Goal: Task Accomplishment & Management: Complete application form

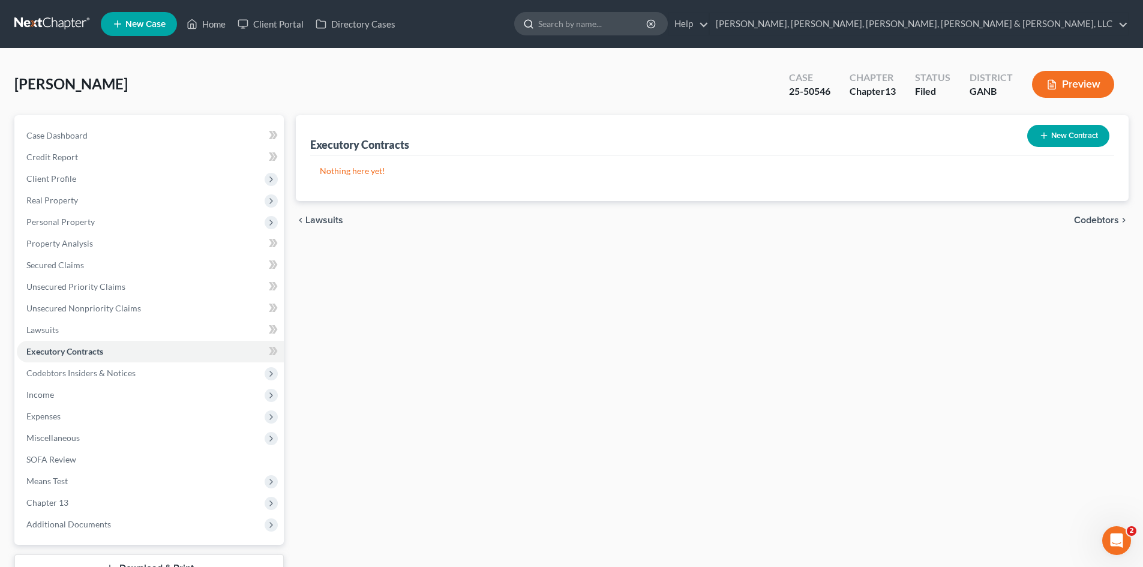
click at [648, 29] on input "search" at bounding box center [593, 24] width 110 height 22
click at [648, 26] on input "[PERSON_NAME]" at bounding box center [593, 24] width 110 height 22
drag, startPoint x: 791, startPoint y: 26, endPoint x: 612, endPoint y: 3, distance: 180.3
click at [612, 3] on nav "Home New Case Client Portal Directory Cases [PERSON_NAME], [PERSON_NAME], [PERS…" at bounding box center [571, 24] width 1143 height 48
type input "[PERSON_NAME]"
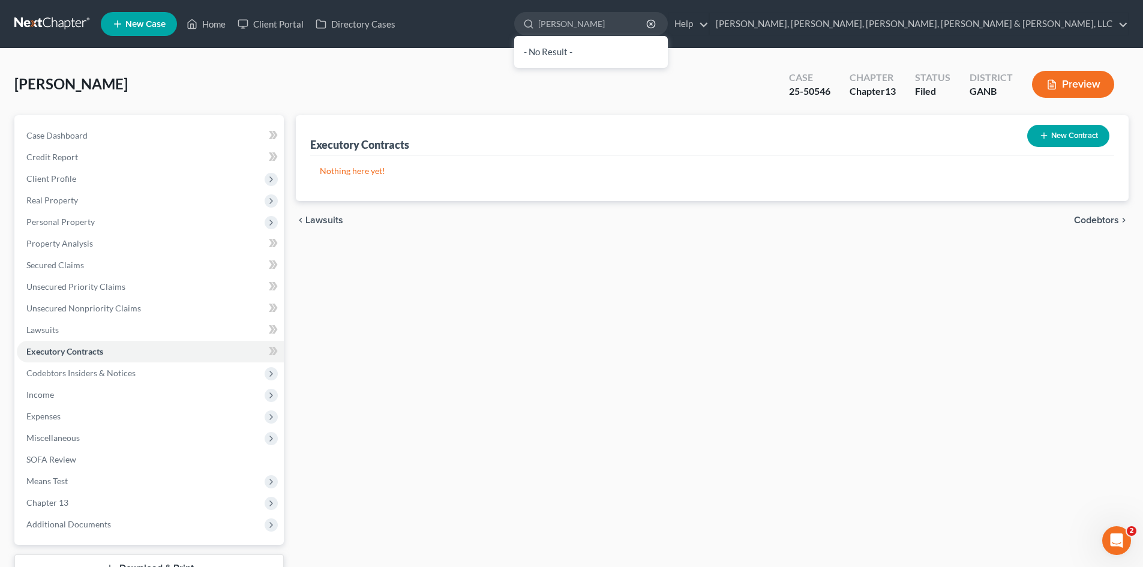
click at [74, 22] on link at bounding box center [52, 24] width 77 height 22
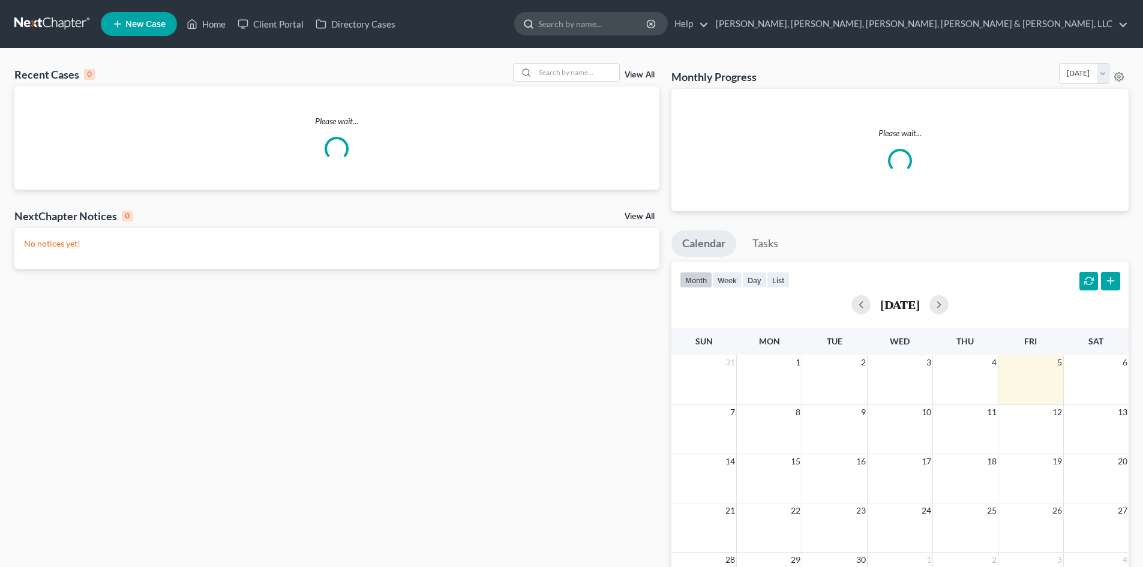
click at [648, 24] on input "search" at bounding box center [593, 24] width 110 height 22
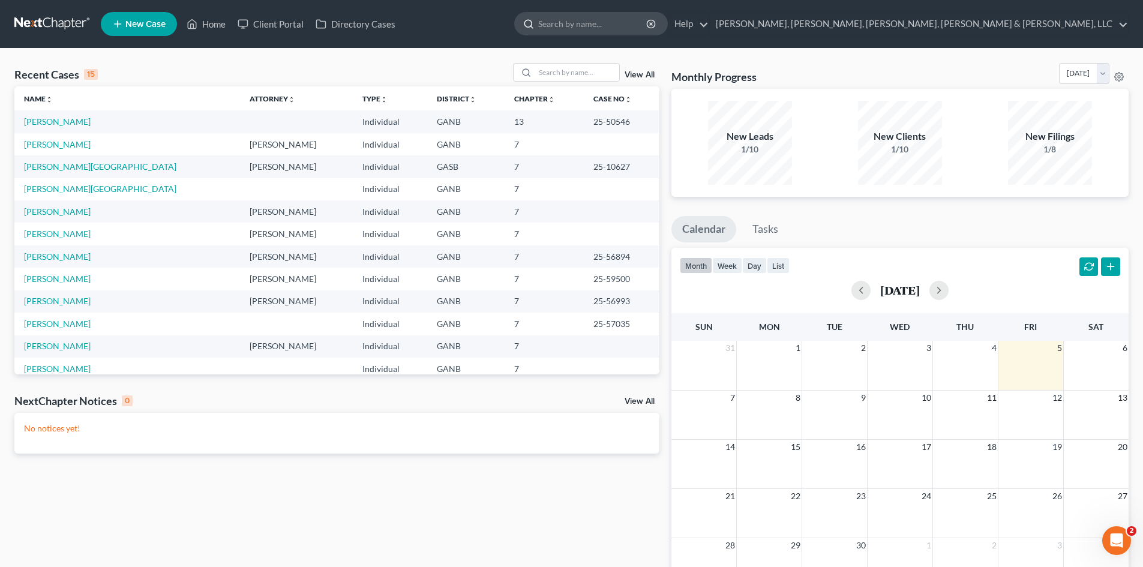
drag, startPoint x: 770, startPoint y: 60, endPoint x: 778, endPoint y: 27, distance: 33.9
click at [648, 27] on input "search" at bounding box center [593, 24] width 110 height 22
type input "b"
type input "[PERSON_NAME]"
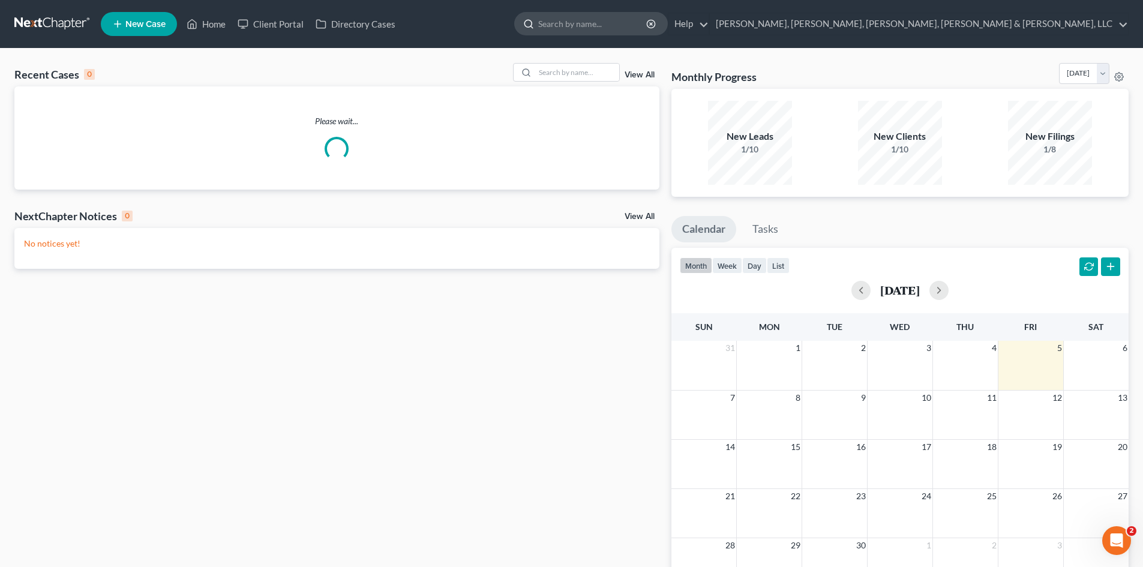
click at [648, 19] on input "search" at bounding box center [593, 24] width 110 height 22
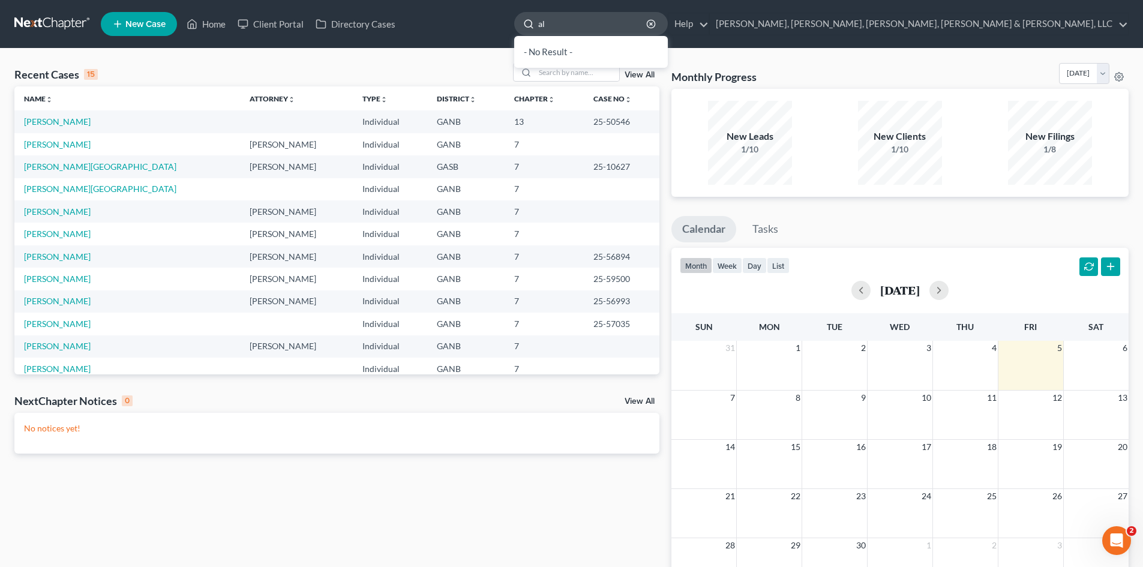
type input "a"
type input "enny"
click at [62, 215] on link "Allen, Benny" at bounding box center [57, 211] width 67 height 10
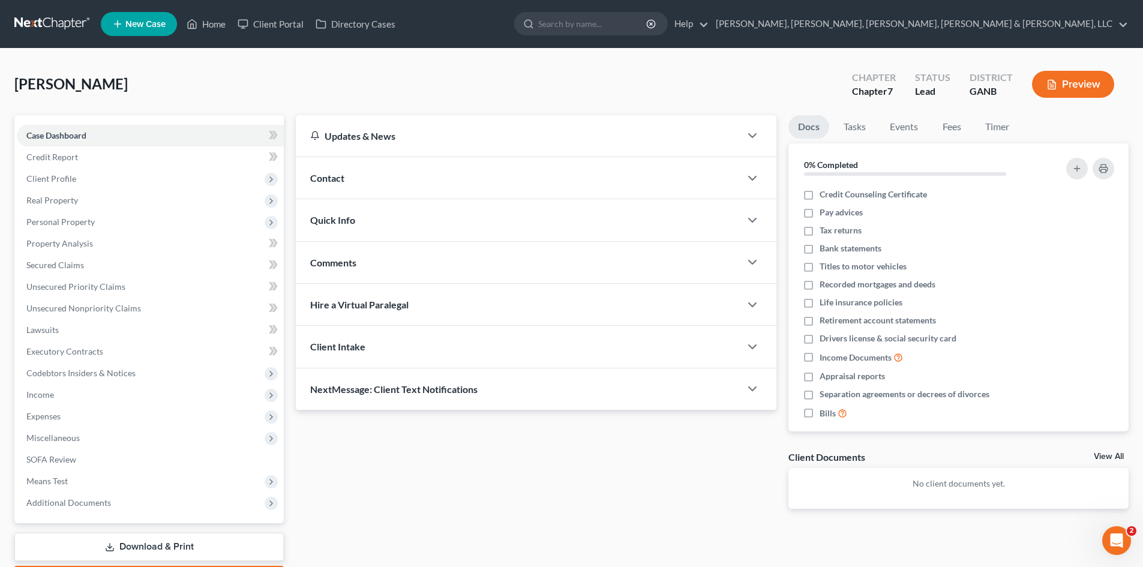
drag, startPoint x: 62, startPoint y: 214, endPoint x: 514, endPoint y: 442, distance: 506.8
click at [513, 446] on div "Updates & News × Georgia Northern District Notes Take a look at NextChapter's D…" at bounding box center [536, 321] width 493 height 413
click at [111, 422] on span "Expenses" at bounding box center [150, 417] width 267 height 22
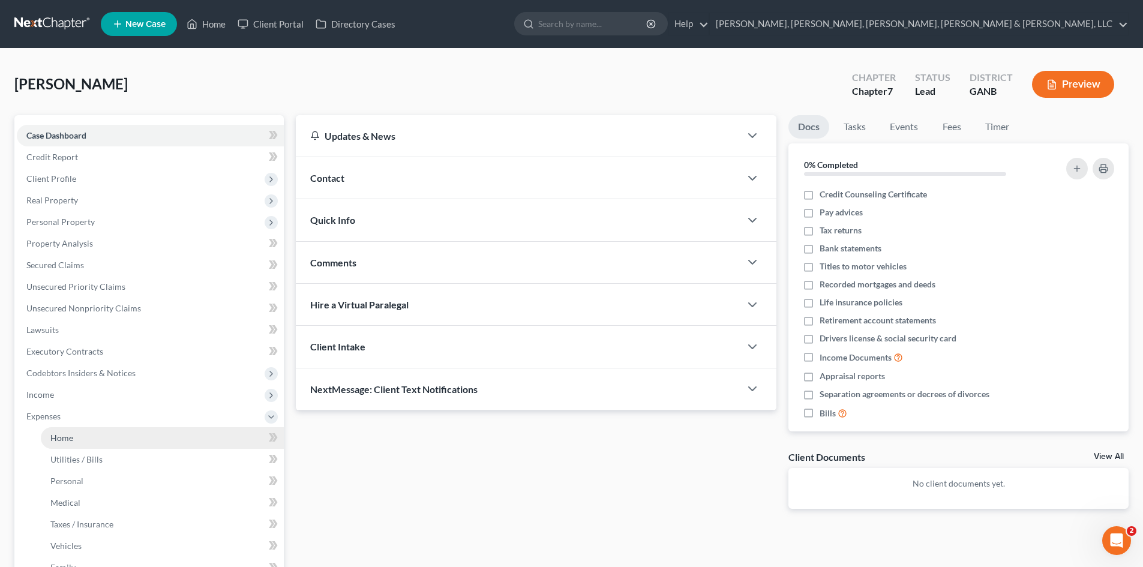
click at [116, 437] on link "Home" at bounding box center [162, 438] width 243 height 22
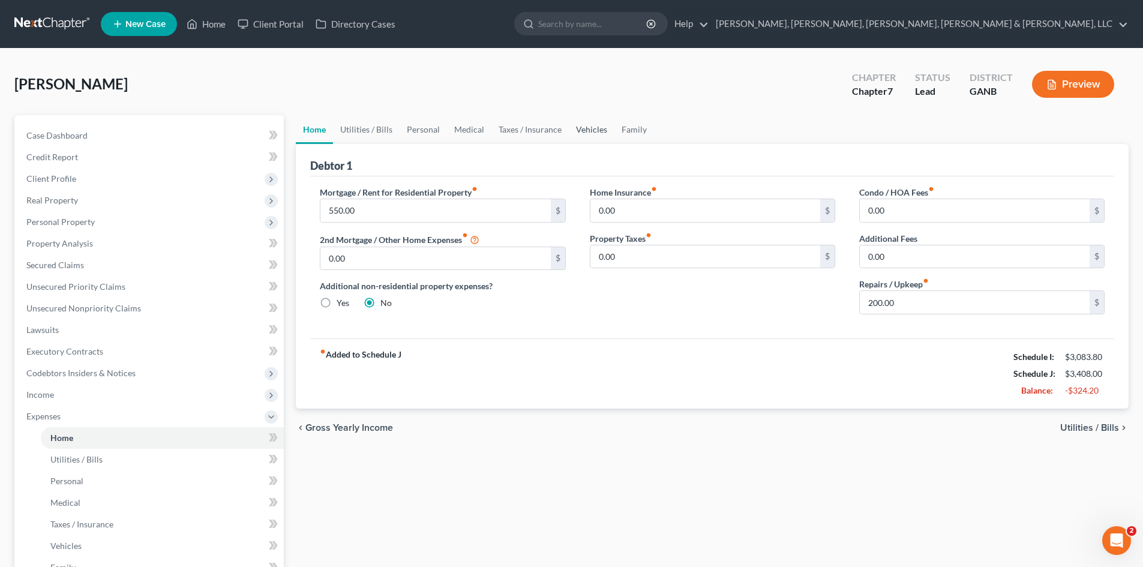
click at [595, 137] on link "Vehicles" at bounding box center [592, 129] width 46 height 29
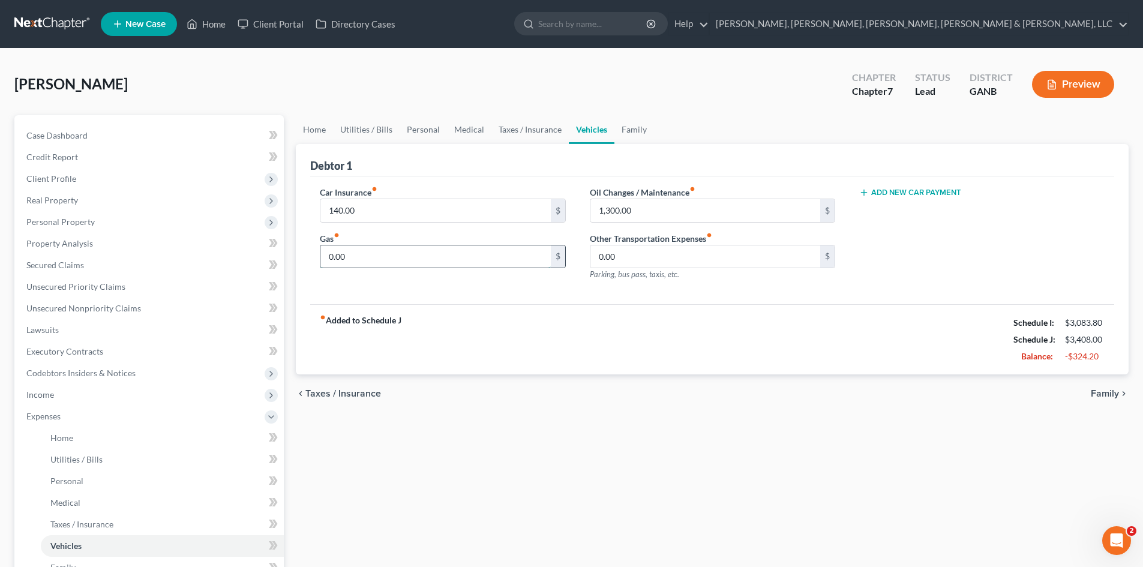
click at [387, 263] on input "0.00" at bounding box center [436, 256] width 230 height 23
click at [536, 304] on div "Car Insurance fiber_manual_record 140.00 $ Gas fiber_manual_record 770 $ Oil Ch…" at bounding box center [712, 240] width 804 height 128
click at [163, 397] on span "Income" at bounding box center [150, 395] width 267 height 22
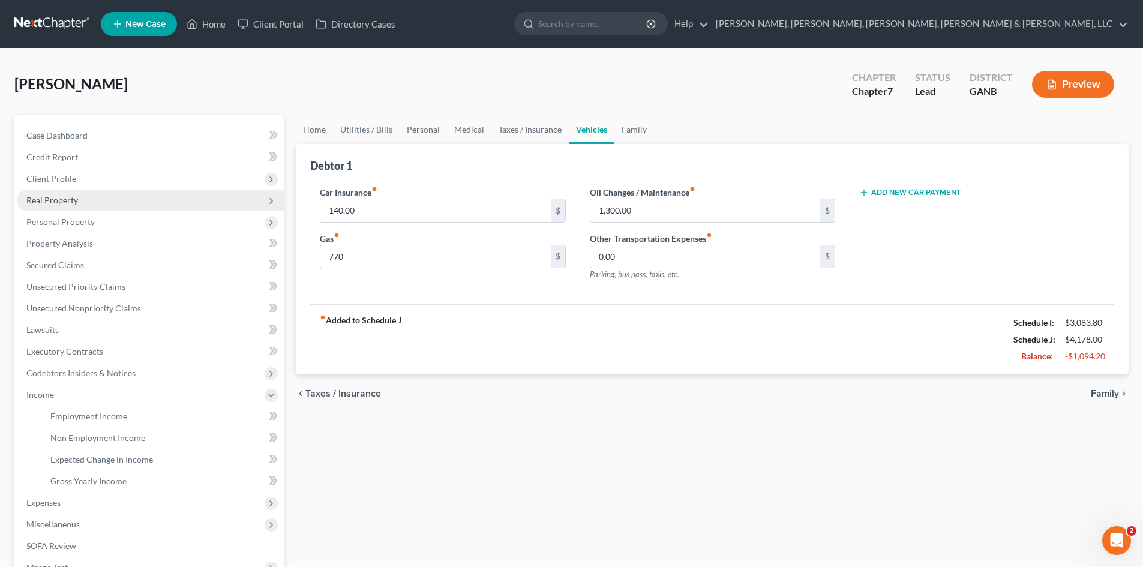
click at [132, 200] on span "Real Property" at bounding box center [150, 201] width 267 height 22
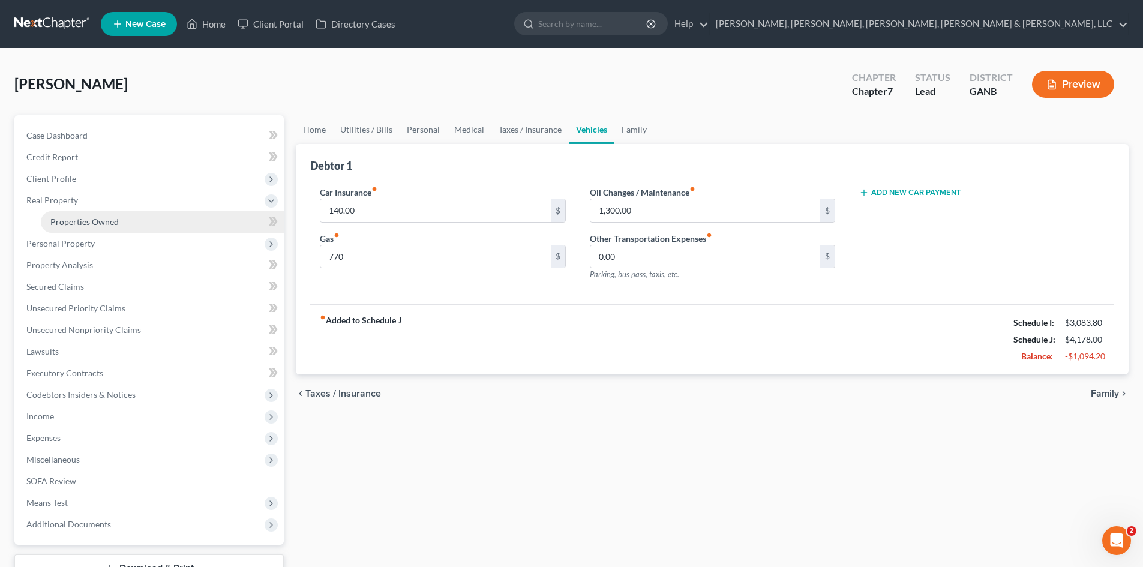
click at [138, 215] on link "Properties Owned" at bounding box center [162, 222] width 243 height 22
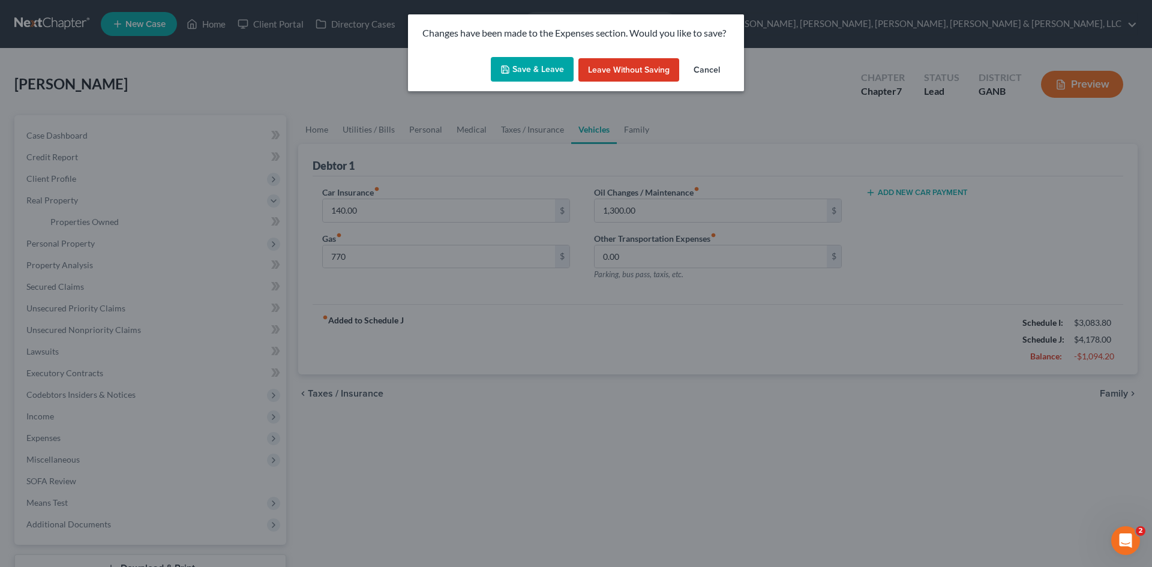
click at [522, 76] on button "Save & Leave" at bounding box center [532, 69] width 83 height 25
type input "770.00"
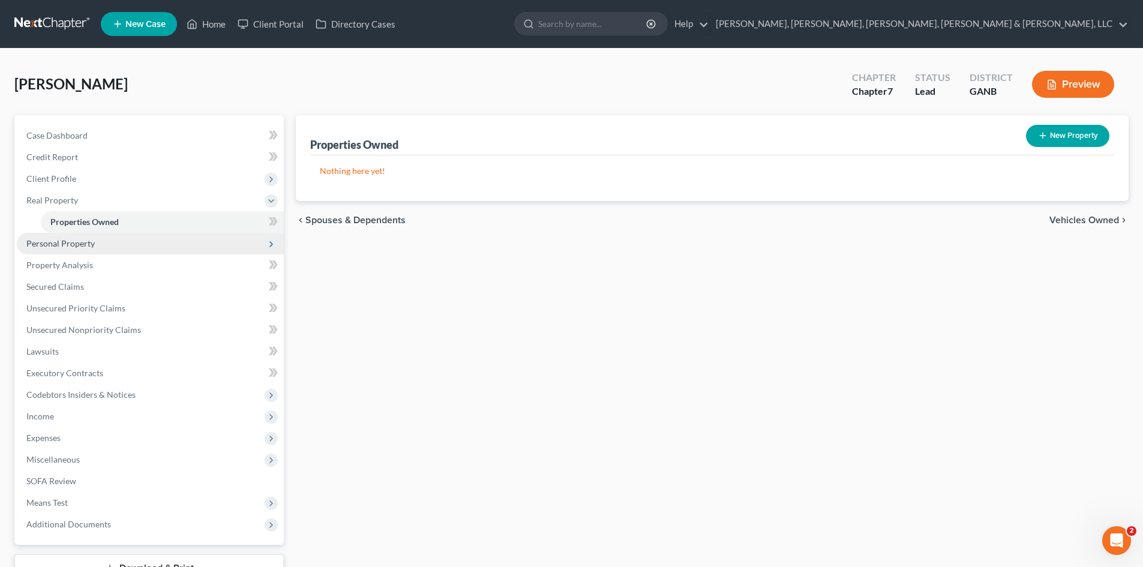
click at [161, 242] on span "Personal Property" at bounding box center [150, 244] width 267 height 22
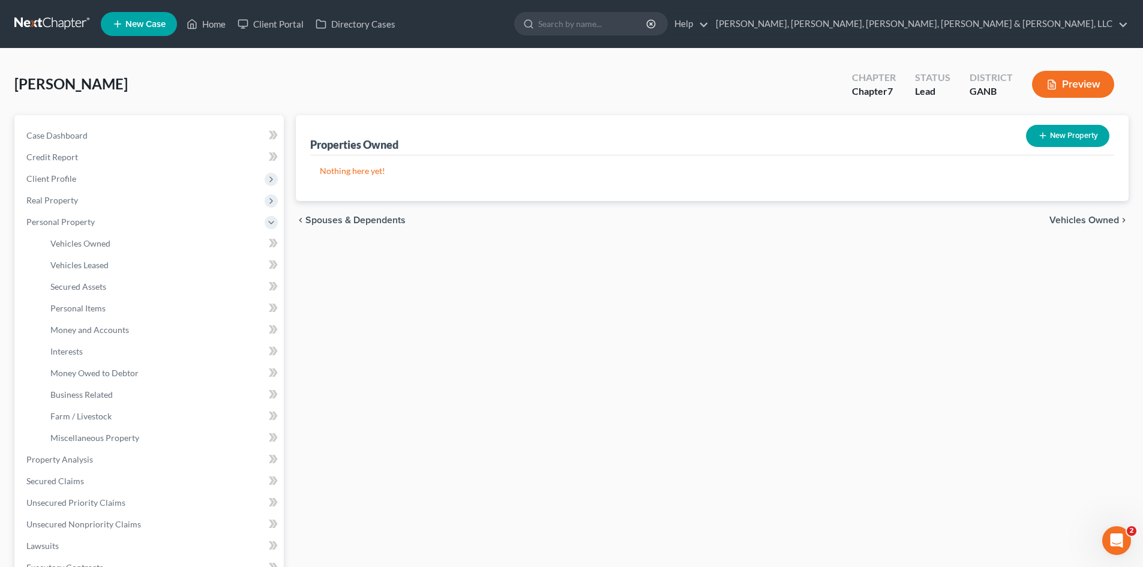
click at [1143, 237] on div "Allen, Benny Upgraded Chapter Chapter 7 Status Lead District GANB Preview Petit…" at bounding box center [571, 441] width 1143 height 784
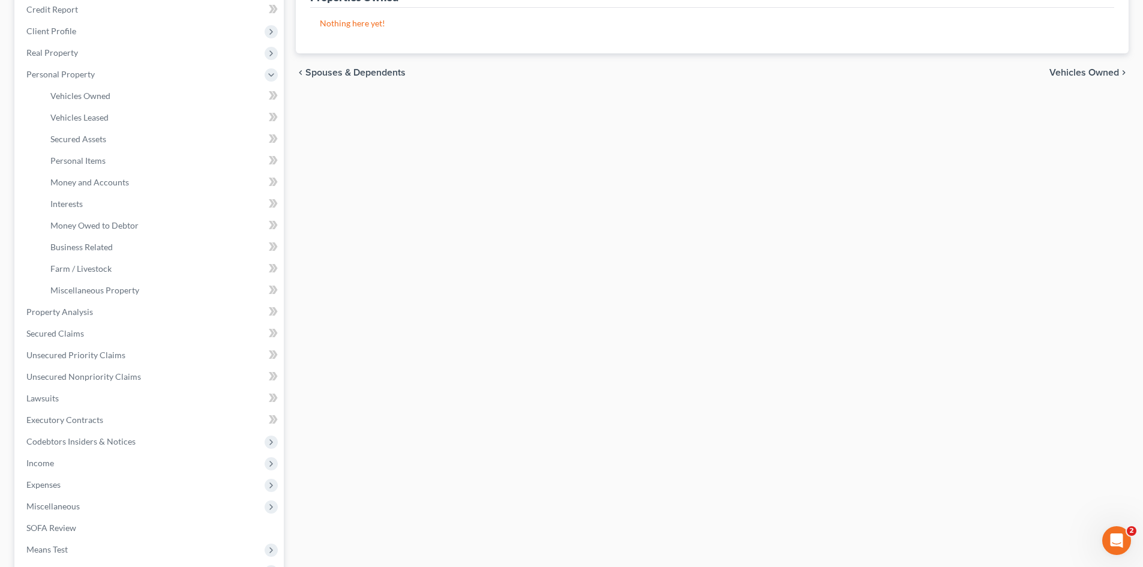
scroll to position [166, 0]
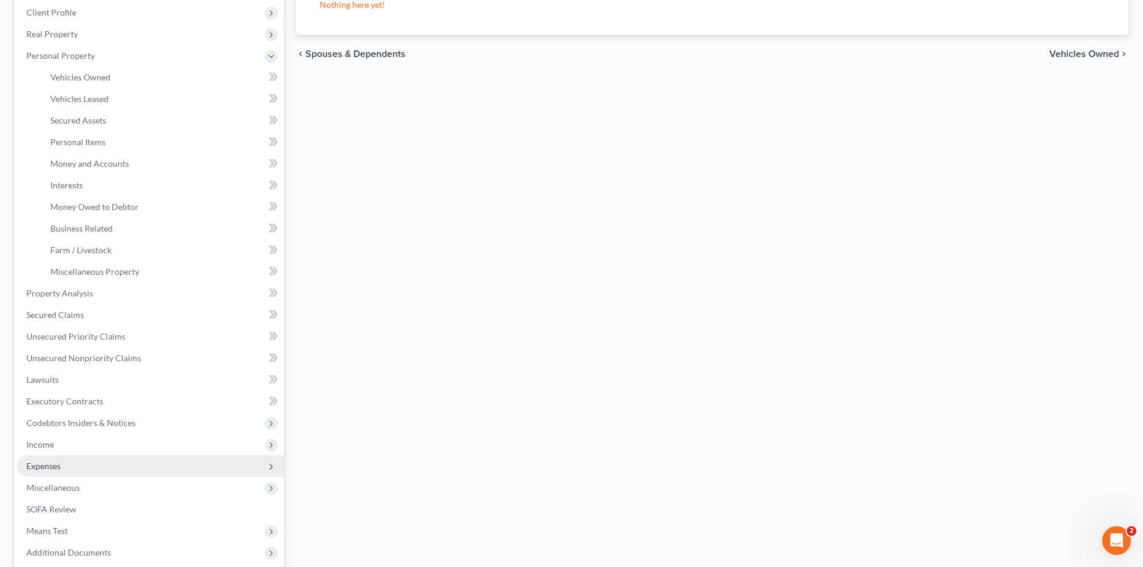
click at [222, 456] on span "Expenses" at bounding box center [150, 467] width 267 height 22
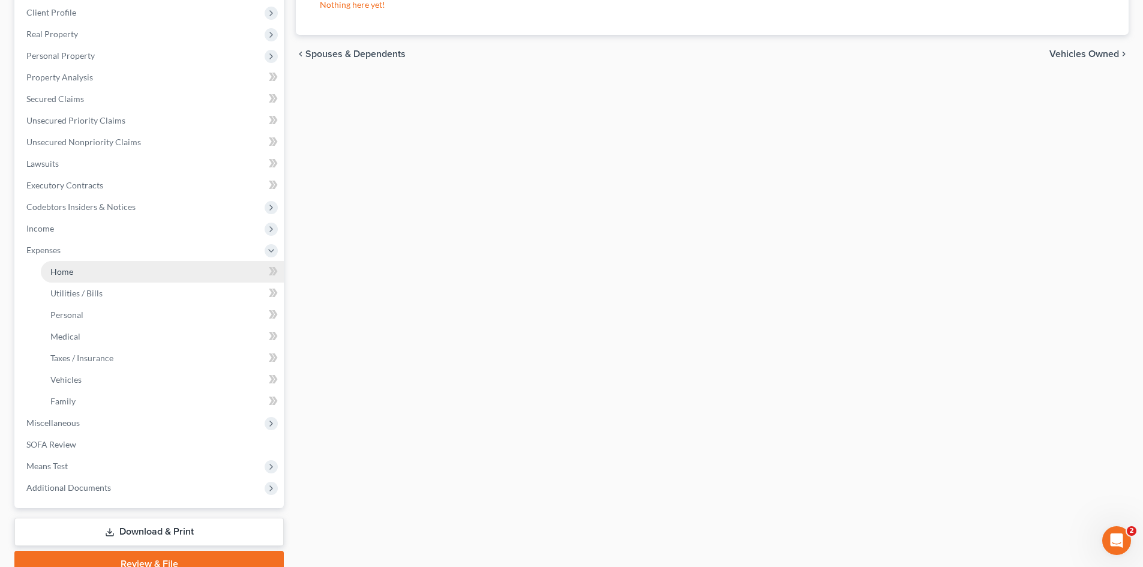
click at [175, 275] on link "Home" at bounding box center [162, 272] width 243 height 22
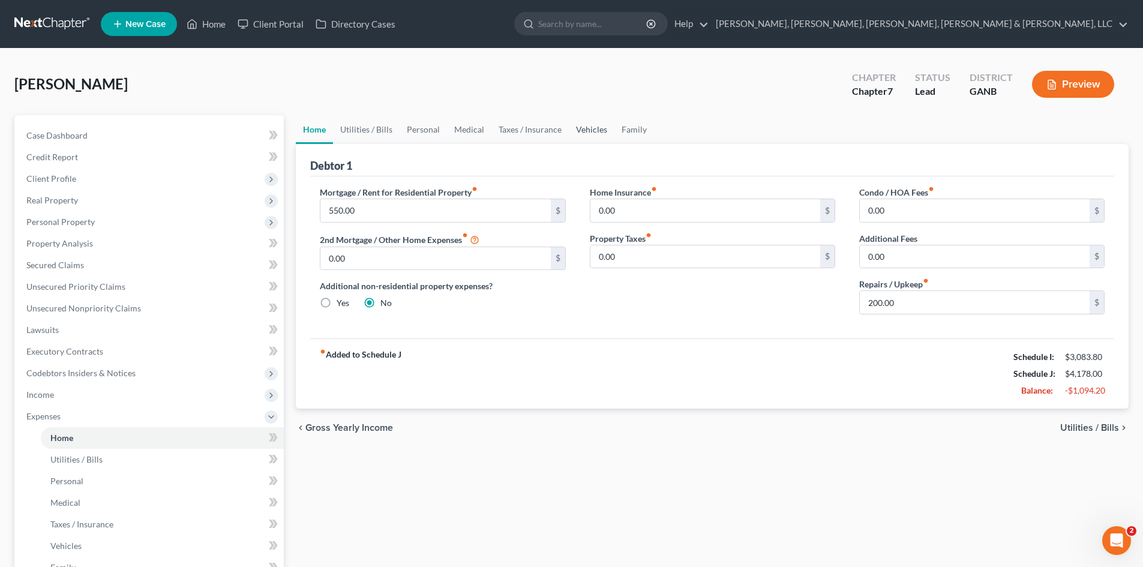
click at [603, 118] on link "Vehicles" at bounding box center [592, 129] width 46 height 29
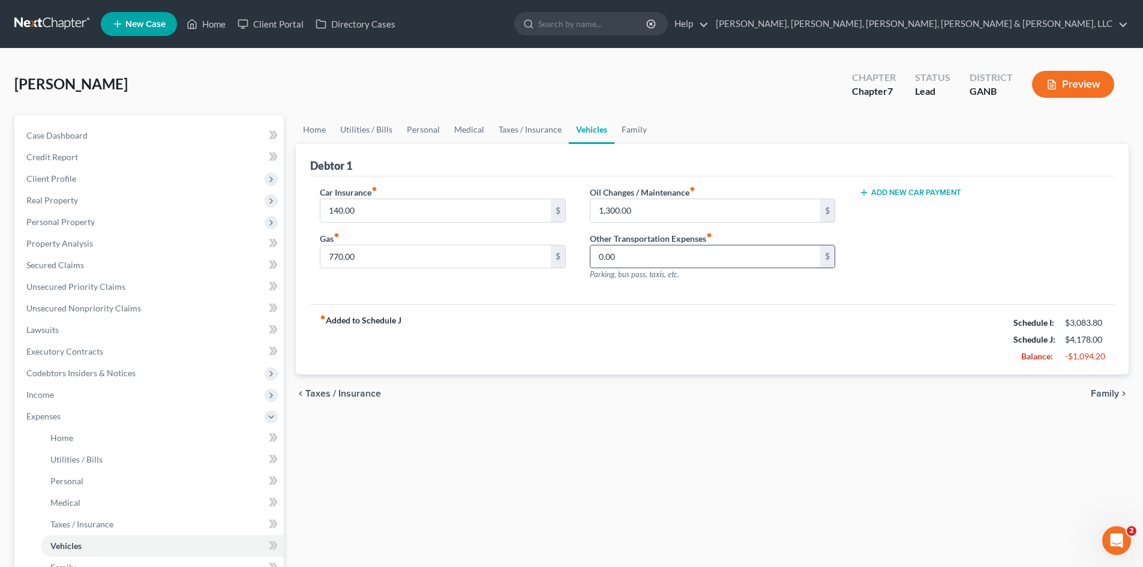
click at [621, 256] on input "0.00" at bounding box center [706, 256] width 230 height 23
click at [659, 218] on input "1,300.00" at bounding box center [706, 210] width 230 height 23
type input "75"
click at [437, 261] on input "770.00" at bounding box center [436, 256] width 230 height 23
click at [654, 520] on div "Home Utilities / Bills Personal Medical Taxes / Insurance Vehicles Family Debto…" at bounding box center [712, 429] width 845 height 628
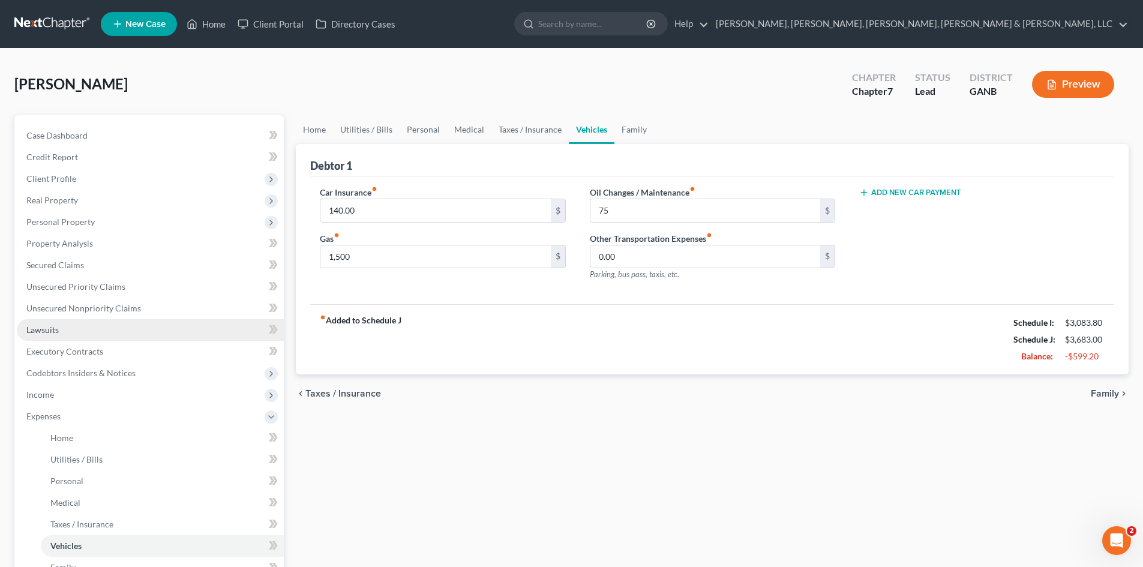
click at [145, 334] on link "Lawsuits" at bounding box center [150, 330] width 267 height 22
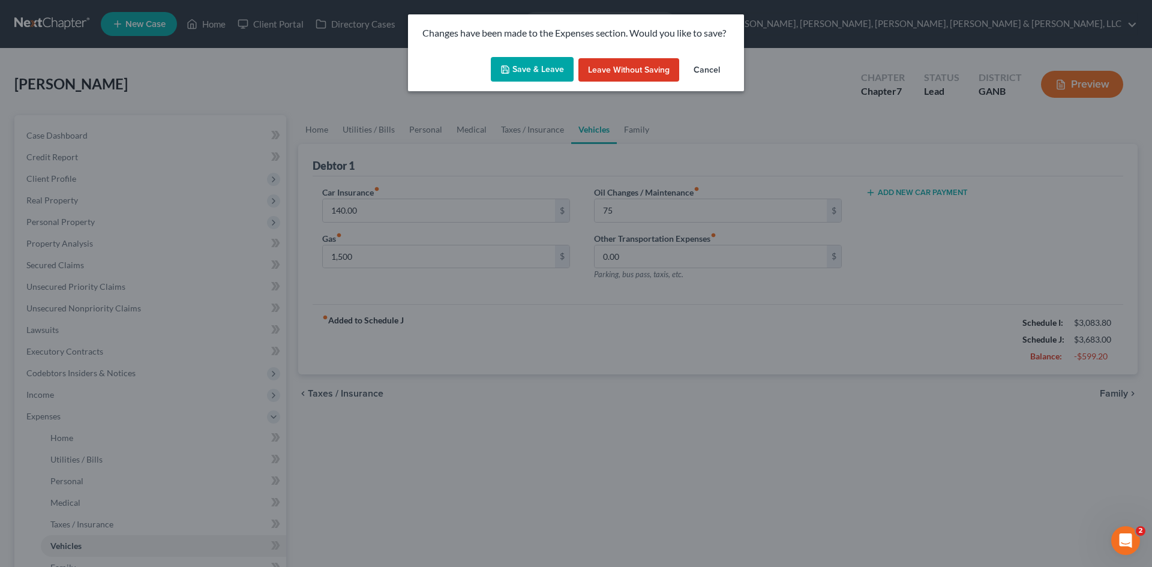
click at [542, 63] on button "Save & Leave" at bounding box center [532, 69] width 83 height 25
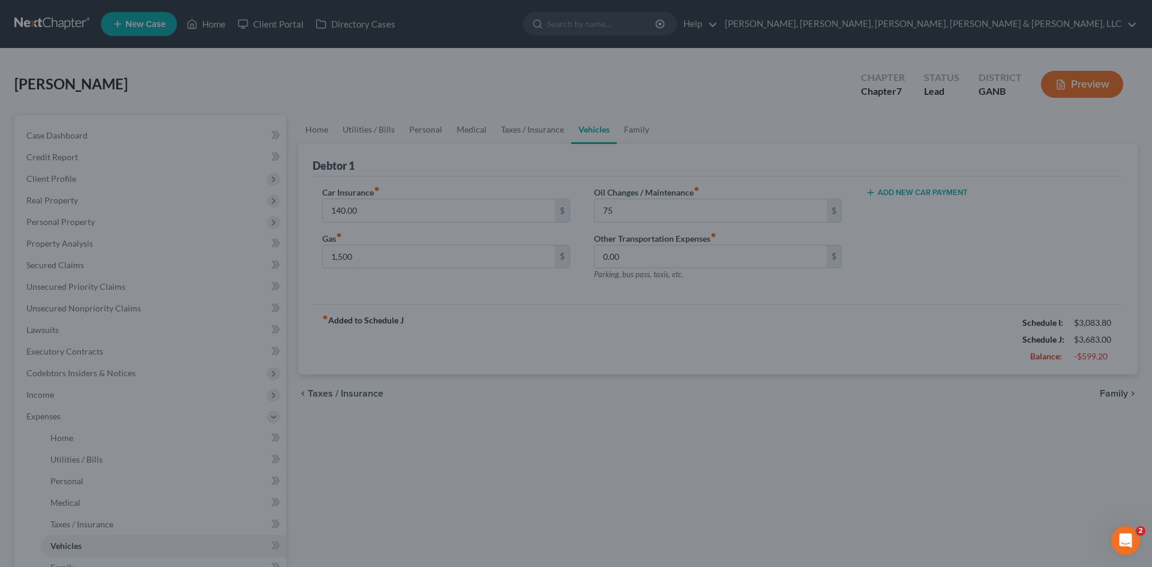
type input "1,500.00"
type input "75.00"
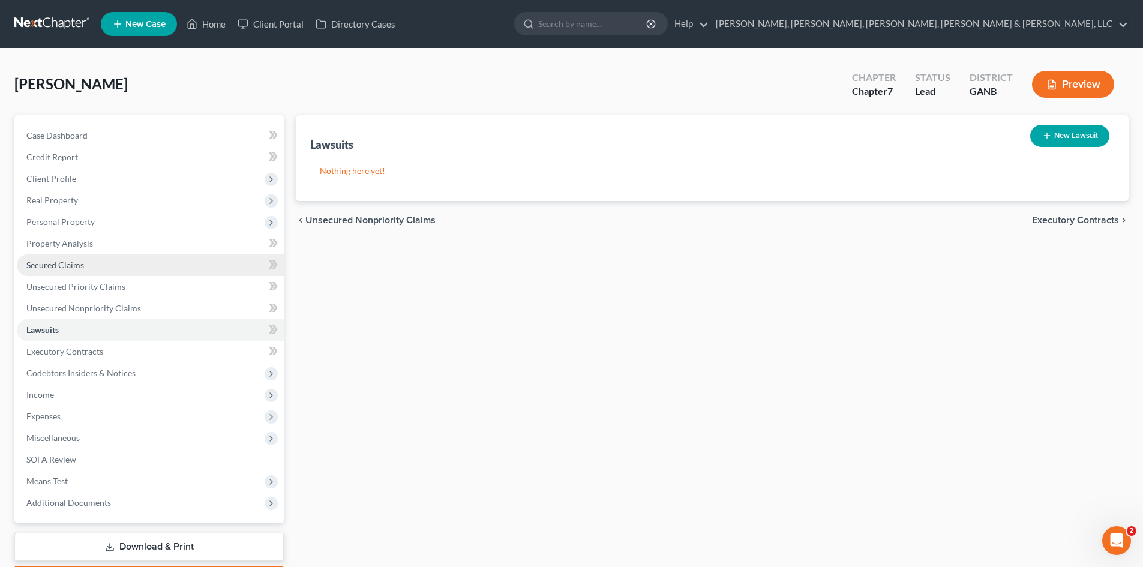
click at [76, 265] on span "Secured Claims" at bounding box center [55, 265] width 58 height 10
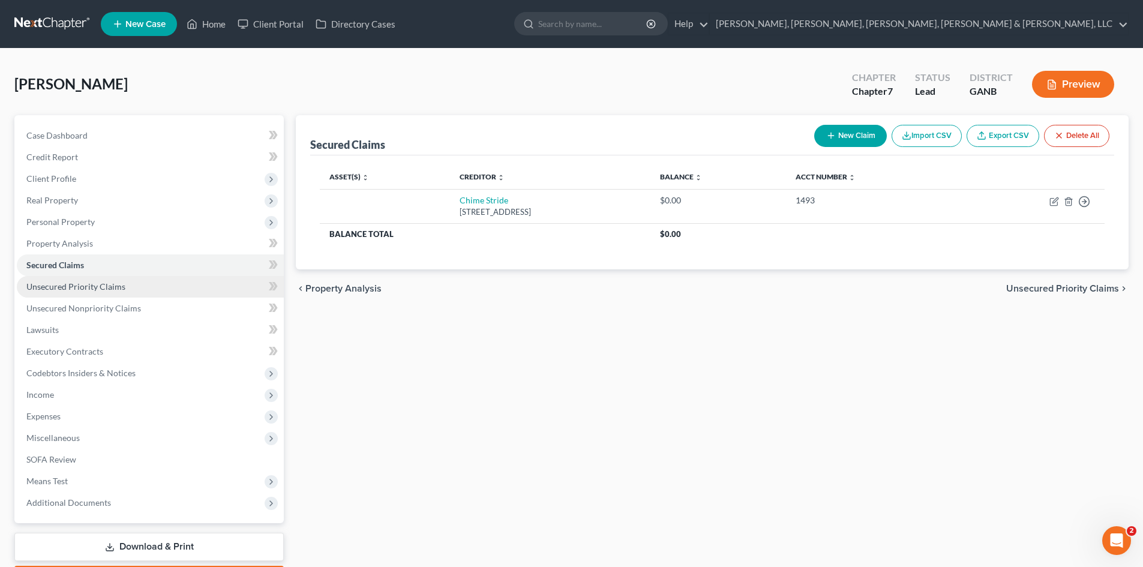
click at [80, 284] on span "Unsecured Priority Claims" at bounding box center [75, 287] width 99 height 10
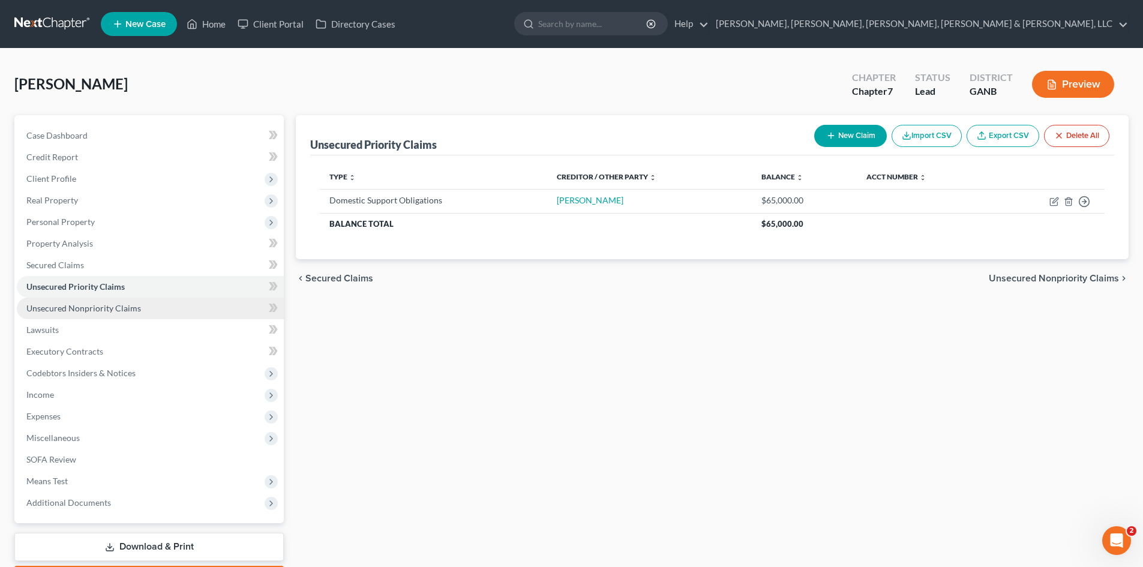
click at [85, 304] on span "Unsecured Nonpriority Claims" at bounding box center [83, 308] width 115 height 10
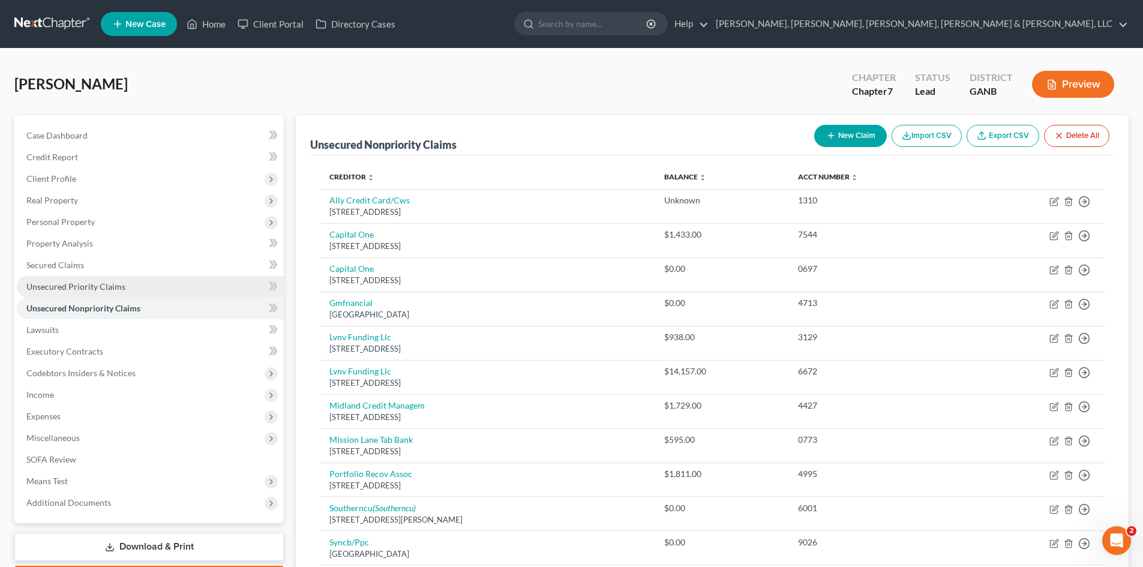
click at [84, 285] on span "Unsecured Priority Claims" at bounding box center [75, 287] width 99 height 10
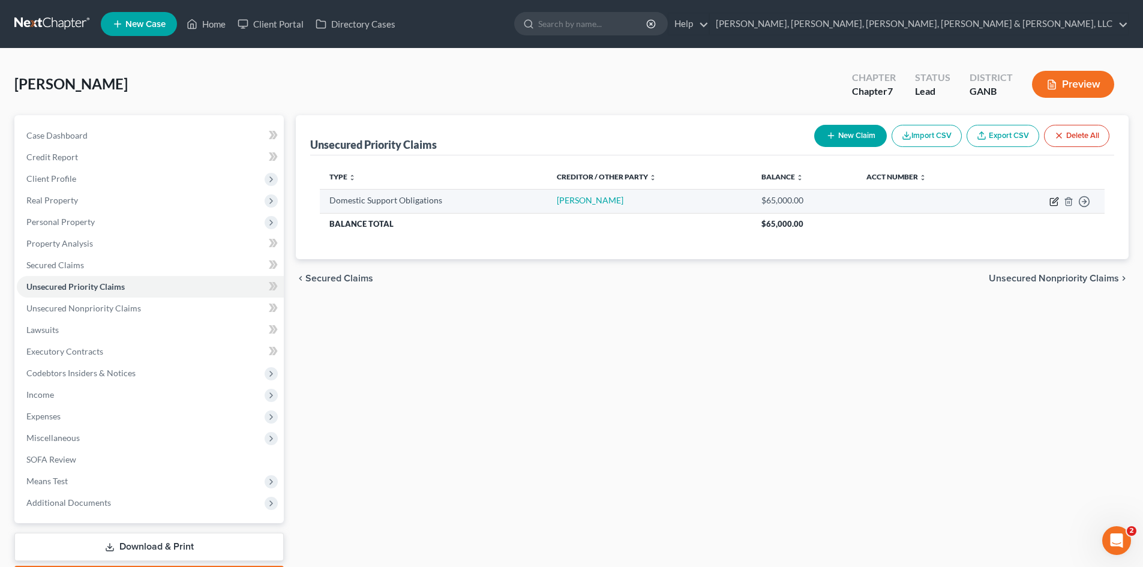
click at [1058, 199] on icon "button" at bounding box center [1055, 199] width 5 height 5
select select "0"
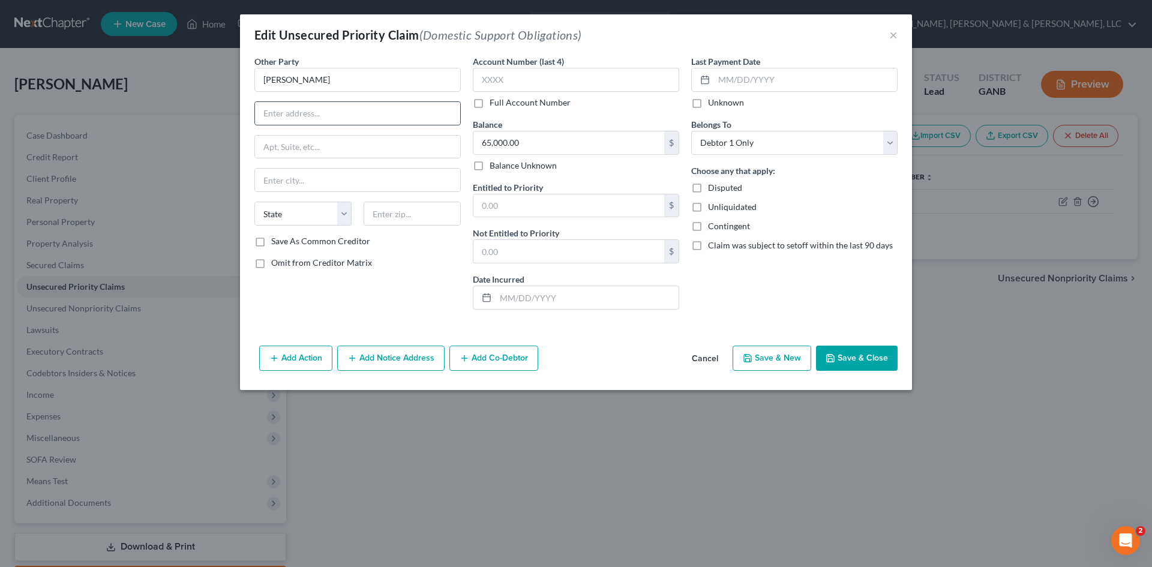
click at [290, 112] on input "text" at bounding box center [357, 113] width 205 height 23
type input "2833 Heritage Lane"
type input "Morrow"
click at [298, 211] on select "State AL AK AR AZ CA CO CT DE DC FL GA GU HI ID IL IN IA KS KY LA ME MD MA MI M…" at bounding box center [302, 214] width 97 height 24
select select "10"
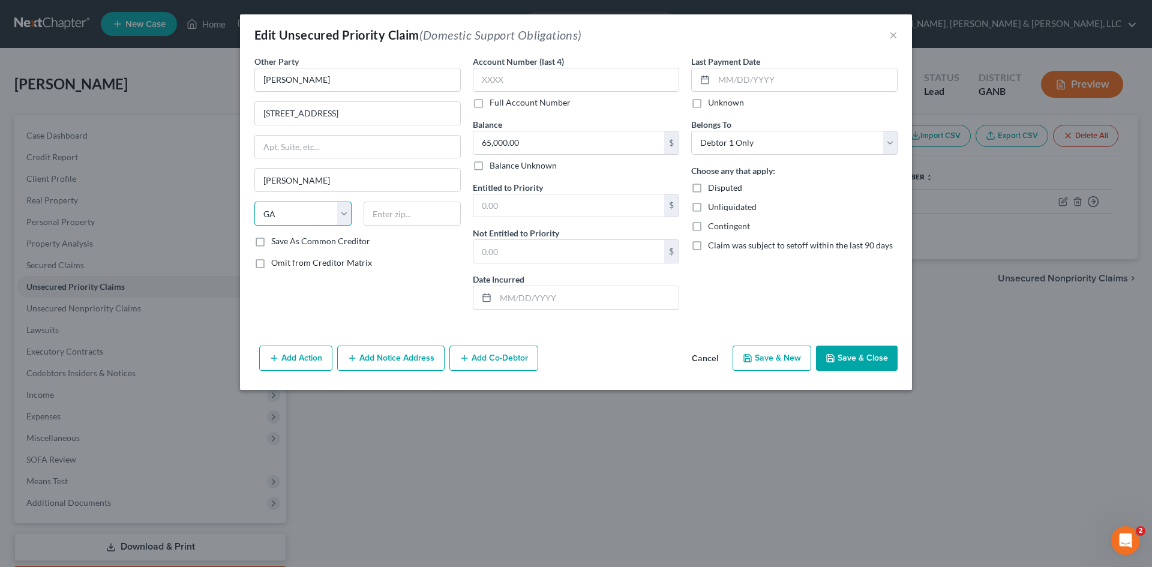
click at [254, 202] on select "State AL AK AR AZ CA CO CT DE DC FL GA GU HI ID IL IN IA KS KY LA ME MD MA MI M…" at bounding box center [302, 214] width 97 height 24
click at [391, 214] on input "text" at bounding box center [412, 214] width 97 height 24
type input "30260"
click at [874, 366] on button "Save & Close" at bounding box center [857, 358] width 82 height 25
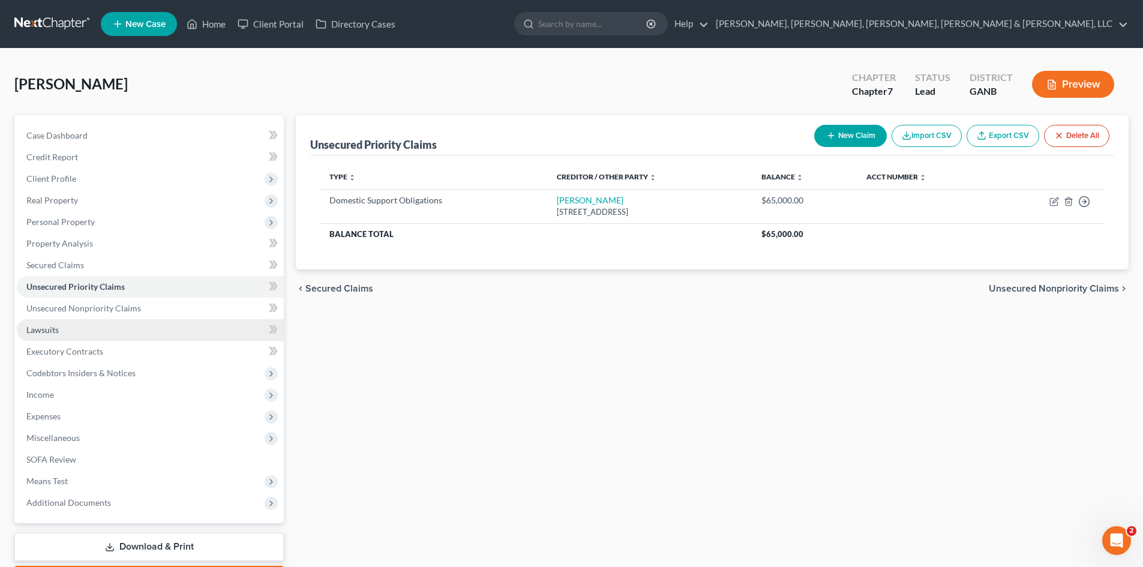
click at [109, 333] on link "Lawsuits" at bounding box center [150, 330] width 267 height 22
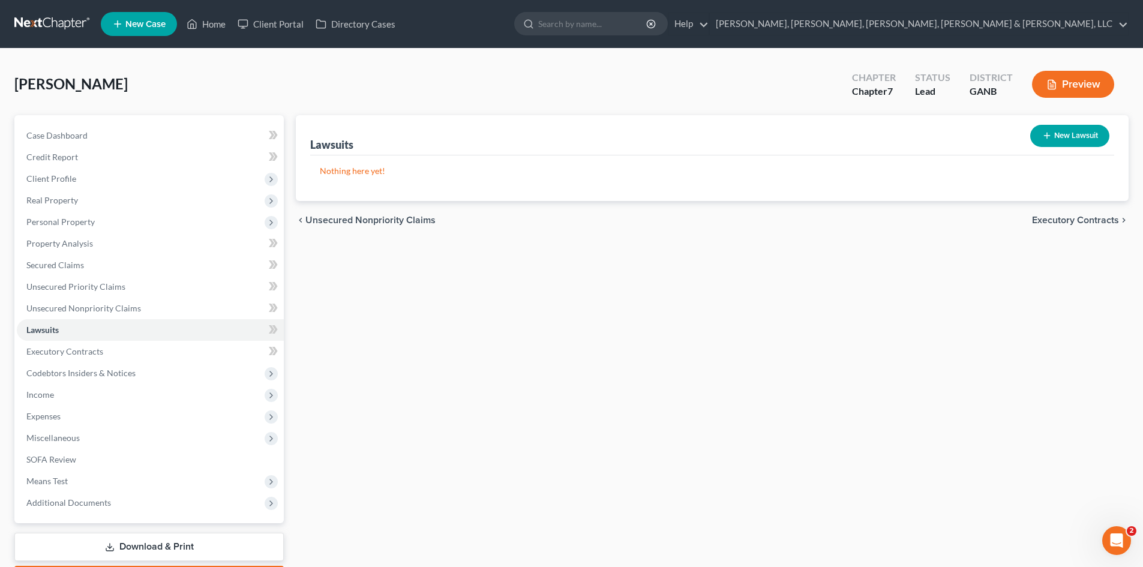
click at [1063, 136] on button "New Lawsuit" at bounding box center [1070, 136] width 79 height 22
select select "0"
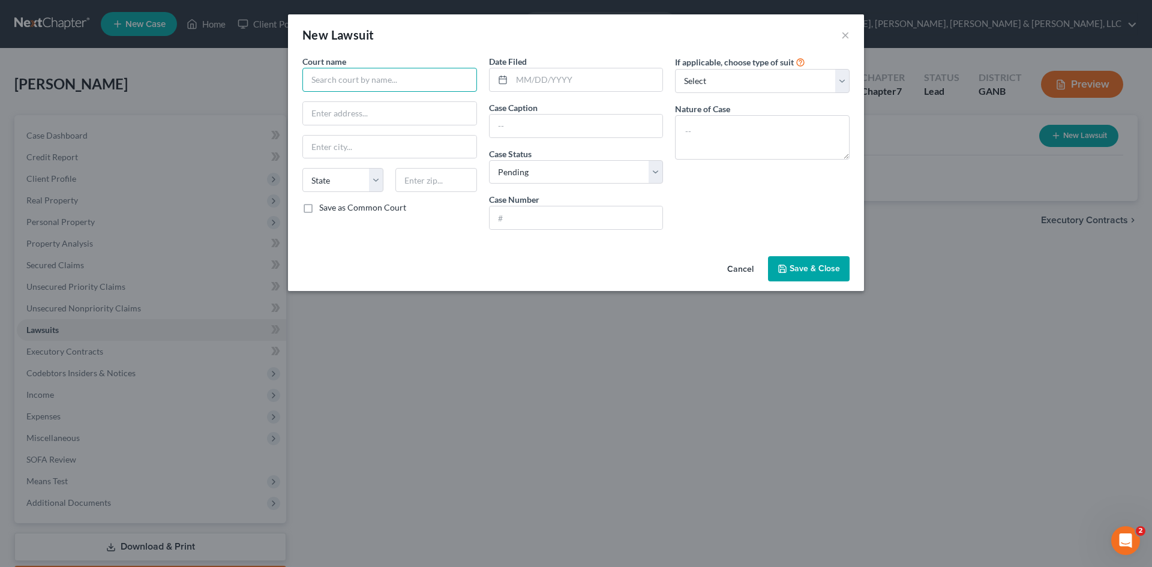
click at [436, 86] on input "text" at bounding box center [390, 80] width 175 height 24
type input "Clayton County"
click at [580, 122] on input "text" at bounding box center [576, 126] width 173 height 23
click at [572, 213] on input "text" at bounding box center [576, 217] width 173 height 23
paste input "2022CM05650"
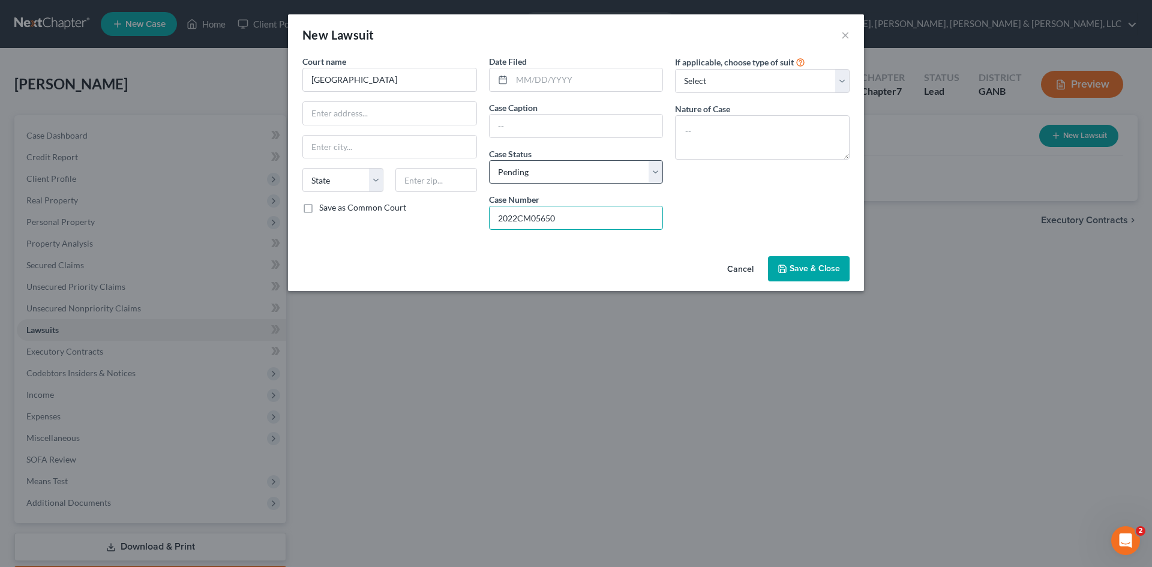
type input "2022CM05650"
click at [580, 182] on select "Select Pending On Appeal Concluded" at bounding box center [576, 172] width 175 height 24
click at [806, 261] on button "Save & Close" at bounding box center [809, 268] width 82 height 25
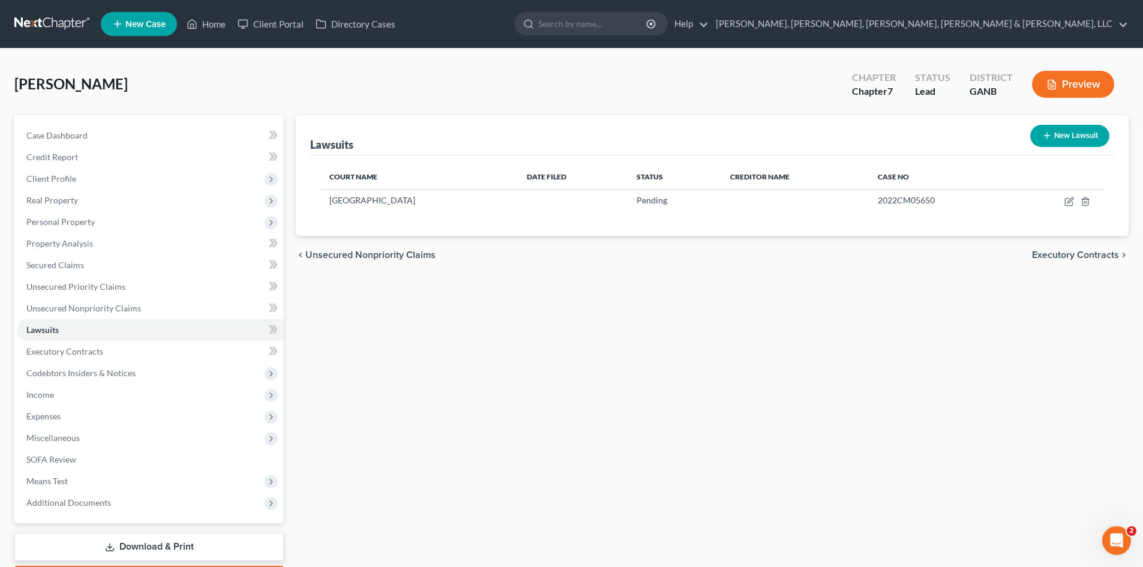
click at [1069, 74] on button "Preview" at bounding box center [1073, 84] width 82 height 27
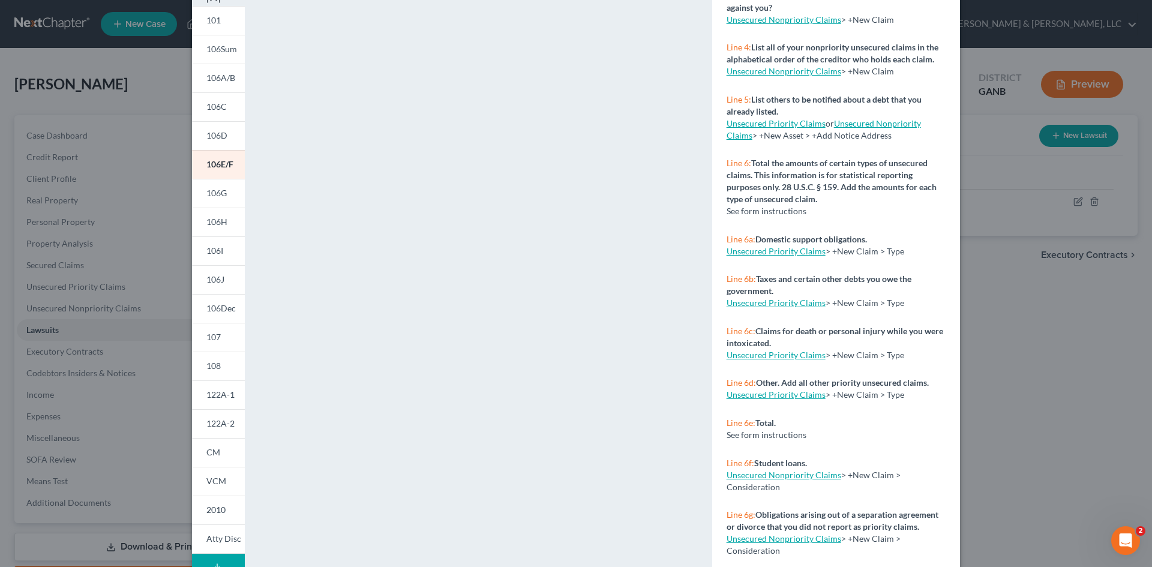
scroll to position [66, 0]
click at [194, 557] on button "Download Draft" at bounding box center [218, 565] width 53 height 27
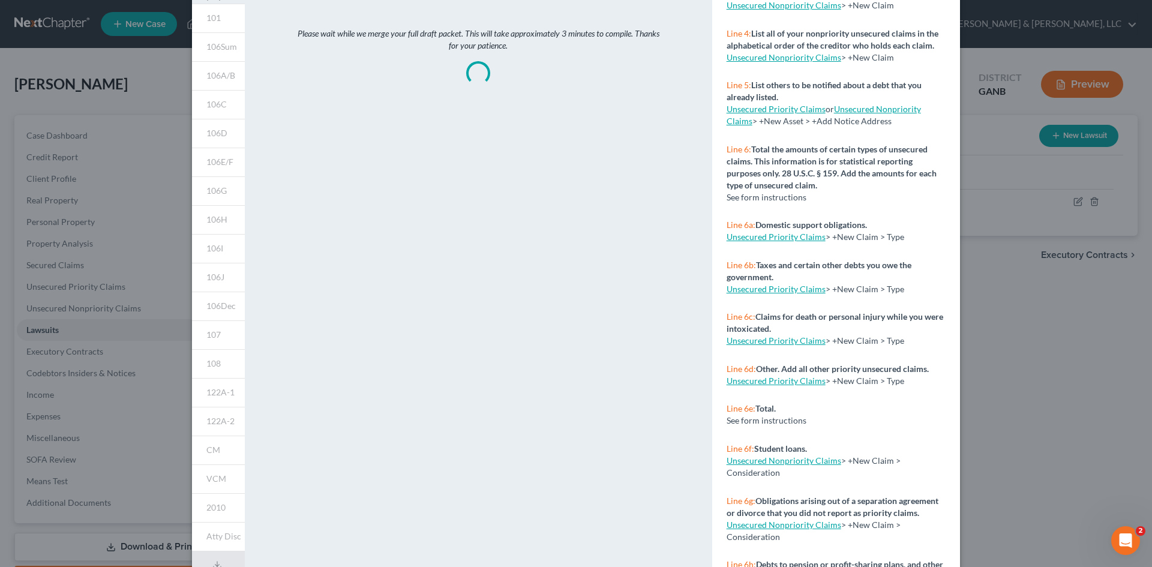
scroll to position [170, 0]
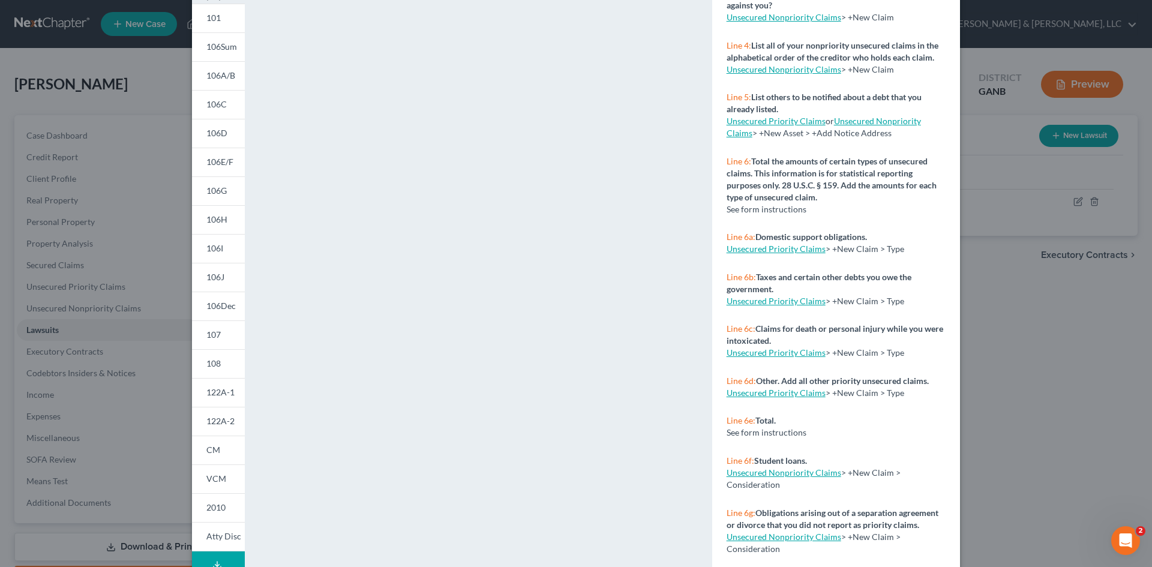
click at [1068, 311] on div "Petition Preview Full Draft Packet × 101 106Sum 106A/B 106C 106D 106E/F 106G 10…" at bounding box center [576, 283] width 1152 height 567
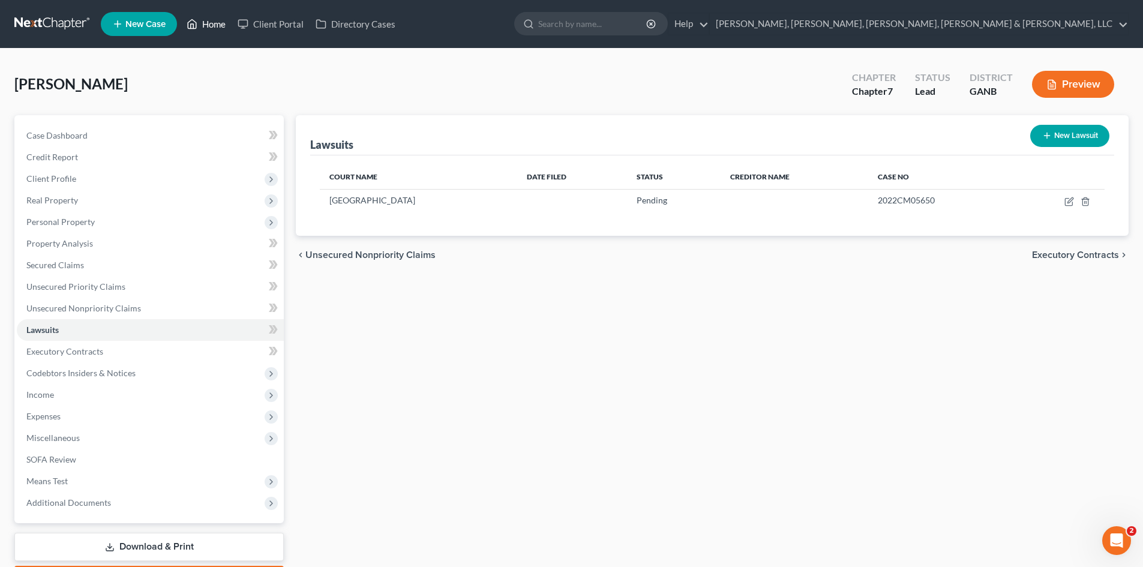
click at [212, 18] on link "Home" at bounding box center [206, 24] width 51 height 22
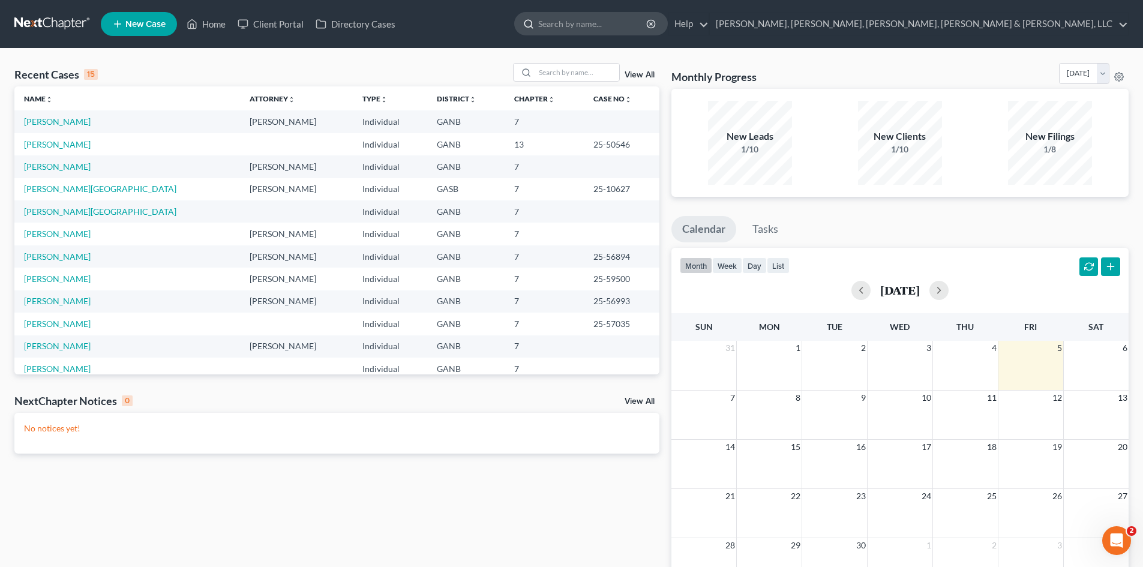
click at [648, 29] on input "search" at bounding box center [593, 24] width 110 height 22
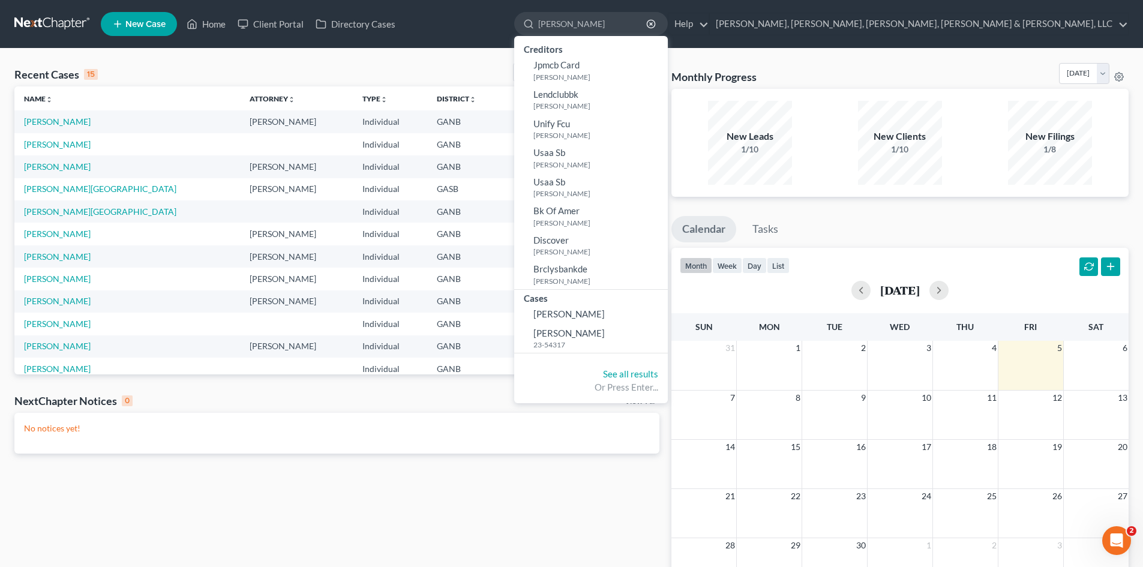
type input "seth danso"
click at [142, 25] on span "New Case" at bounding box center [145, 24] width 40 height 9
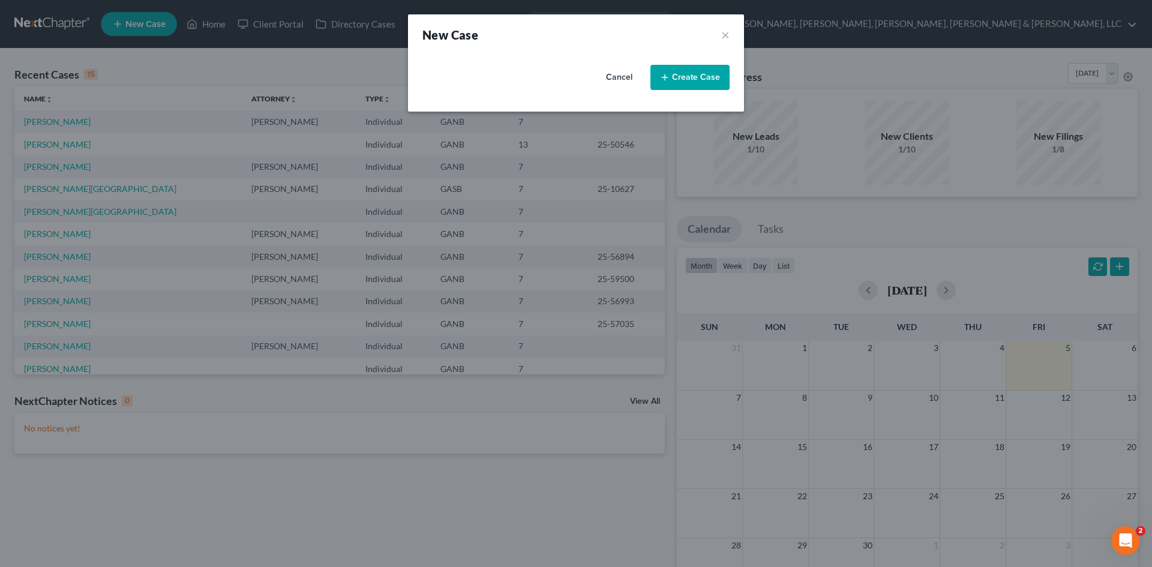
select select "19"
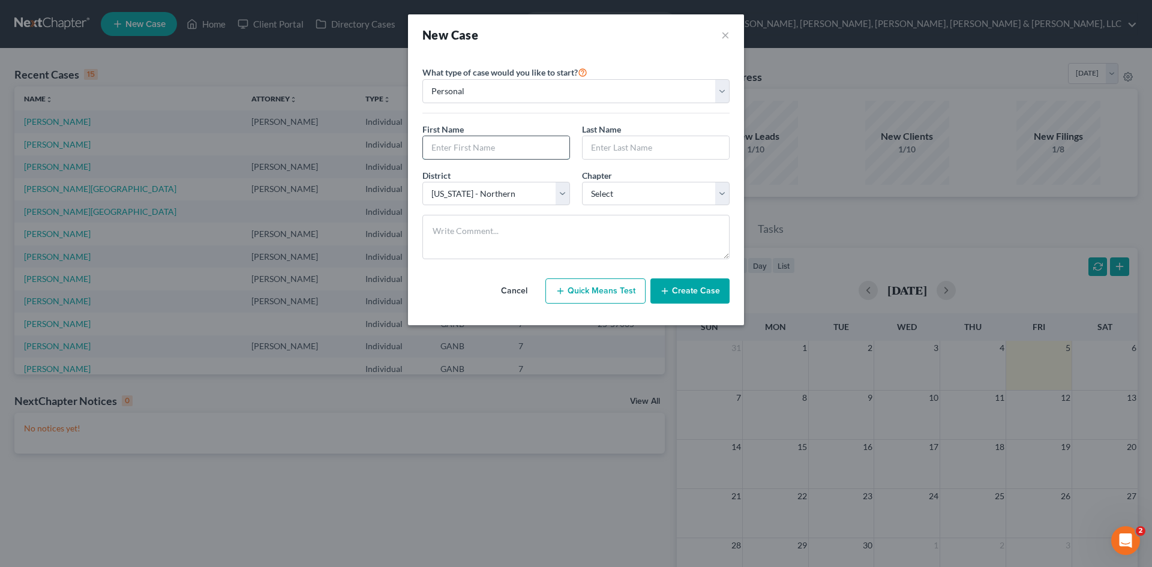
click at [529, 157] on input "text" at bounding box center [496, 147] width 146 height 23
type input "Seth"
type input "Danso"
click at [627, 188] on select "Select 7 11 12 13" at bounding box center [656, 194] width 148 height 24
select select "0"
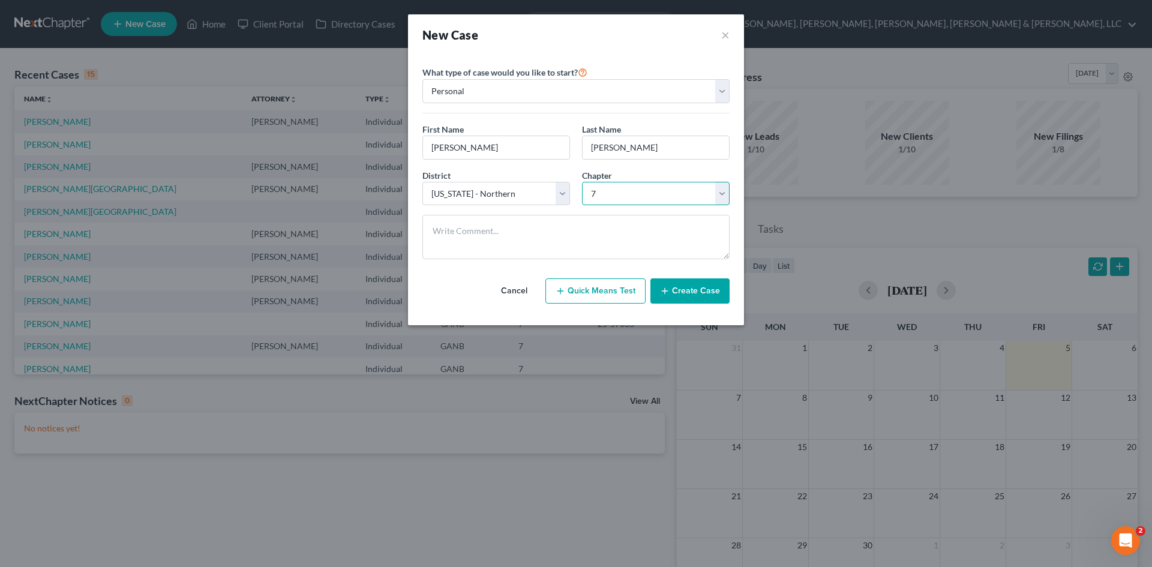
click at [582, 182] on select "Select 7 11 12 13" at bounding box center [656, 194] width 148 height 24
click at [704, 287] on button "Create Case" at bounding box center [690, 290] width 79 height 25
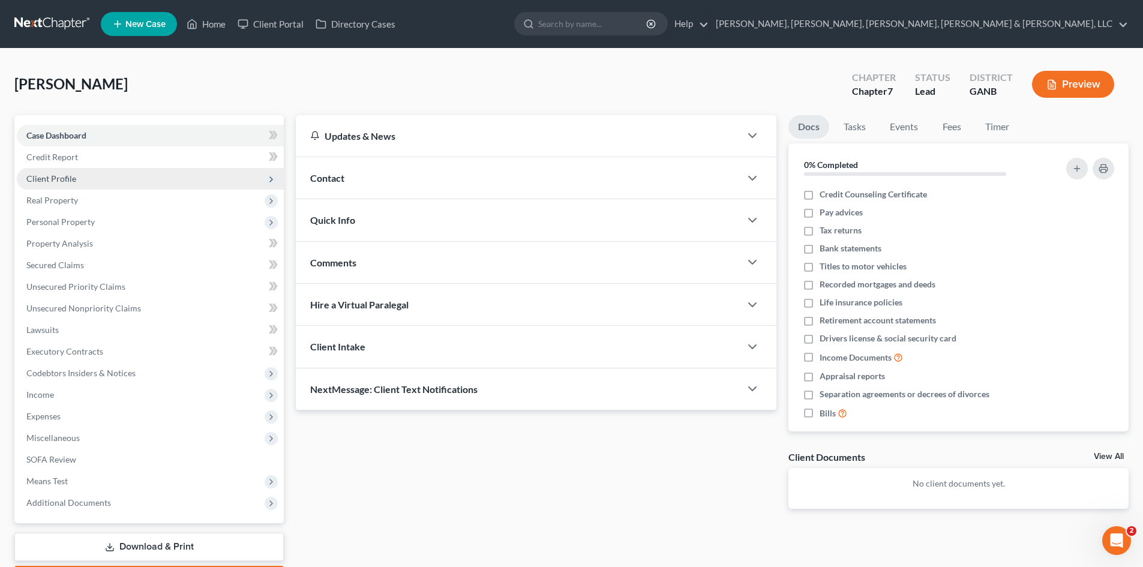
click at [181, 185] on span "Client Profile" at bounding box center [150, 179] width 267 height 22
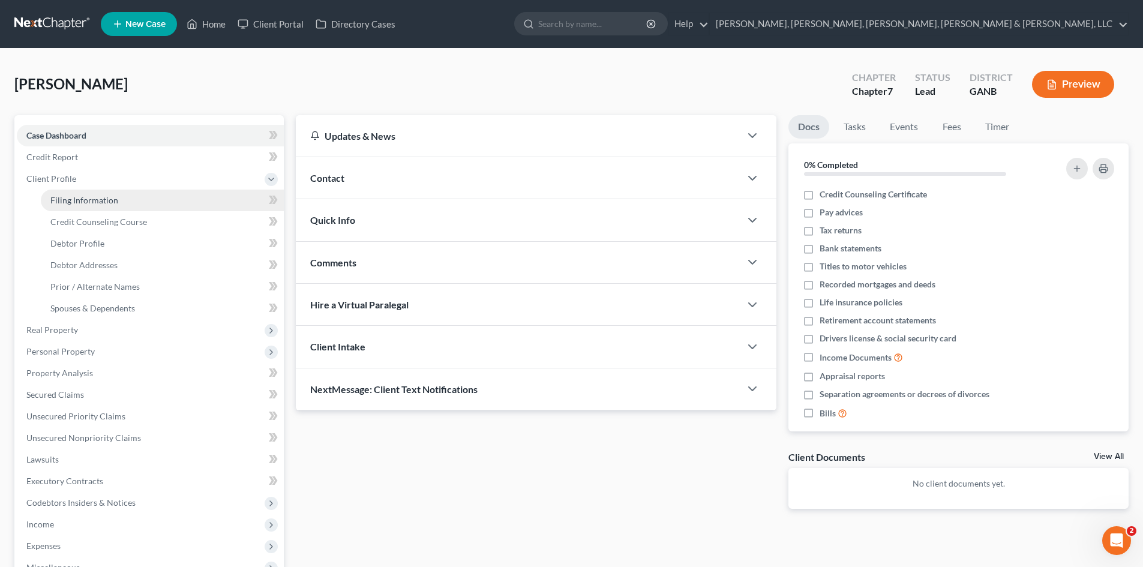
click at [179, 193] on link "Filing Information" at bounding box center [162, 201] width 243 height 22
select select "1"
select select "0"
select select "19"
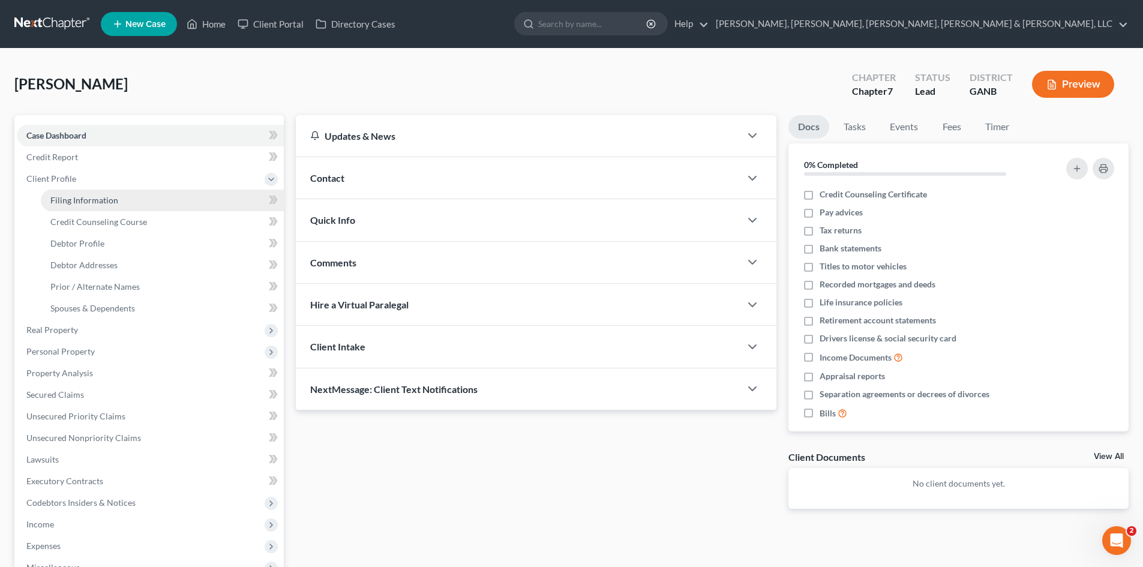
select select "10"
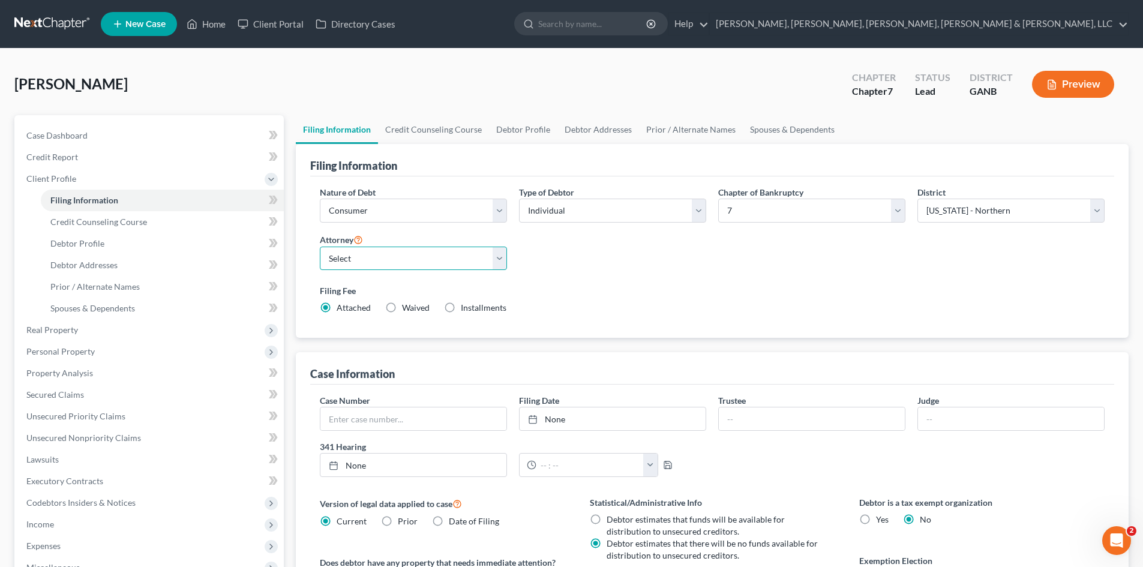
click at [415, 266] on select "Select Charles Nye - GANB Charles Nye - GAMB Allen Bearden - GANB Allen Bearden…" at bounding box center [413, 259] width 187 height 24
select select "5"
click at [320, 247] on select "Select Charles Nye - GANB Charles Nye - GAMB Allen Bearden - GANB Allen Bearden…" at bounding box center [413, 259] width 187 height 24
click at [442, 136] on link "Credit Counseling Course" at bounding box center [433, 129] width 111 height 29
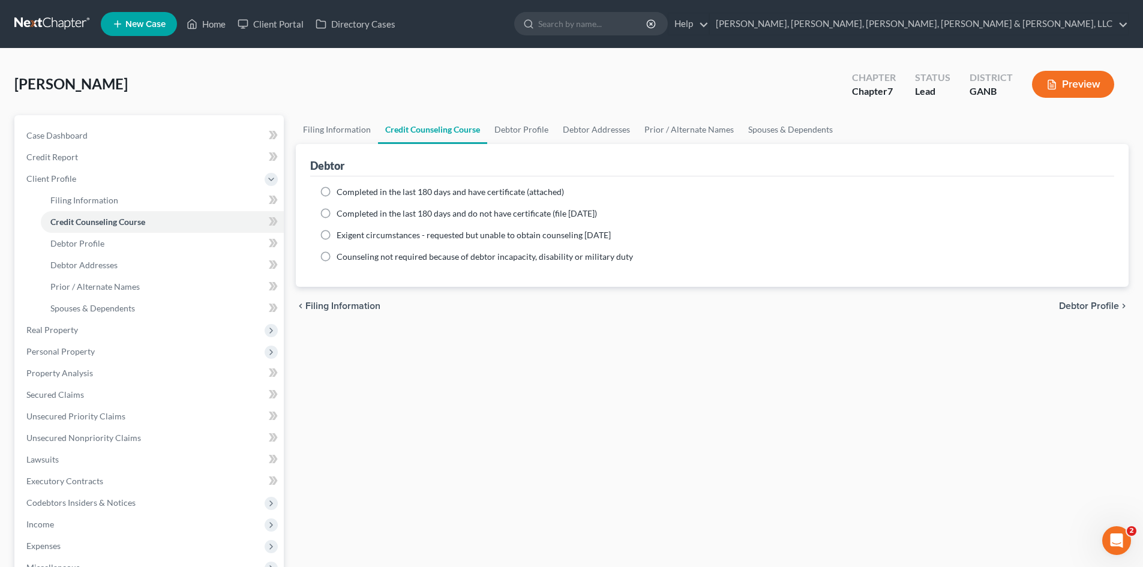
click at [438, 193] on span "Completed in the last 180 days and have certificate (attached)" at bounding box center [450, 192] width 227 height 10
click at [349, 193] on input "Completed in the last 180 days and have certificate (attached)" at bounding box center [346, 190] width 8 height 8
radio input "true"
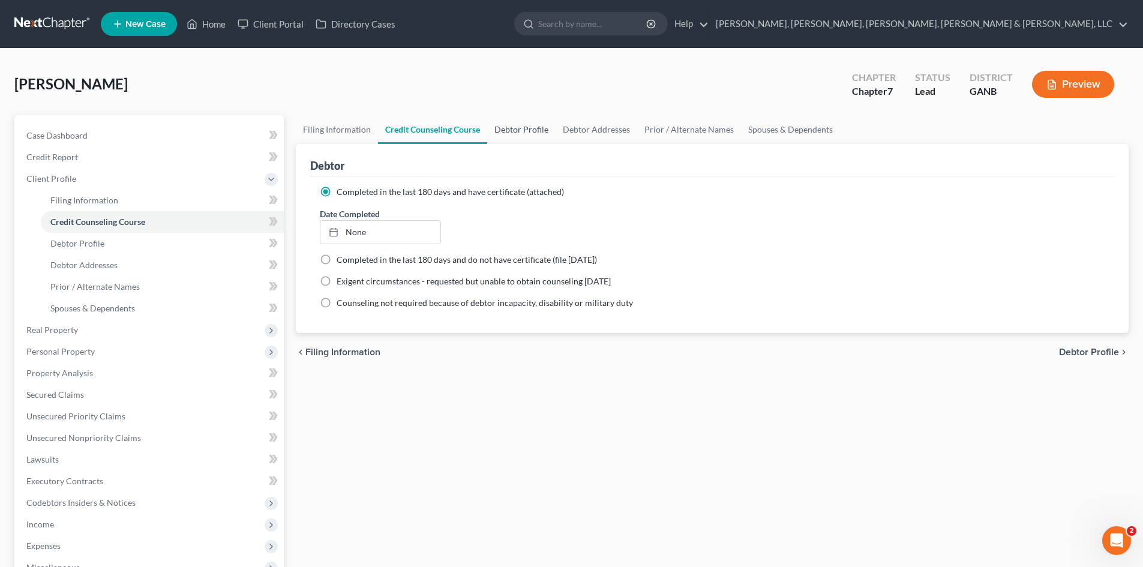
click at [521, 135] on link "Debtor Profile" at bounding box center [521, 129] width 68 height 29
select select "0"
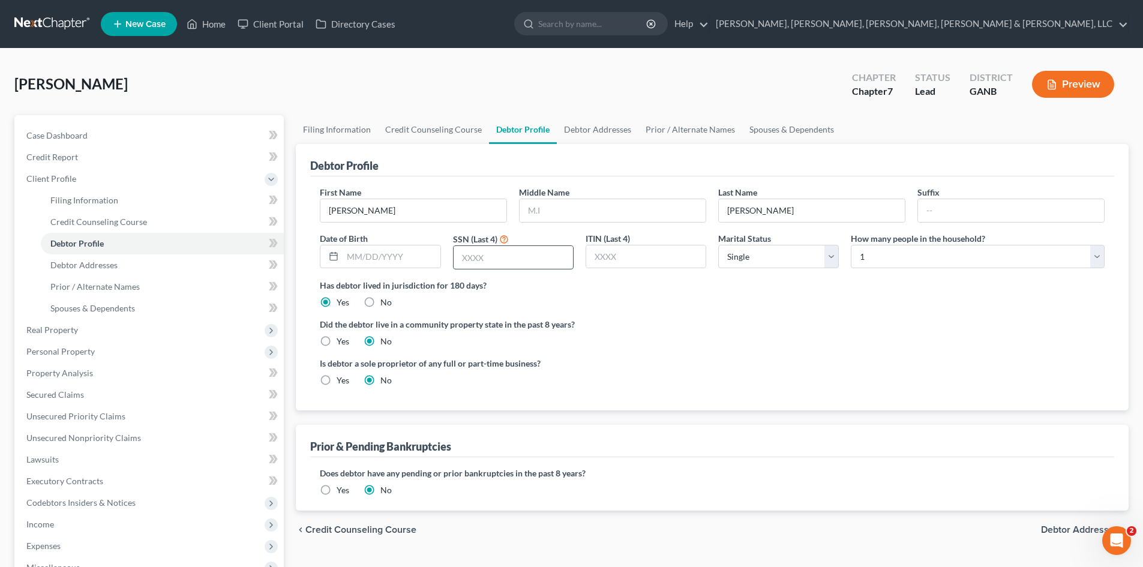
click at [492, 262] on input "text" at bounding box center [513, 257] width 119 height 23
type input "2"
type input "2872"
click at [1010, 269] on div "How many people in the household? Select 1 2 3 4 5 6 7 8 9 10 11 12 13 14 15 16…" at bounding box center [978, 251] width 266 height 38
click at [1009, 260] on select "Select 1 2 3 4 5 6 7 8 9 10 11 12 13 14 15 16 17 18 19 20" at bounding box center [978, 257] width 254 height 24
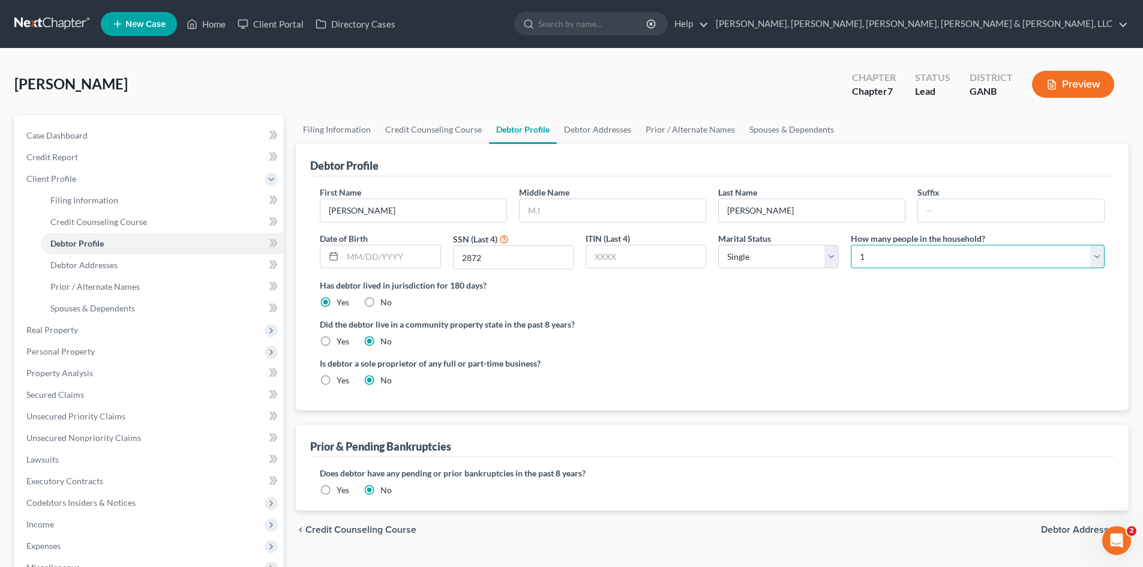
select select "1"
click at [851, 245] on select "Select 1 2 3 4 5 6 7 8 9 10 11 12 13 14 15 16 17 18 19 20" at bounding box center [978, 257] width 254 height 24
click at [626, 132] on link "Debtor Addresses" at bounding box center [598, 129] width 82 height 29
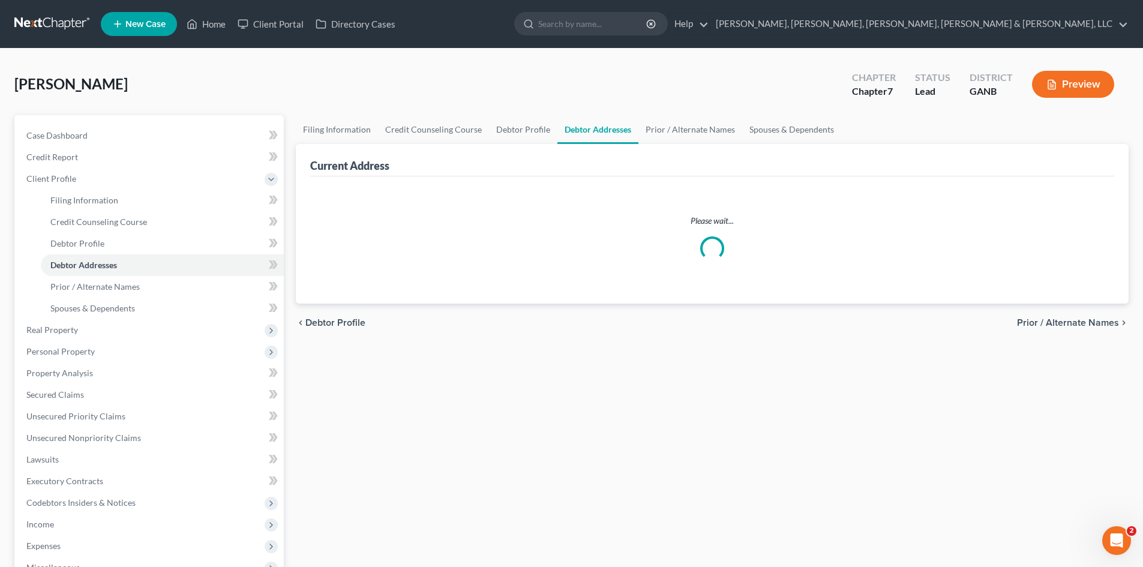
select select "0"
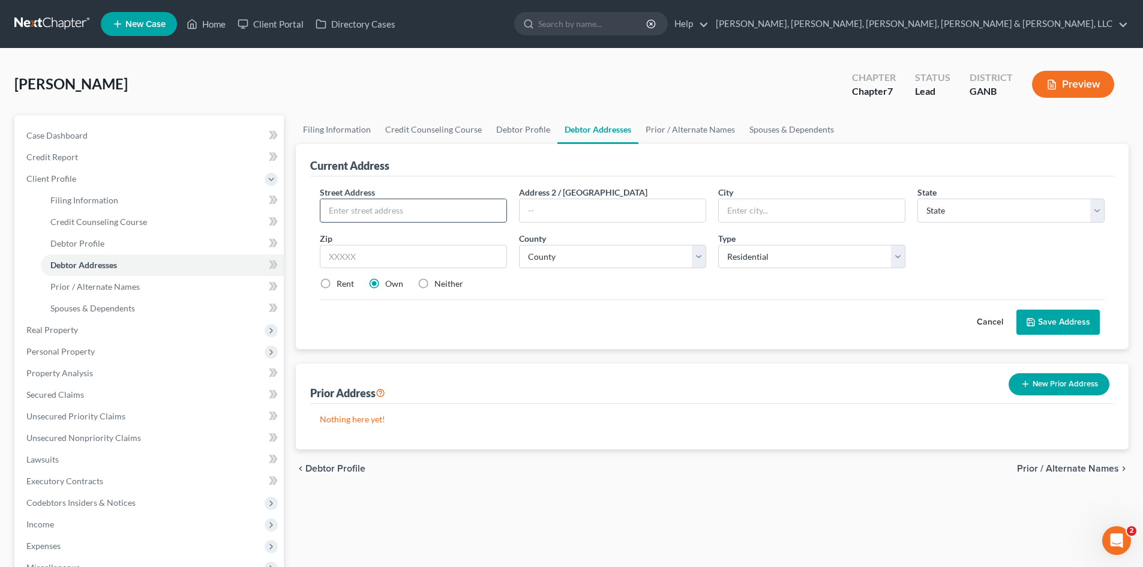
click at [444, 220] on input "text" at bounding box center [414, 210] width 186 height 23
type input "1956 Roble Drive"
type input "Atlanta"
click at [951, 206] on select "State AL AK AR AZ CA CO CT DE DC FL GA GU HI ID IL IN IA KS KY LA ME MD MA MI M…" at bounding box center [1011, 211] width 187 height 24
select select "10"
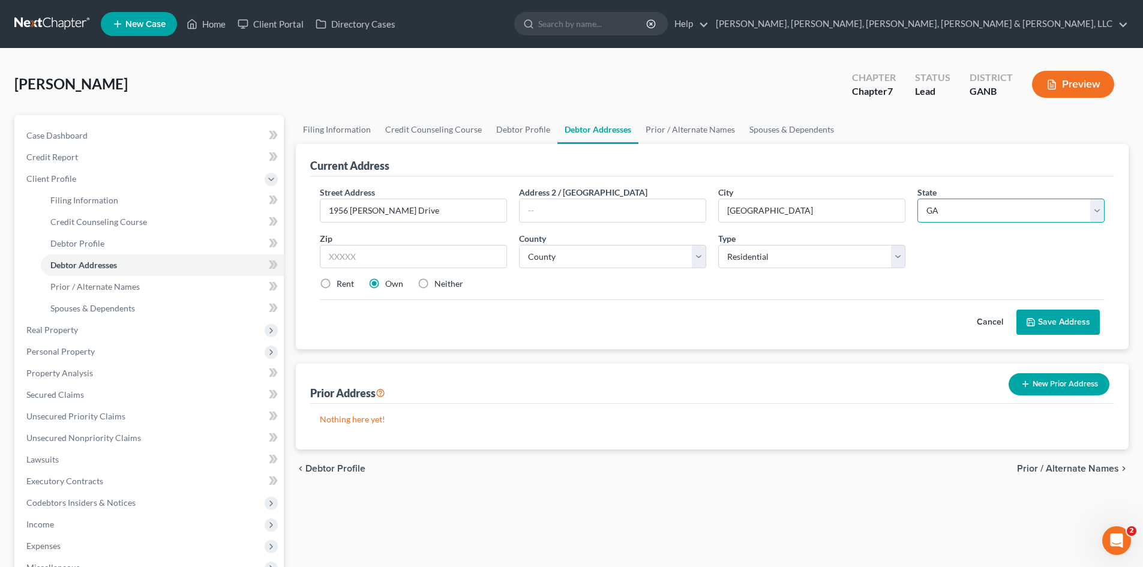
click at [918, 199] on select "State AL AK AR AZ CA CO CT DE DC FL GA GU HI ID IL IN IA KS KY LA ME MD MA MI M…" at bounding box center [1011, 211] width 187 height 24
click at [430, 253] on input "text" at bounding box center [413, 257] width 187 height 24
type input "30549"
type input "Jefferson"
click at [507, 266] on input "30549" at bounding box center [413, 257] width 187 height 24
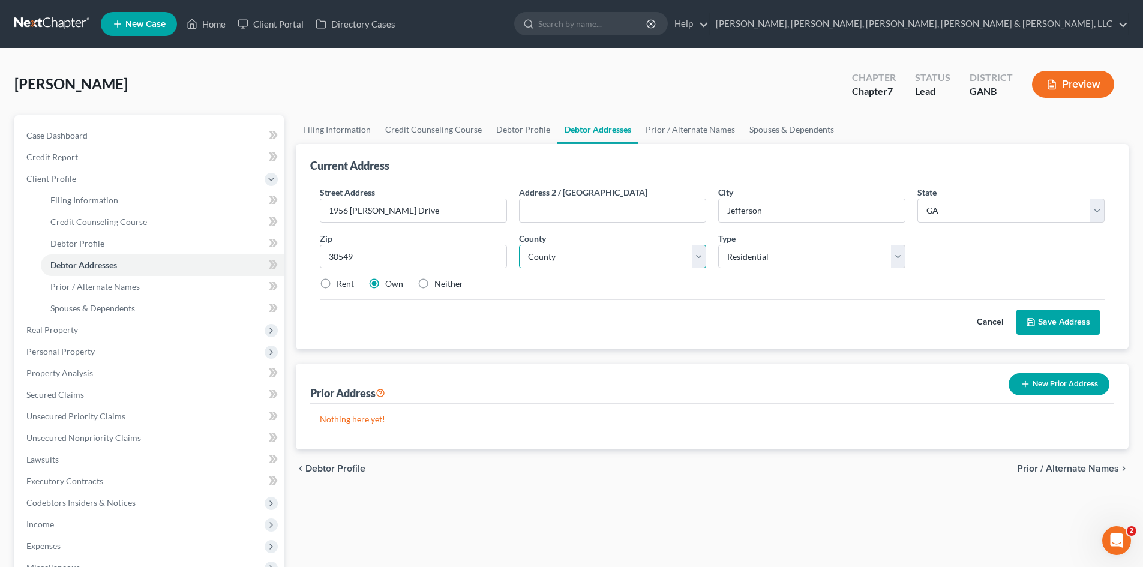
click at [534, 266] on select "County Appling County Atkinson County Bacon County Baker County Baldwin County …" at bounding box center [612, 257] width 187 height 24
select select "59"
click at [519, 245] on select "County Appling County Atkinson County Bacon County Baker County Baldwin County …" at bounding box center [612, 257] width 187 height 24
click at [819, 259] on select "Select Residential Mailing Rental Business" at bounding box center [811, 257] width 187 height 24
click at [966, 267] on div "Street Address * 1956 Roble Drive Address 2 / PO Box City * Jefferson State * S…" at bounding box center [712, 243] width 797 height 114
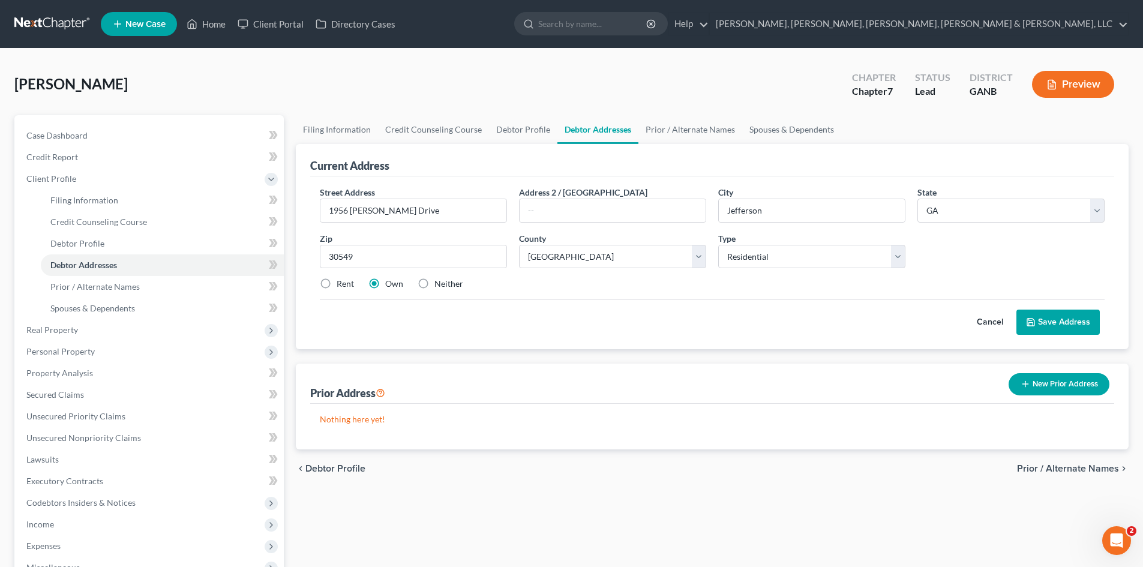
click at [337, 289] on label "Rent" at bounding box center [345, 284] width 17 height 12
click at [342, 286] on input "Rent" at bounding box center [346, 282] width 8 height 8
radio input "true"
click at [798, 133] on link "Spouses & Dependents" at bounding box center [791, 129] width 99 height 29
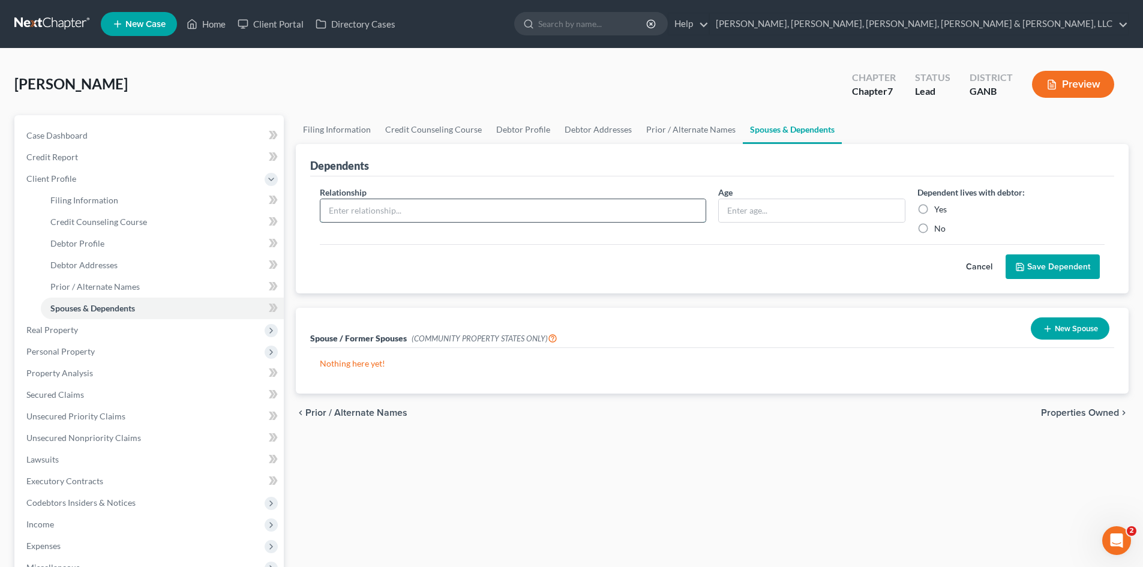
click at [350, 220] on input "text" at bounding box center [513, 210] width 385 height 23
type input "Davis Obiri Danso"
type input "6"
click at [935, 214] on label "Yes" at bounding box center [941, 209] width 13 height 12
click at [939, 211] on input "Yes" at bounding box center [943, 207] width 8 height 8
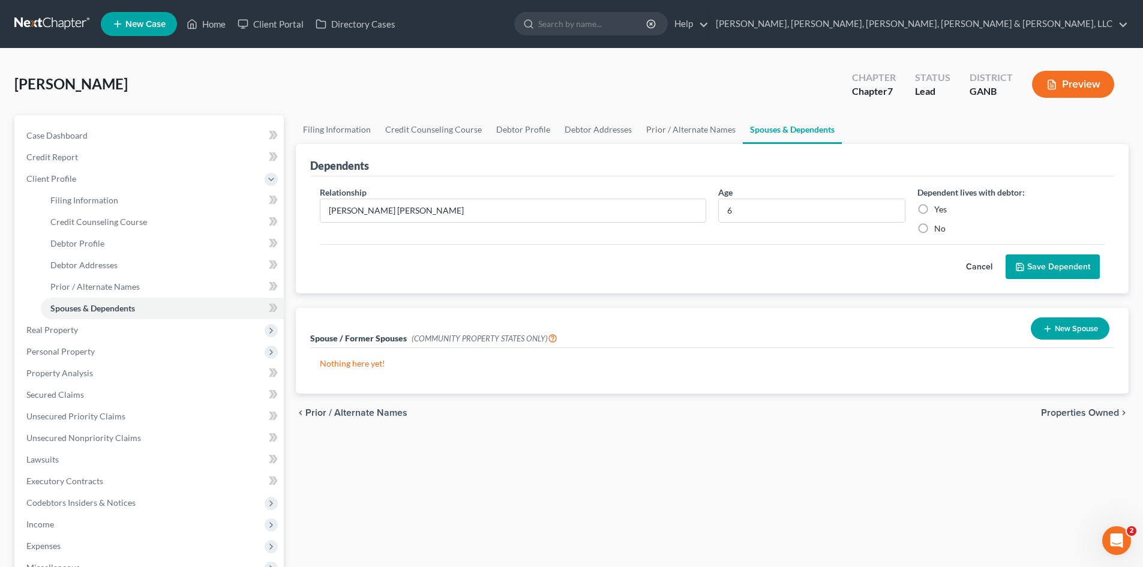
radio input "true"
click at [1043, 267] on button "Save Dependent" at bounding box center [1053, 266] width 94 height 25
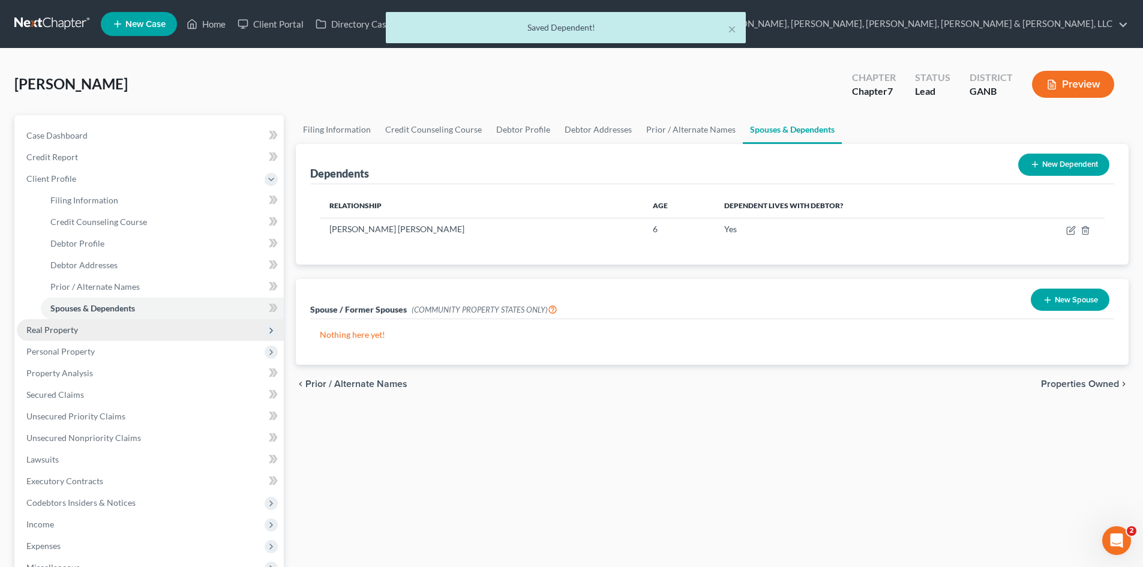
click at [170, 330] on span "Real Property" at bounding box center [150, 330] width 267 height 22
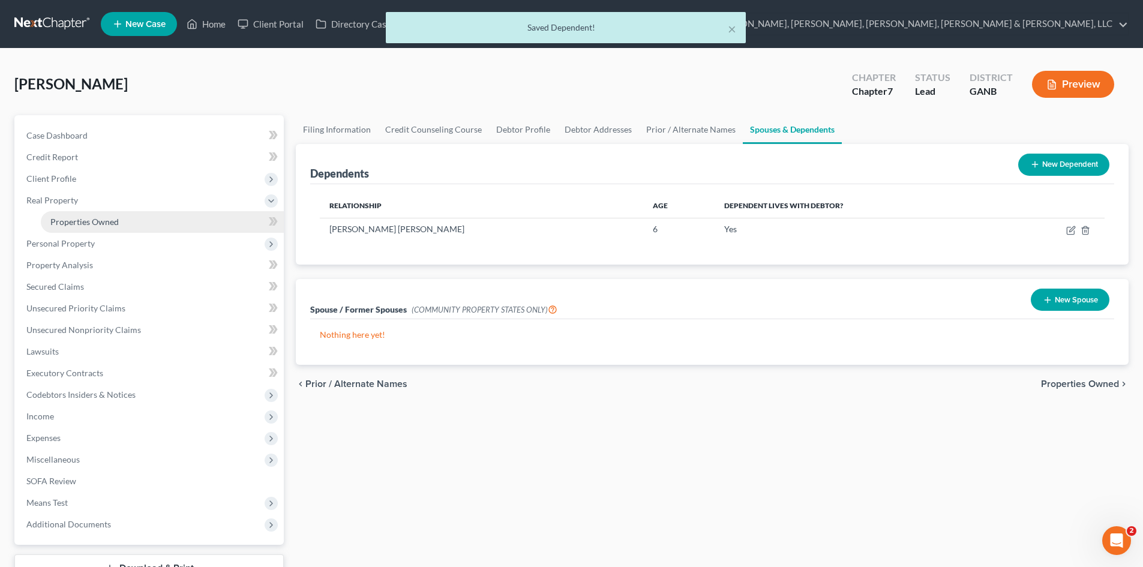
click at [162, 229] on link "Properties Owned" at bounding box center [162, 222] width 243 height 22
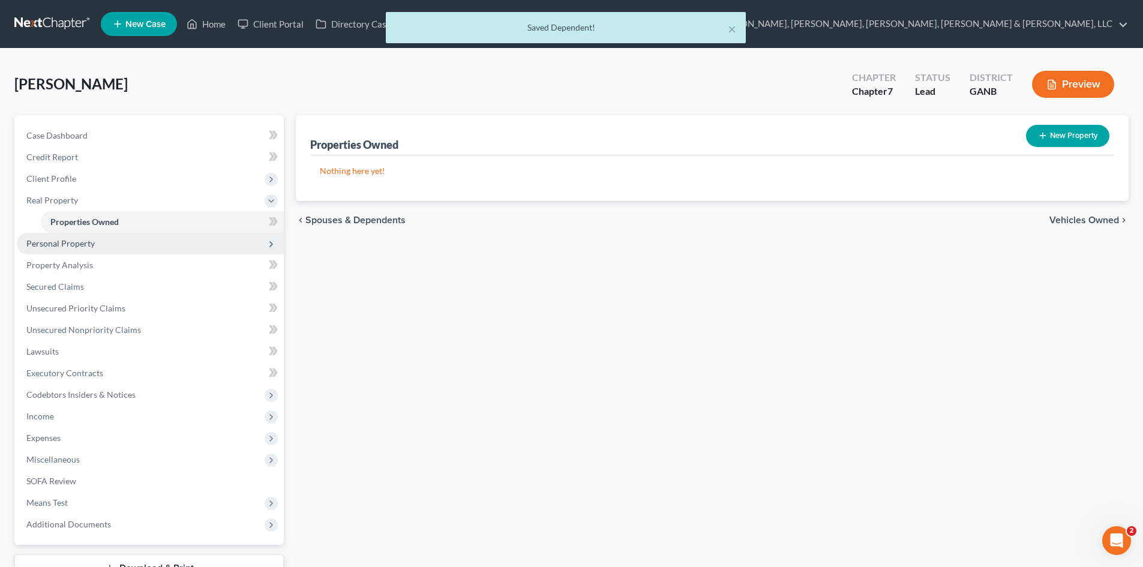
click at [255, 250] on span "Personal Property" at bounding box center [150, 244] width 267 height 22
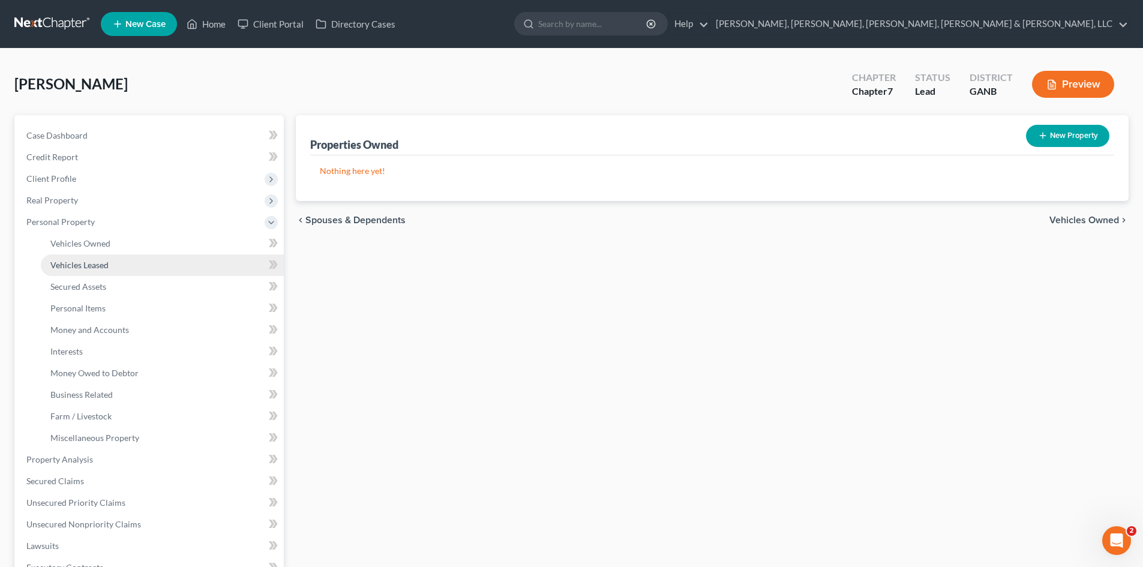
click at [213, 256] on link "Vehicles Leased" at bounding box center [162, 265] width 243 height 22
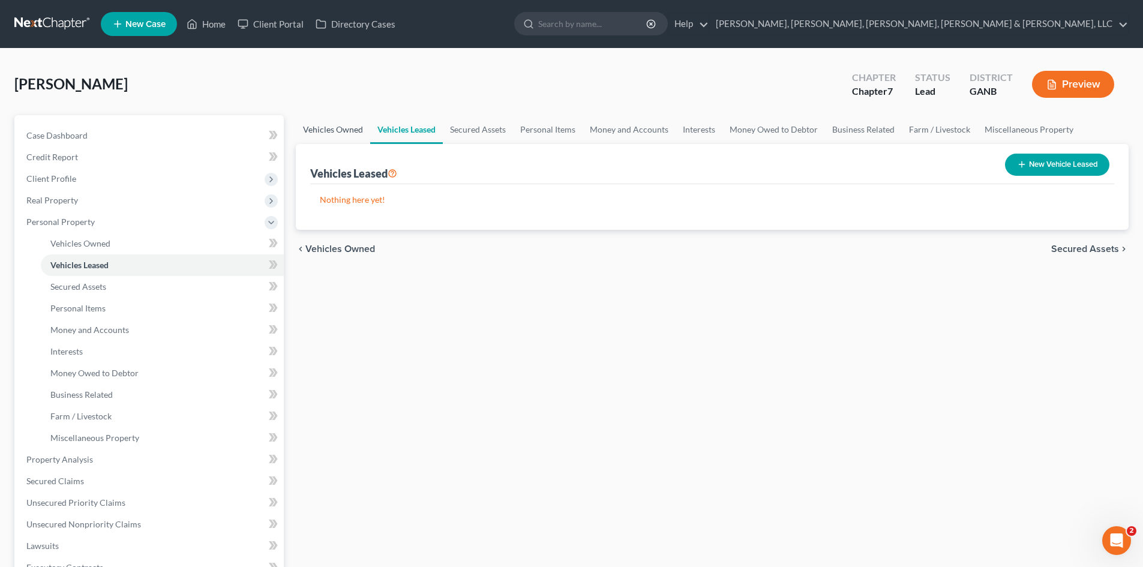
click at [360, 133] on link "Vehicles Owned" at bounding box center [333, 129] width 74 height 29
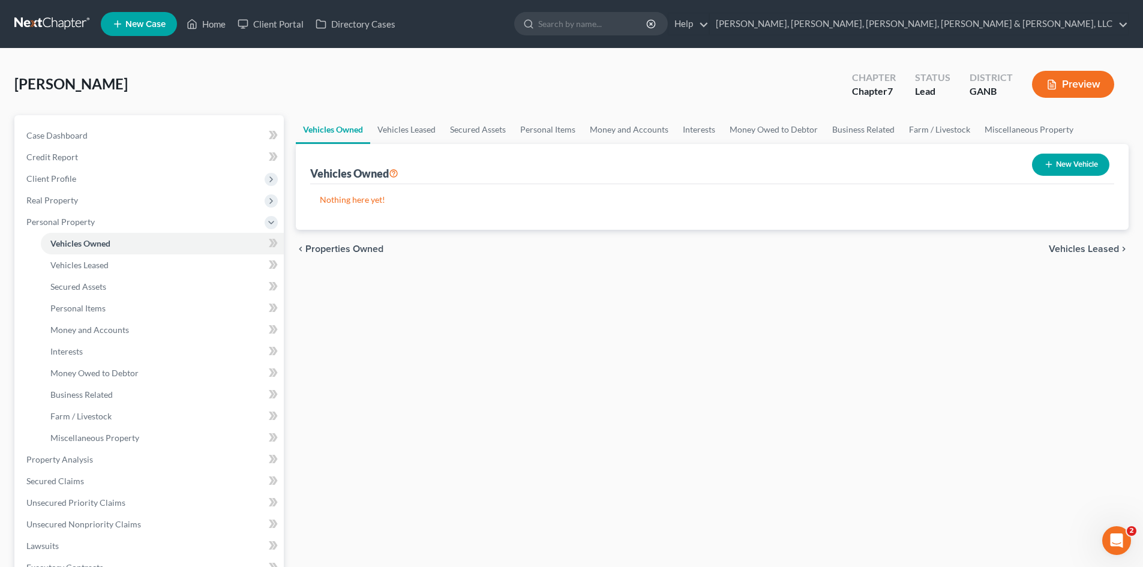
click at [1064, 159] on button "New Vehicle" at bounding box center [1070, 165] width 77 height 22
select select "0"
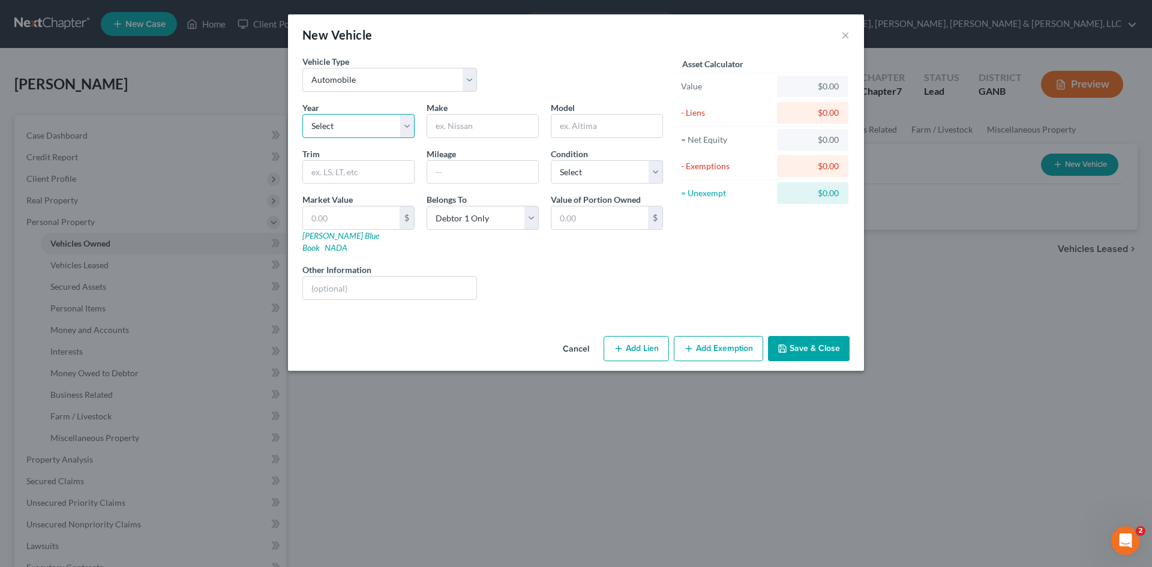
click at [379, 122] on select "Select 2026 2025 2024 2023 2022 2021 2020 2019 2018 2017 2016 2015 2014 2013 20…" at bounding box center [359, 126] width 112 height 24
select select "11"
click at [303, 114] on select "Select 2026 2025 2024 2023 2022 2021 2020 2019 2018 2017 2016 2015 2014 2013 20…" at bounding box center [359, 126] width 112 height 24
click at [508, 128] on input "text" at bounding box center [482, 126] width 111 height 23
type input "Toyota"
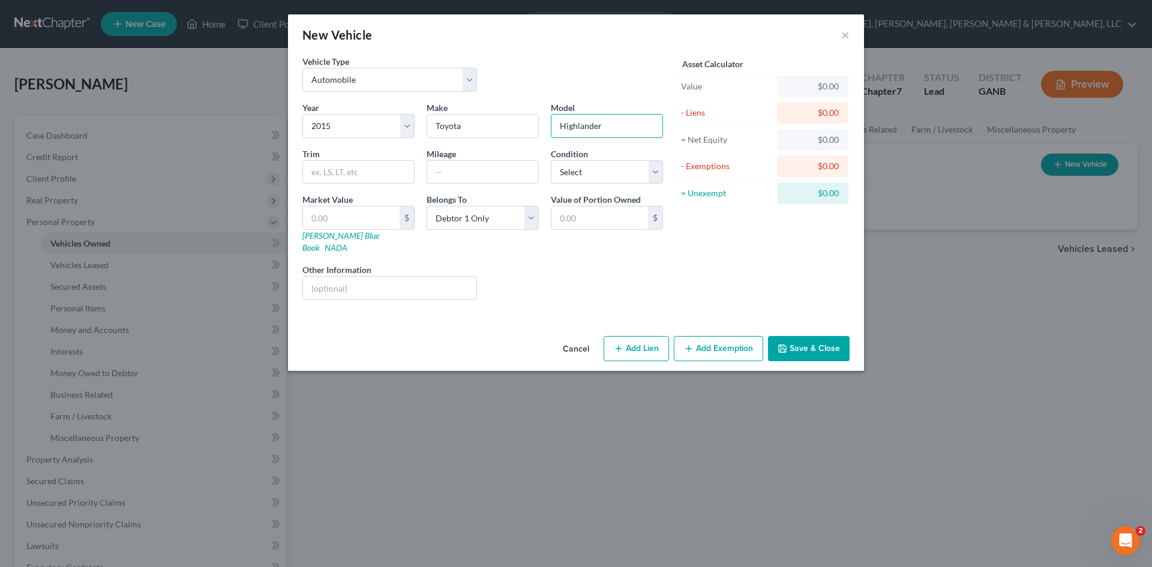
type input "Highlander"
click at [360, 179] on input "text" at bounding box center [358, 172] width 111 height 23
click at [351, 219] on input "text" at bounding box center [351, 217] width 97 height 23
type input "1"
type input "1.00"
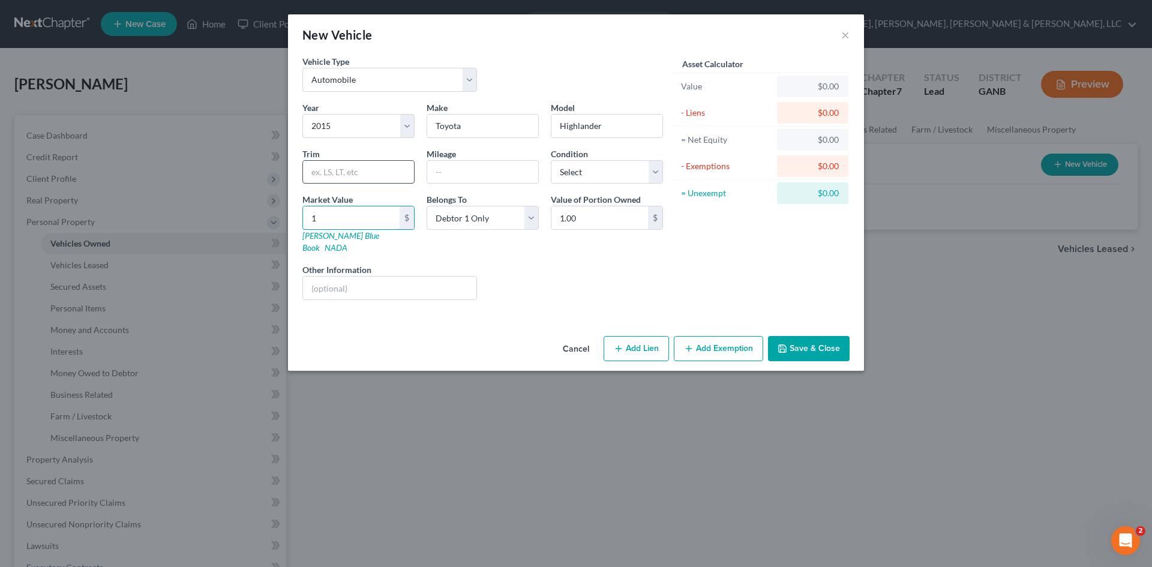
type input "12"
type input "12.00"
type input "120"
type input "120.00"
type input "1200"
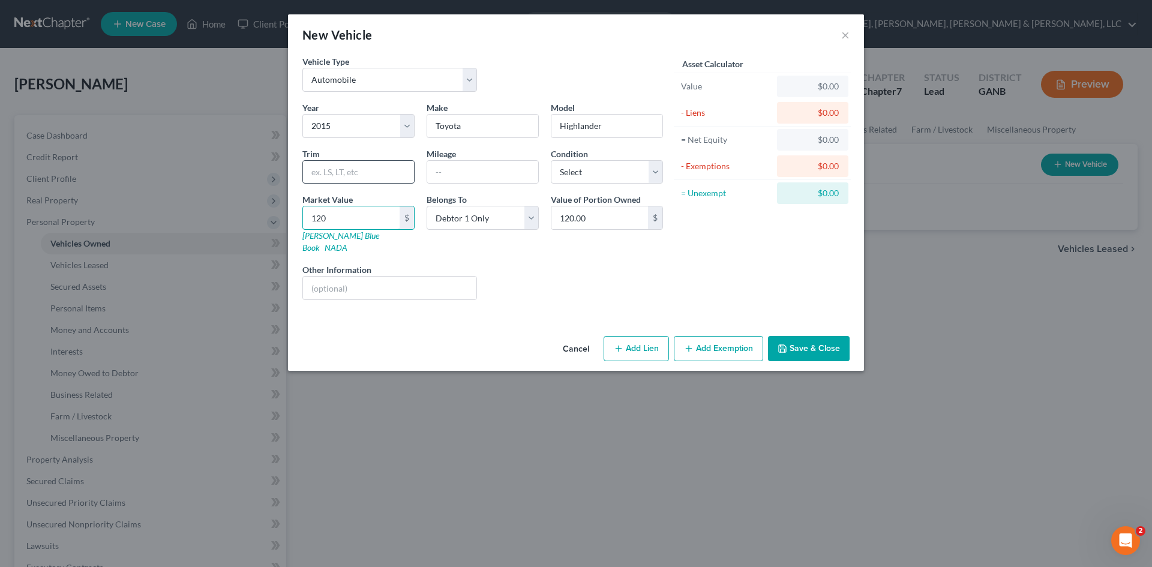
type input "1,200.00"
type input "1,2000"
type input "12,000.00"
type input "12,000"
click at [633, 342] on button "Add Lien" at bounding box center [636, 348] width 65 height 25
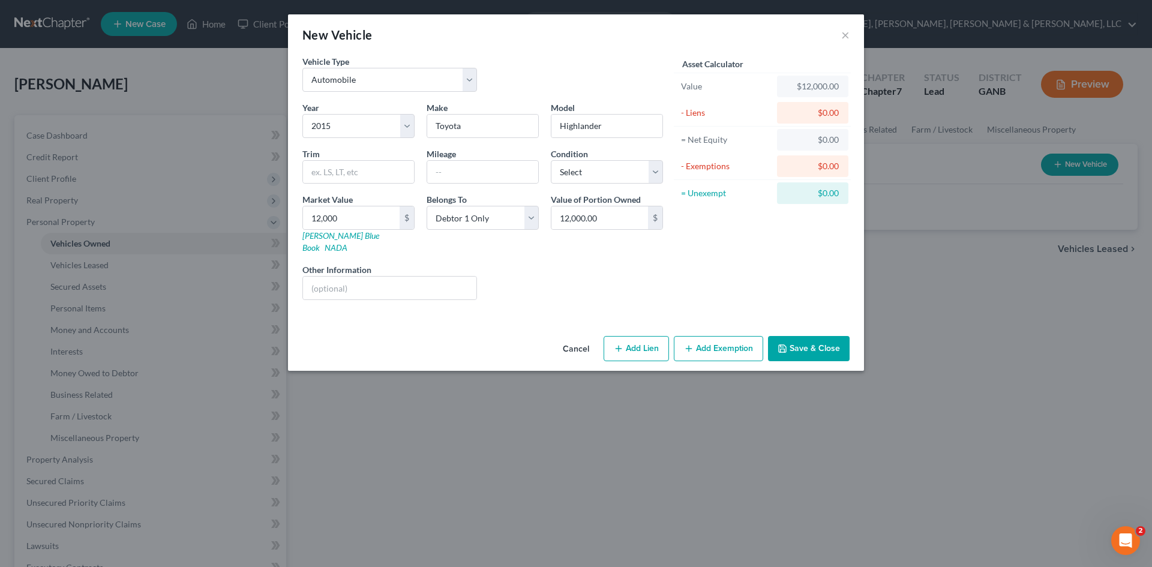
select select "0"
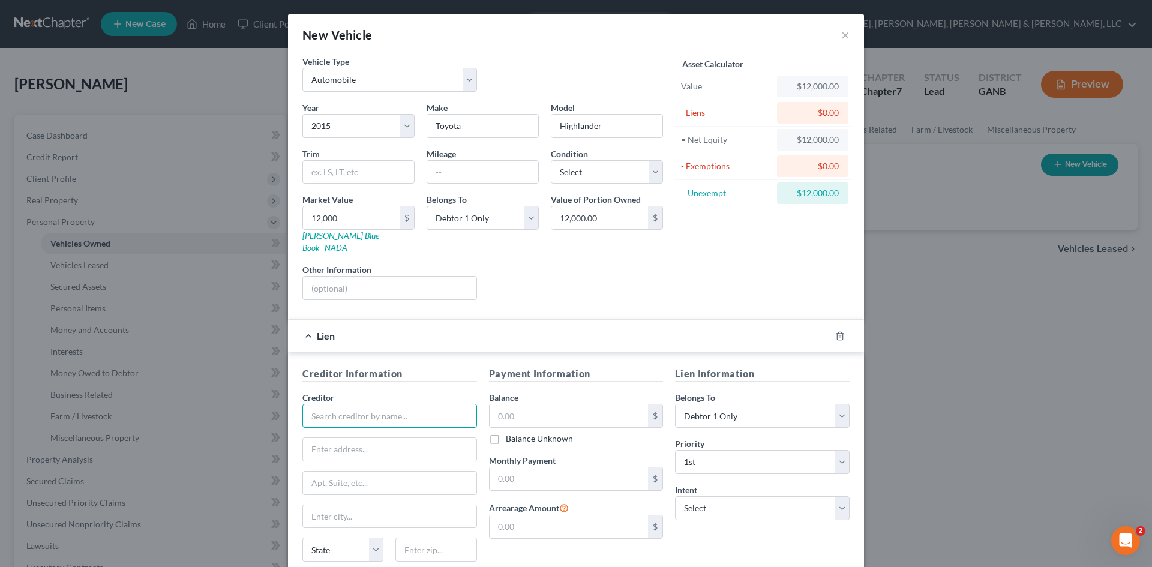
click at [391, 404] on input "text" at bounding box center [390, 416] width 175 height 24
click at [373, 431] on div "Navy Federal Credit Union" at bounding box center [374, 437] width 125 height 12
type input "Navy Federal Credit Union"
type input "PO Box"
type input "3000"
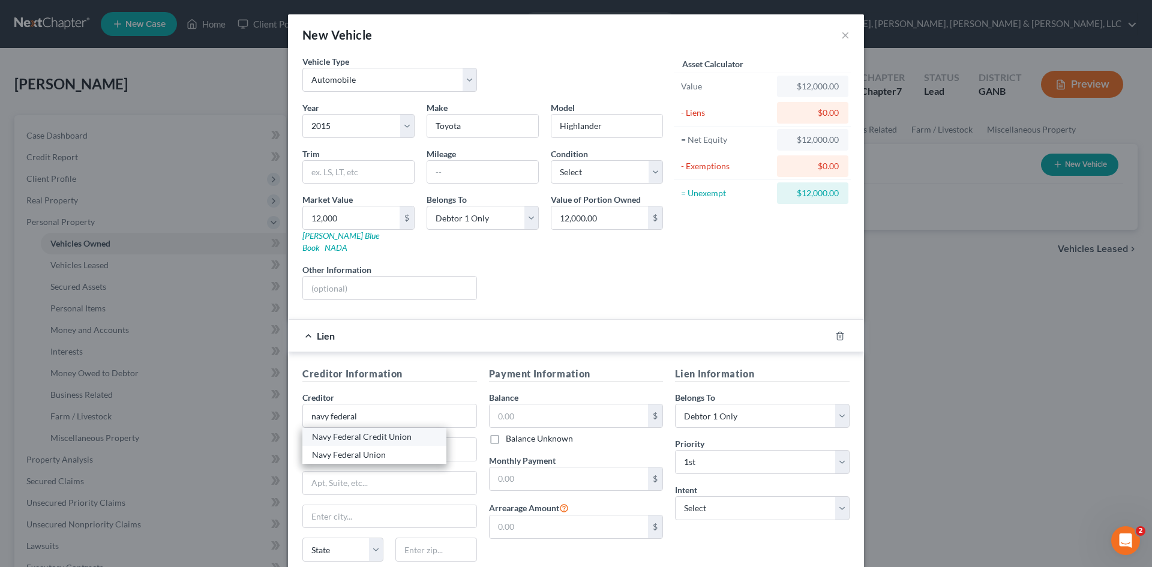
type input "Merrifield"
select select "48"
type input "22119"
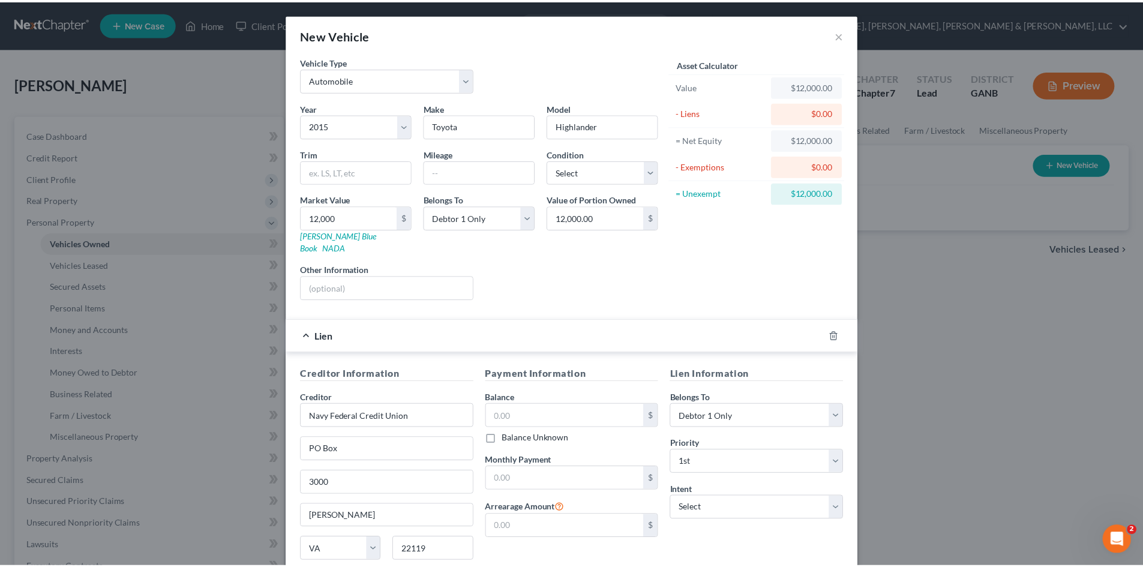
scroll to position [89, 0]
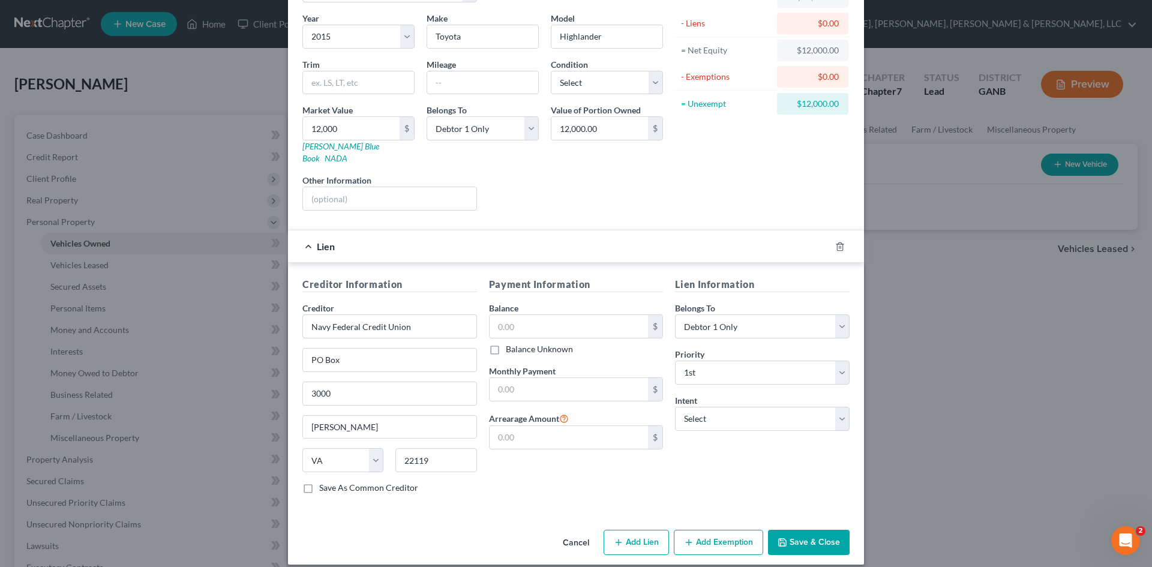
click at [810, 530] on button "Save & Close" at bounding box center [809, 542] width 82 height 25
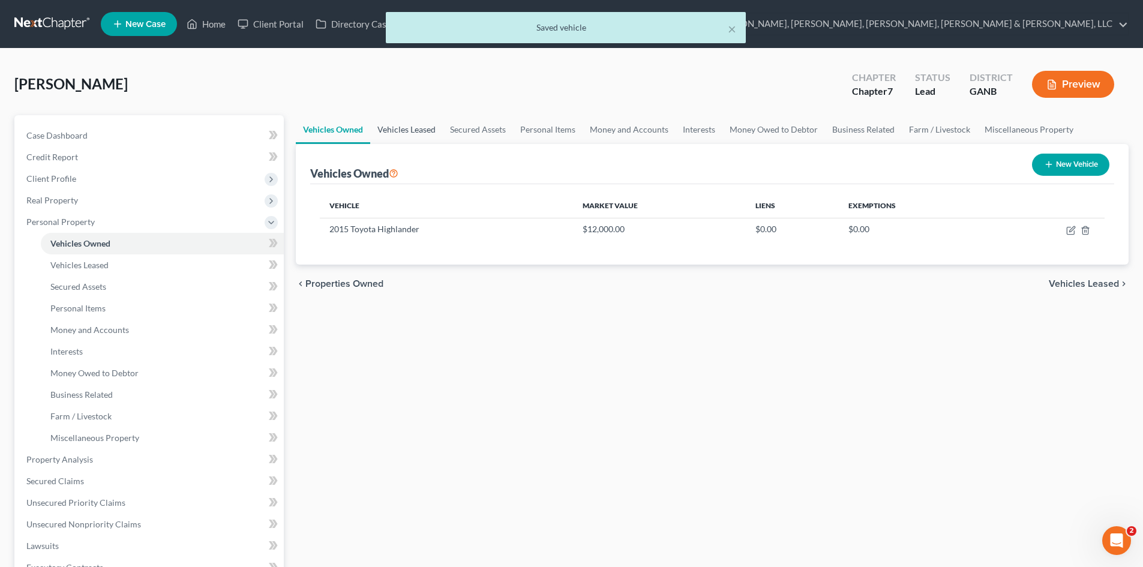
click at [406, 120] on link "Vehicles Leased" at bounding box center [406, 129] width 73 height 29
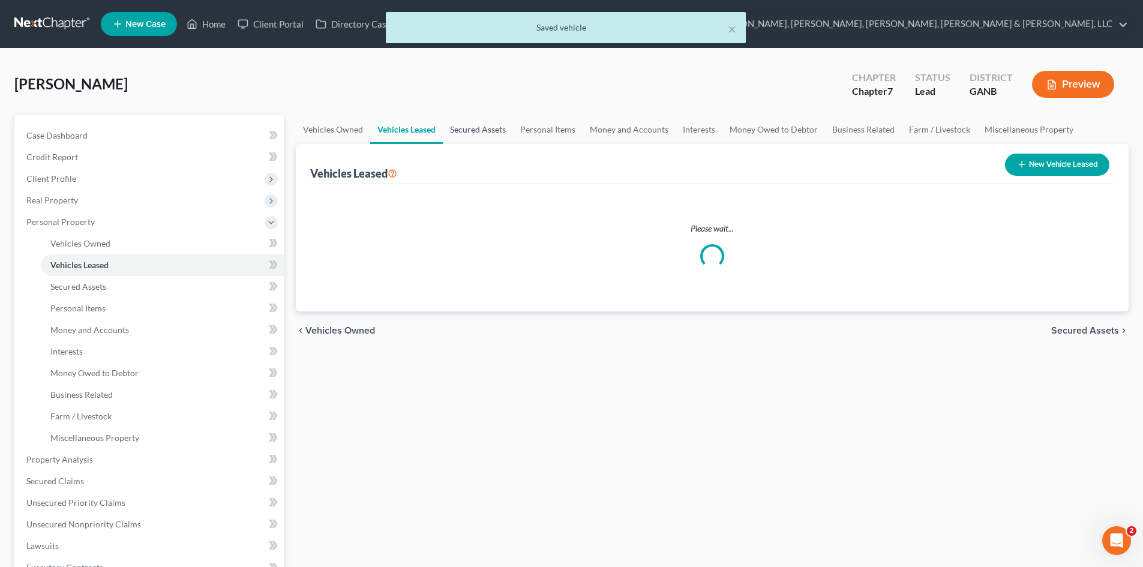
click at [512, 136] on link "Secured Assets" at bounding box center [478, 129] width 70 height 29
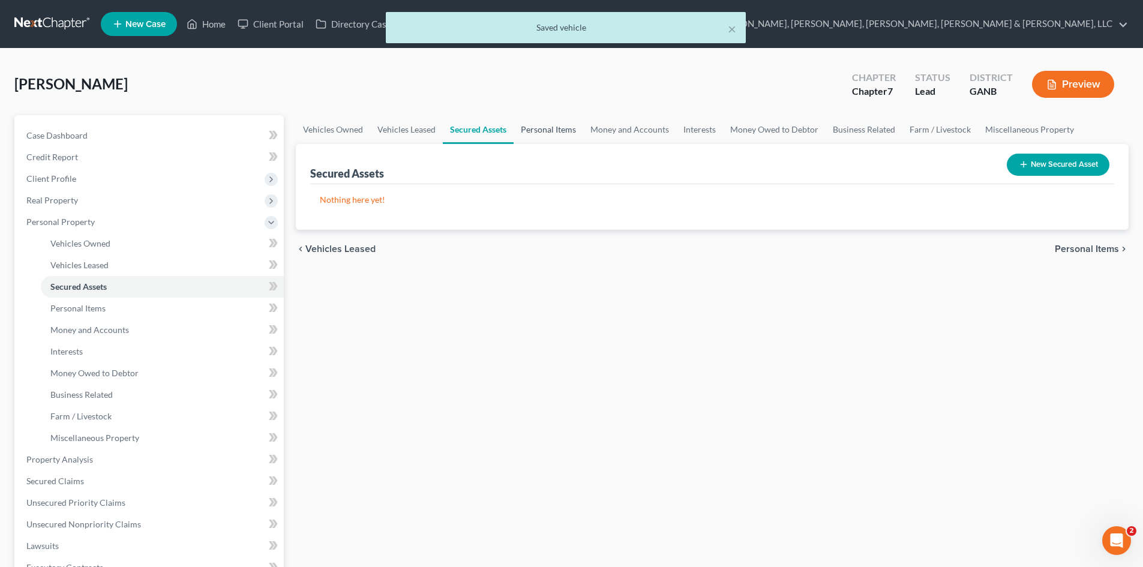
click at [549, 128] on link "Personal Items" at bounding box center [549, 129] width 70 height 29
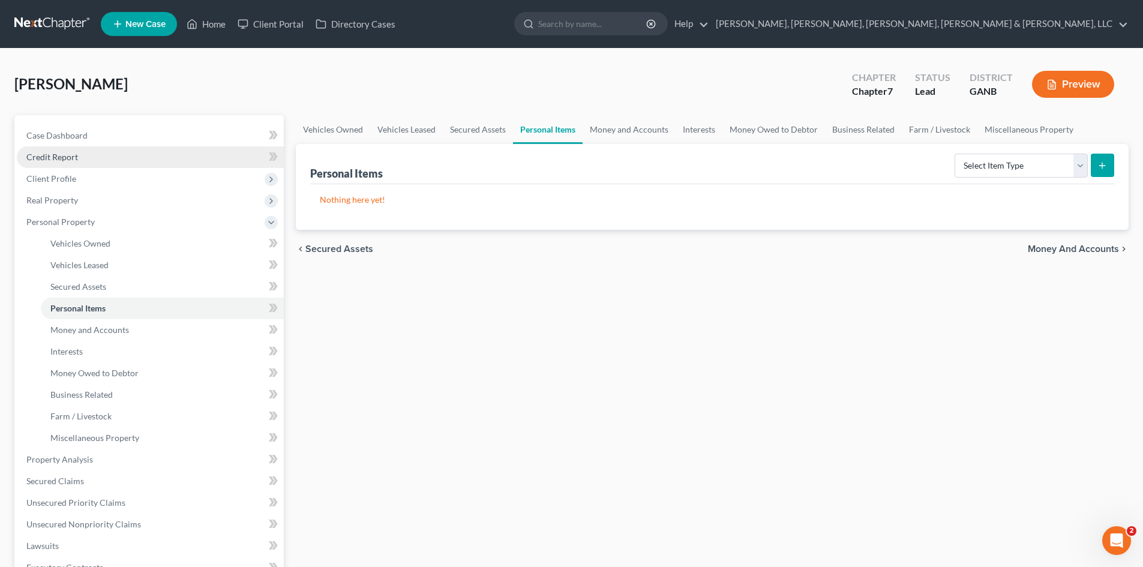
click at [55, 147] on link "Credit Report" at bounding box center [150, 157] width 267 height 22
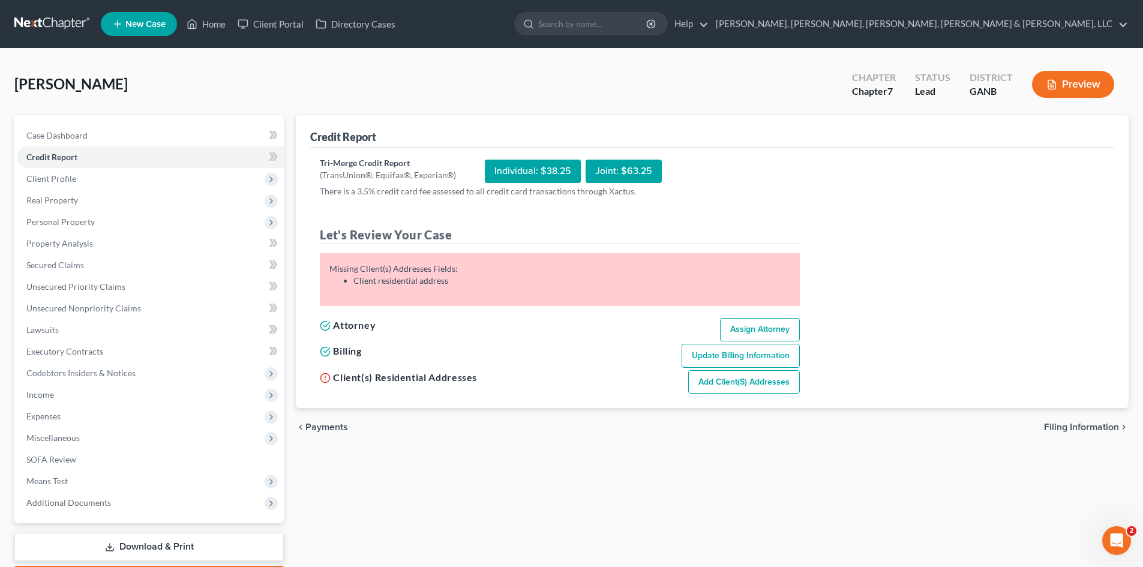
click at [745, 376] on link "Add Client(s) Addresses" at bounding box center [744, 382] width 112 height 24
select select "0"
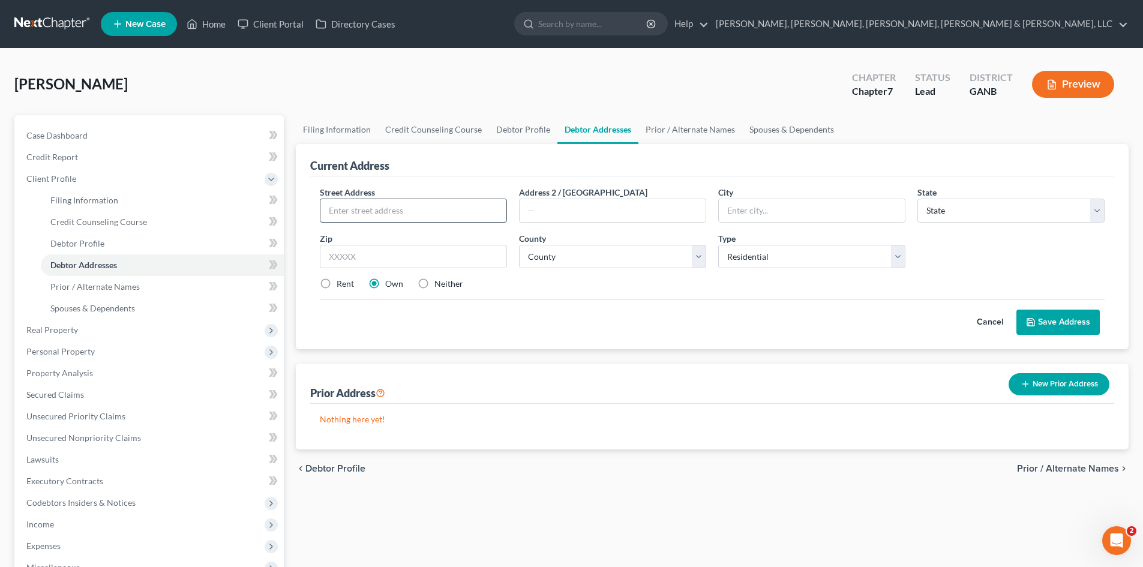
drag, startPoint x: 448, startPoint y: 206, endPoint x: 432, endPoint y: 201, distance: 16.3
click at [447, 206] on input "text" at bounding box center [414, 210] width 186 height 23
click at [369, 193] on span "Street Address" at bounding box center [347, 192] width 55 height 10
click at [369, 204] on input "text" at bounding box center [414, 210] width 186 height 23
type input "1956 Roble Drive"
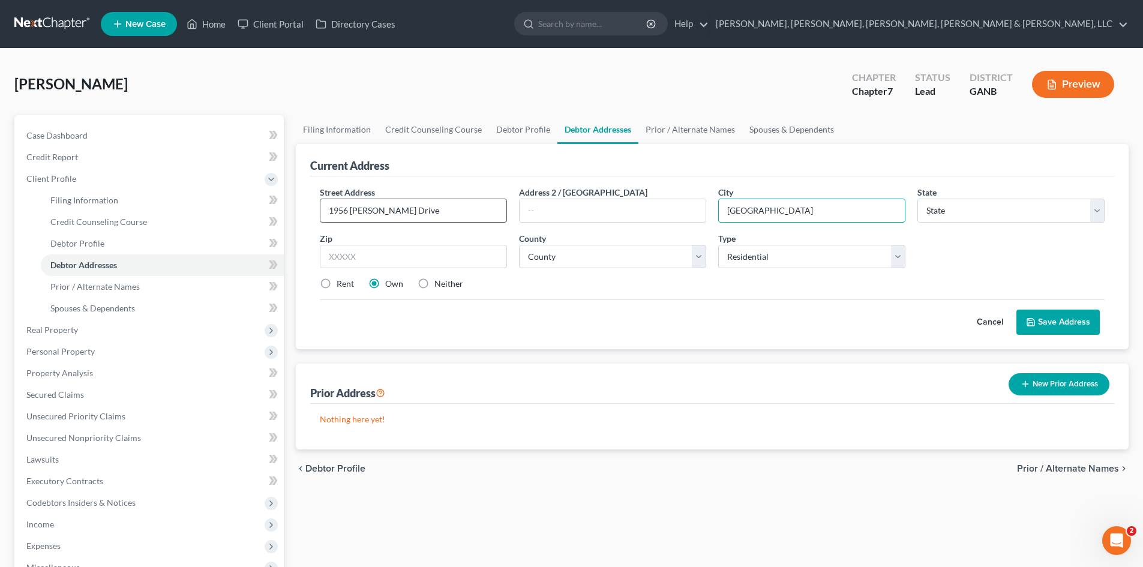
type input "Atlanta"
click at [979, 212] on select "State AL AK AR AZ CA CO CT DE DC FL GA GU HI ID IL IN IA KS KY LA ME MD MA MI M…" at bounding box center [1011, 211] width 187 height 24
select select "10"
click at [918, 199] on select "State AL AK AR AZ CA CO CT DE DC FL GA GU HI ID IL IN IA KS KY LA ME MD MA MI M…" at bounding box center [1011, 211] width 187 height 24
click at [385, 229] on div "Street Address * 1956 Roble Drive Address 2 / PO Box City * Atlanta State * Sta…" at bounding box center [712, 243] width 797 height 114
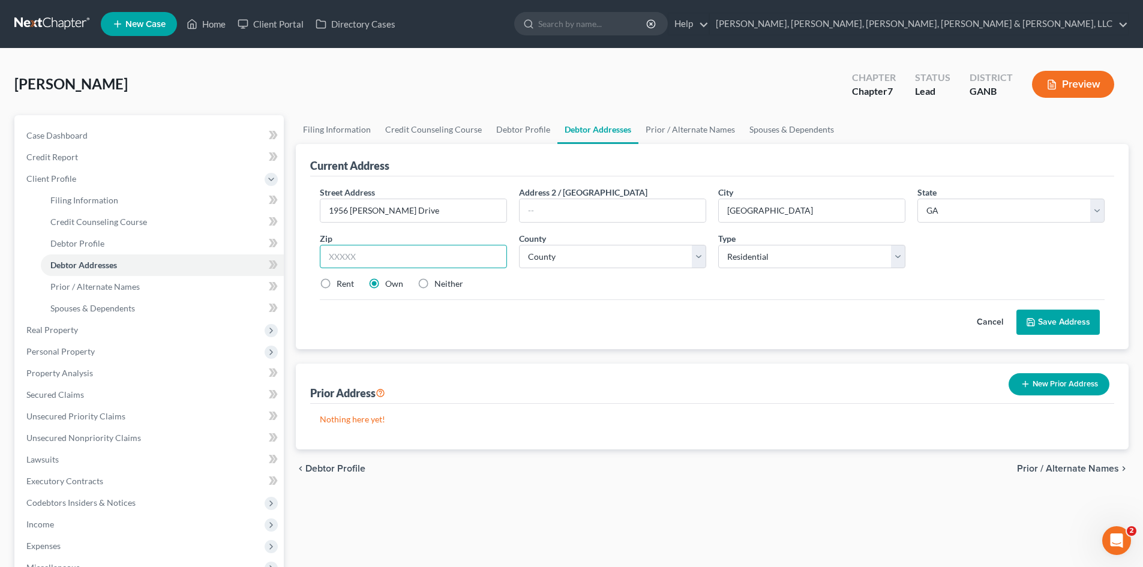
click at [391, 248] on input "text" at bounding box center [413, 257] width 187 height 24
type input "4"
type input "30549"
click at [616, 254] on select "County Appling County Atkinson County Bacon County Baker County Baldwin County …" at bounding box center [612, 257] width 187 height 24
type input "Jefferson"
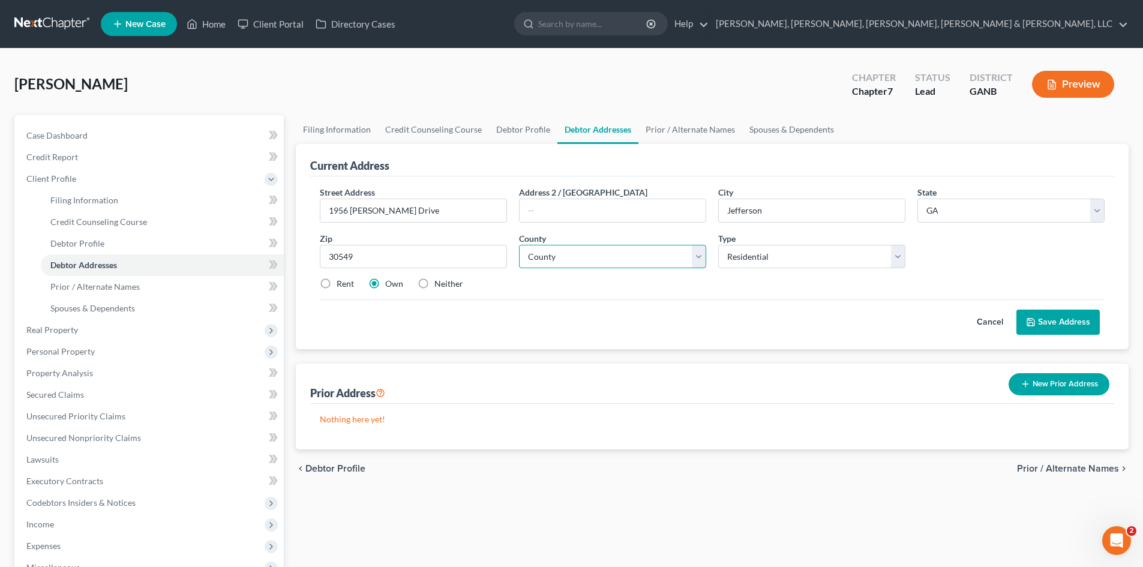
select select "59"
click at [519, 245] on select "County Appling County Atkinson County Bacon County Baker County Baldwin County …" at bounding box center [612, 257] width 187 height 24
click at [792, 256] on select "Select Residential Mailing Rental Business" at bounding box center [811, 257] width 187 height 24
click at [790, 236] on div "Type Select Residential Mailing Rental Business" at bounding box center [811, 250] width 199 height 37
click at [324, 273] on div "Street Address * 1956 Roble Drive Address 2 / PO Box City * Jefferson State * S…" at bounding box center [712, 243] width 797 height 114
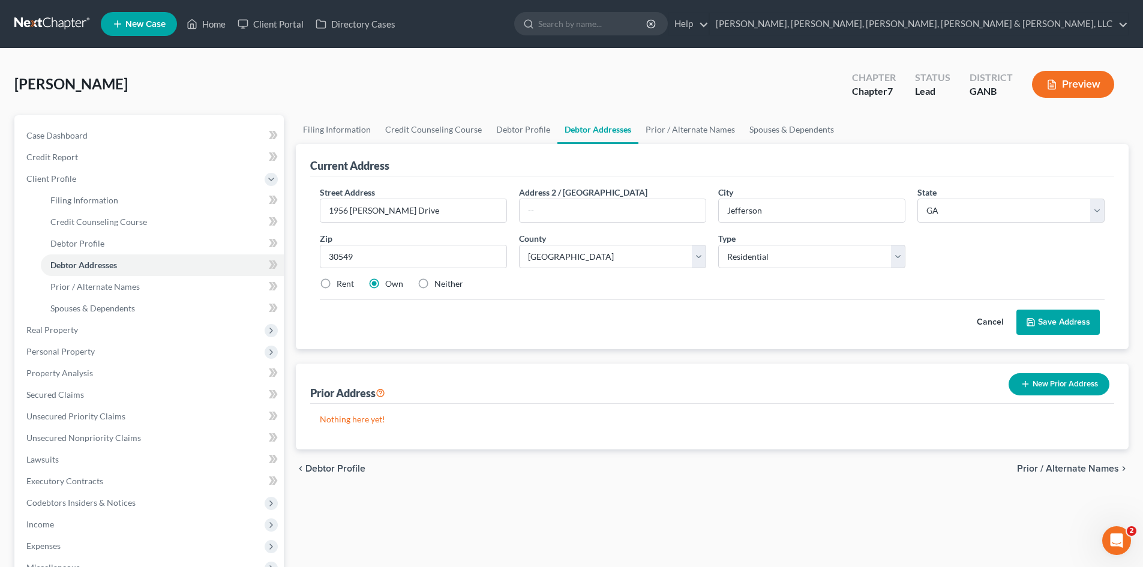
click at [337, 283] on label "Rent" at bounding box center [345, 284] width 17 height 12
click at [342, 283] on input "Rent" at bounding box center [346, 282] width 8 height 8
radio input "true"
click at [1065, 330] on button "Save Address" at bounding box center [1058, 322] width 83 height 25
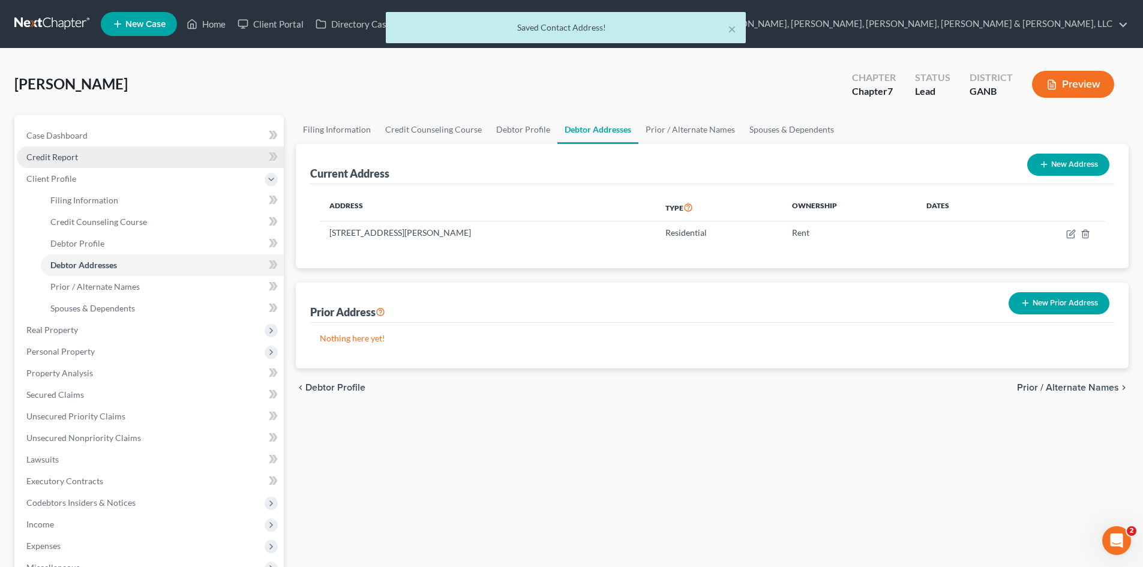
click at [101, 154] on link "Credit Report" at bounding box center [150, 157] width 267 height 22
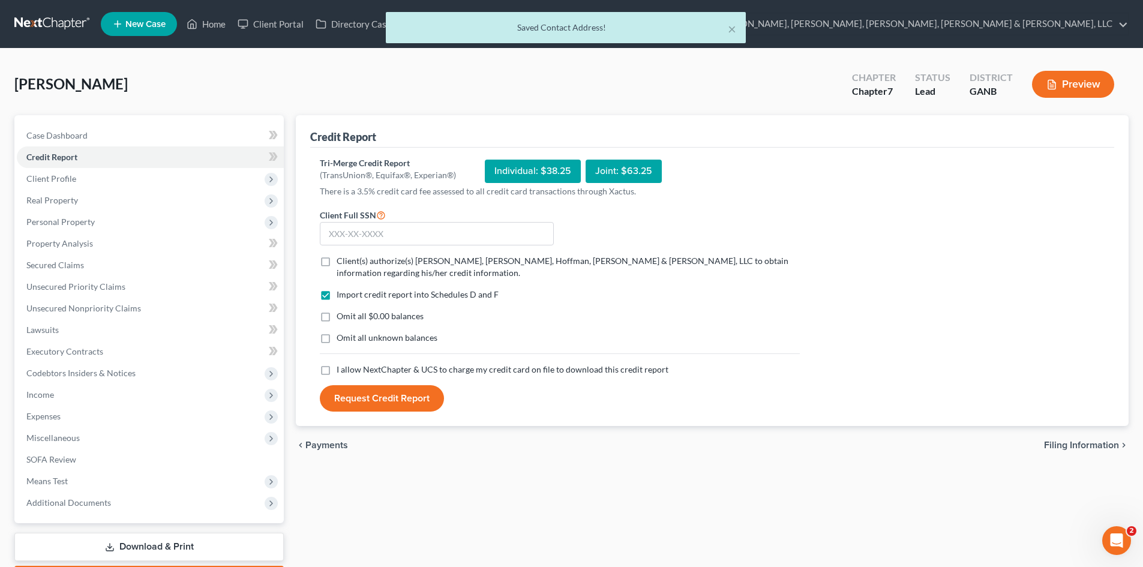
click at [337, 262] on label "Client(s) authorize(s) Deming, Parker, Hoffman, Campbell & Daly, LLC to obtain …" at bounding box center [568, 267] width 463 height 24
click at [342, 262] on input "Client(s) authorize(s) Deming, Parker, Hoffman, Campbell & Daly, LLC to obtain …" at bounding box center [346, 259] width 8 height 8
checkbox input "true"
click at [337, 373] on label "I allow NextChapter & UCS to charge my credit card on file to download this cre…" at bounding box center [503, 370] width 332 height 12
click at [342, 372] on input "I allow NextChapter & UCS to charge my credit card on file to download this cre…" at bounding box center [346, 368] width 8 height 8
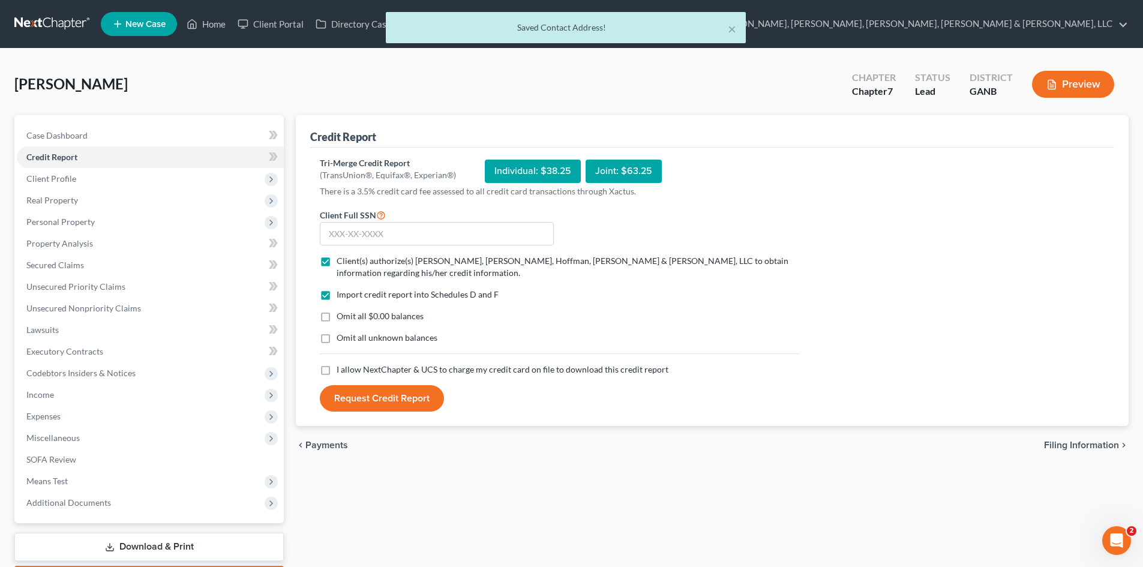
checkbox input "true"
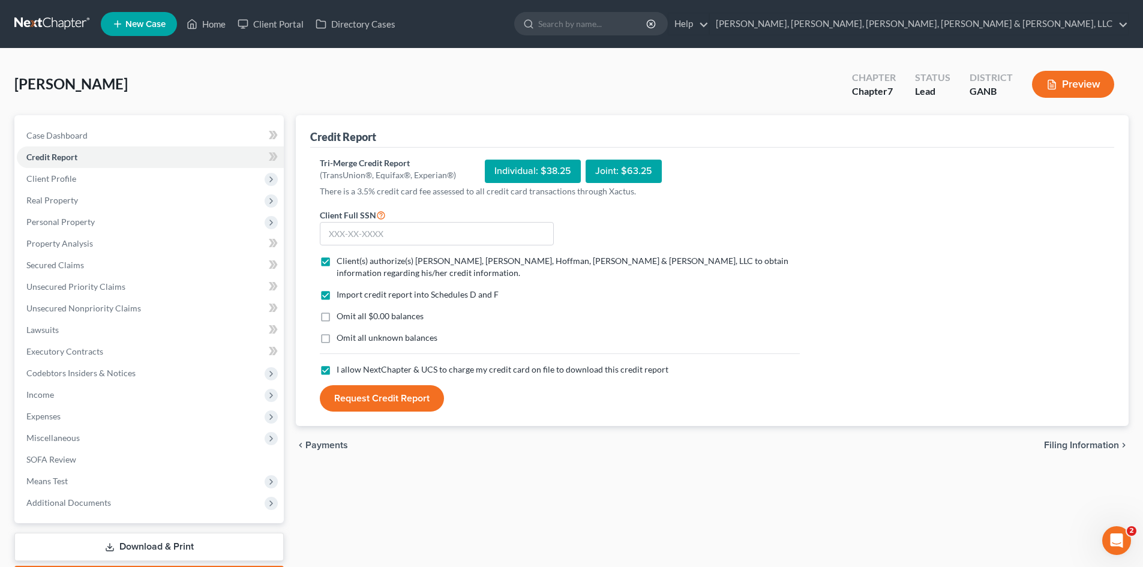
click at [470, 251] on form "Client Full SSN * Client(s) authorize(s) Deming, Parker, Hoffman, Campbell & Da…" at bounding box center [560, 310] width 492 height 205
click at [468, 232] on input "text" at bounding box center [437, 234] width 234 height 24
type input "287-06-2972"
click at [405, 405] on button "Request Credit Report" at bounding box center [382, 398] width 124 height 26
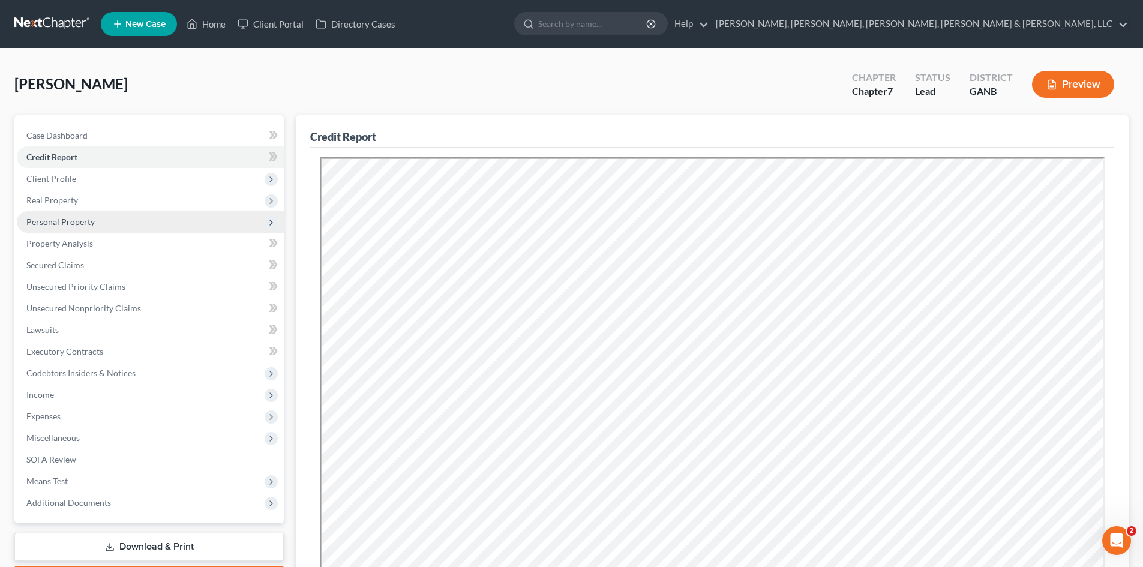
click at [142, 227] on span "Personal Property" at bounding box center [150, 222] width 267 height 22
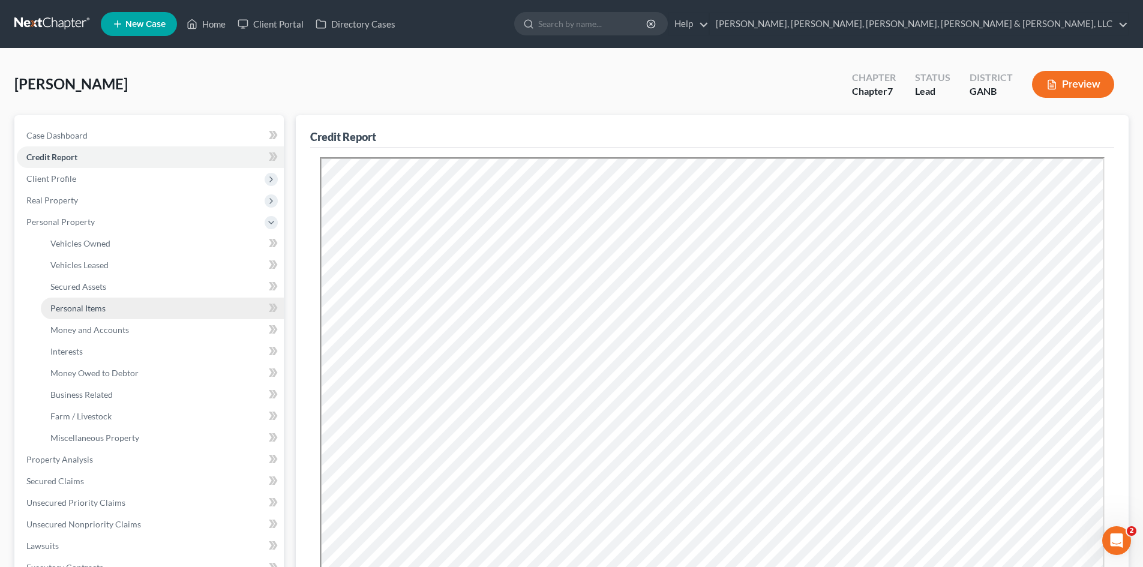
click at [155, 313] on link "Personal Items" at bounding box center [162, 309] width 243 height 22
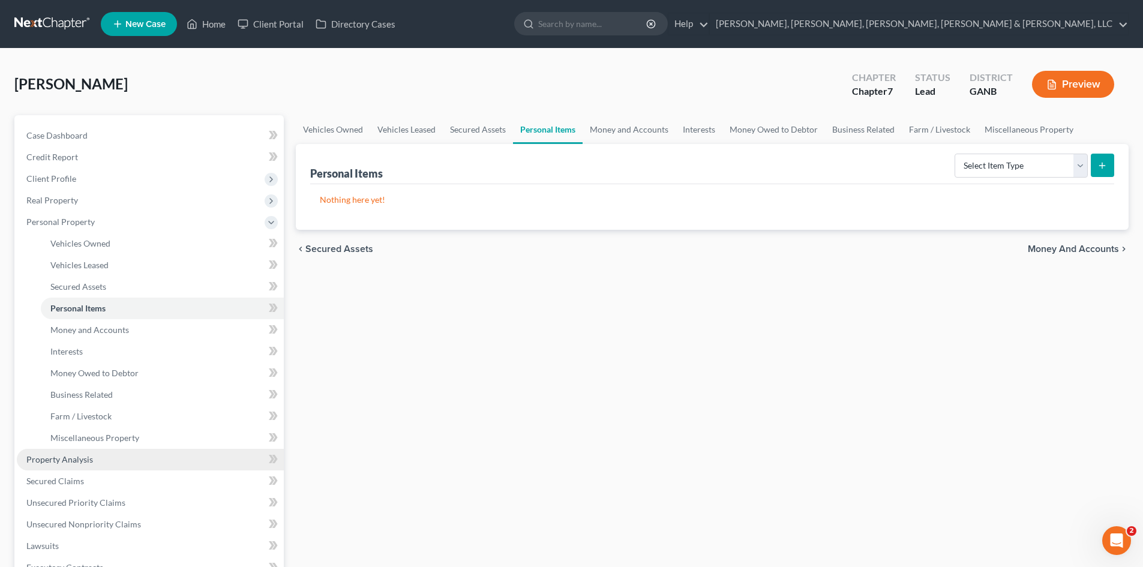
drag, startPoint x: 101, startPoint y: 462, endPoint x: 94, endPoint y: 461, distance: 7.3
click at [101, 462] on link "Property Analysis" at bounding box center [150, 460] width 267 height 22
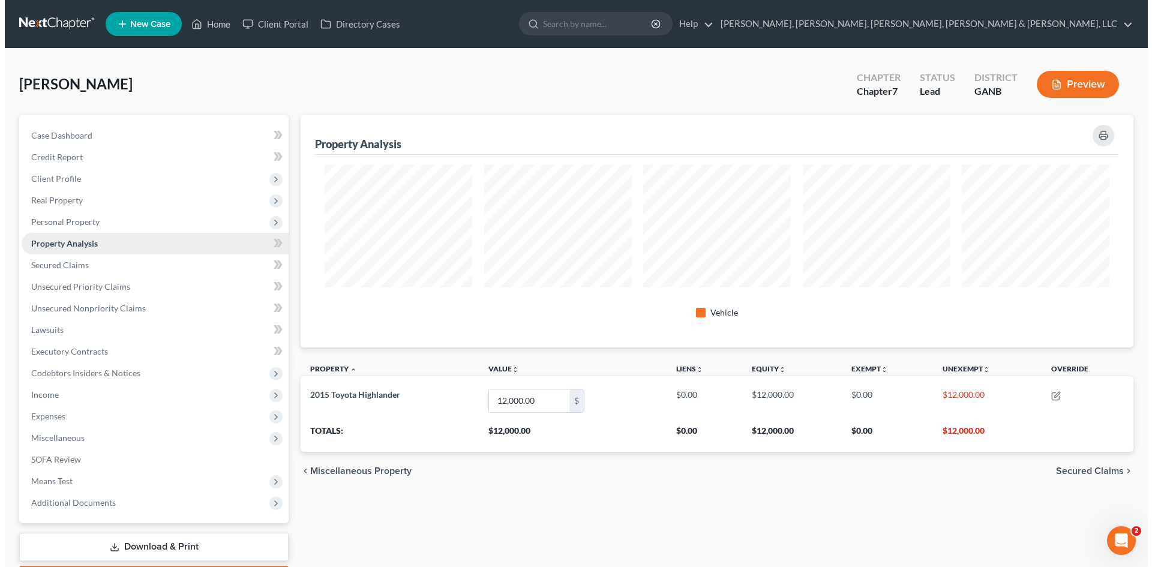
scroll to position [232, 833]
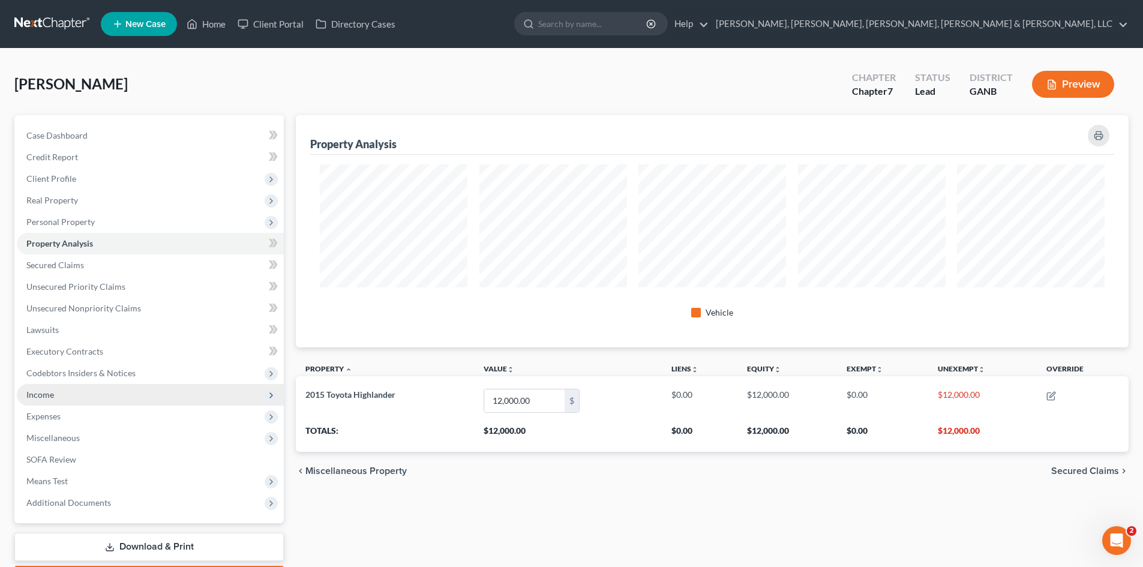
click at [91, 394] on span "Income" at bounding box center [150, 395] width 267 height 22
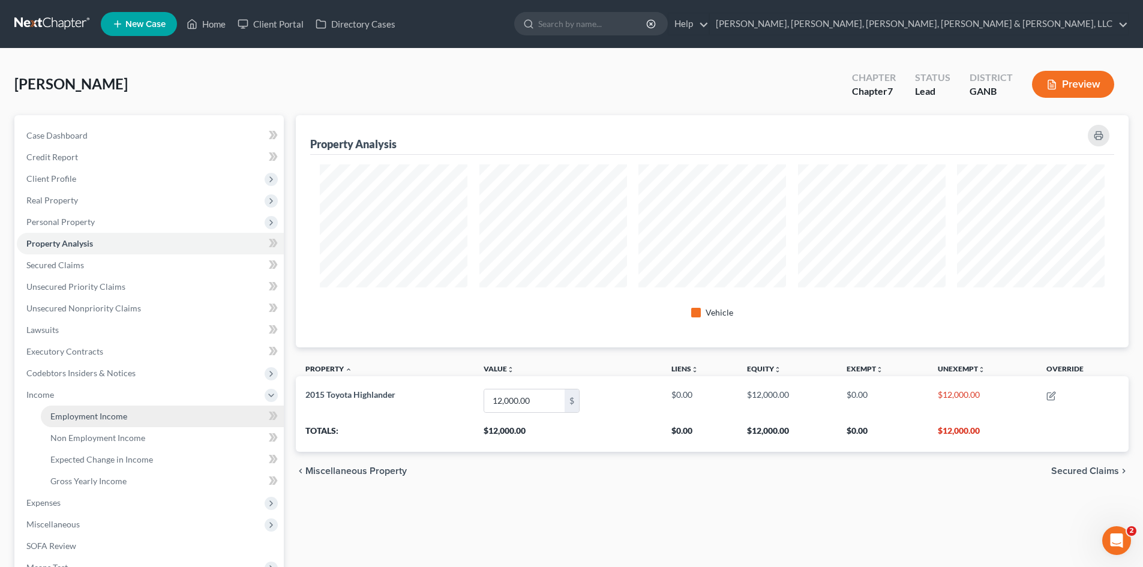
click at [95, 407] on link "Employment Income" at bounding box center [162, 417] width 243 height 22
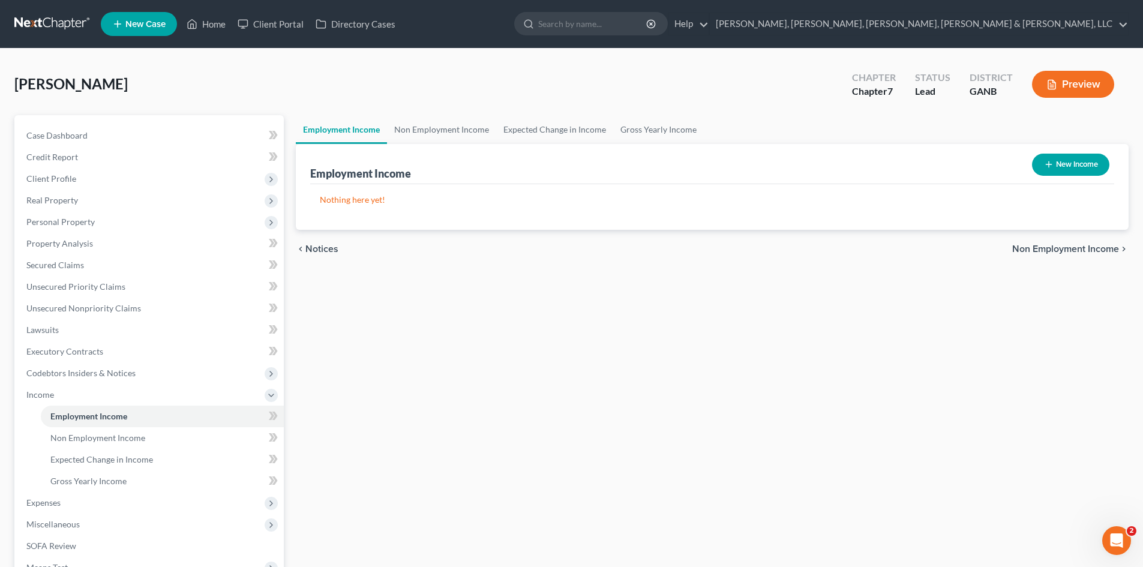
click at [1041, 164] on button "New Income" at bounding box center [1070, 165] width 77 height 22
select select "0"
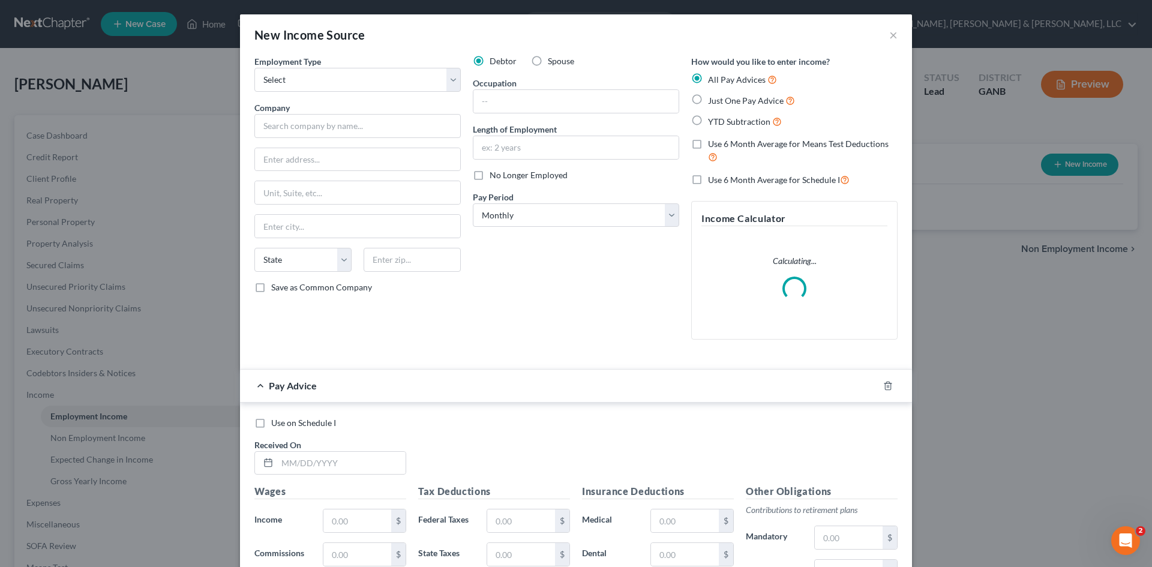
click at [708, 97] on label "Just One Pay Advice" at bounding box center [751, 101] width 87 height 14
click at [713, 97] on input "Just One Pay Advice" at bounding box center [717, 98] width 8 height 8
radio input "true"
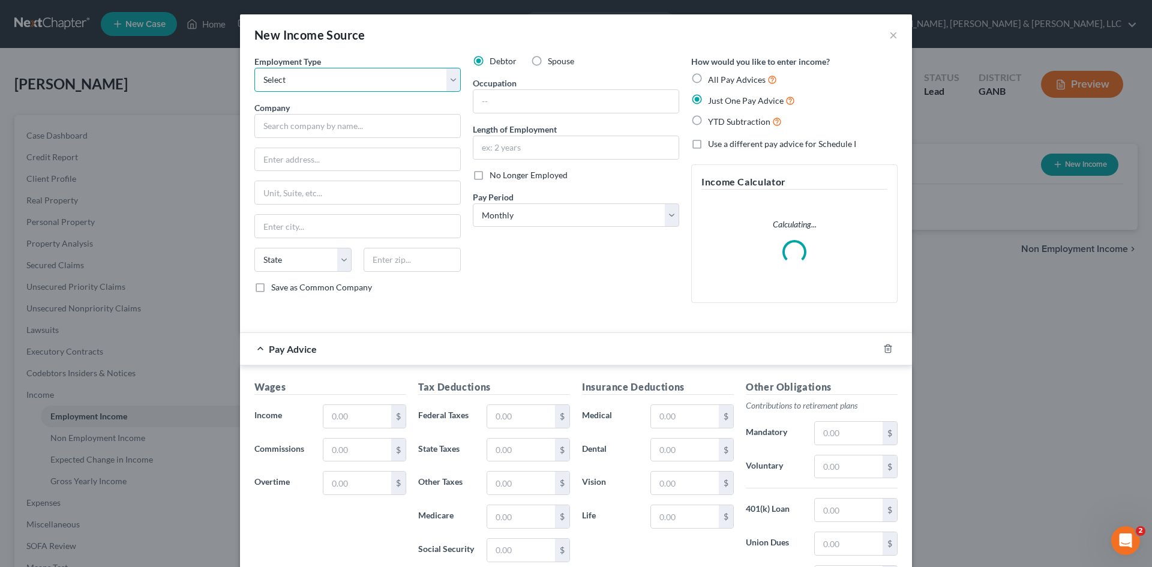
click at [364, 80] on select "Select Full or Part Time Employment Self Employment" at bounding box center [357, 80] width 206 height 24
select select "0"
click at [254, 68] on select "Select Full or Part Time Employment Self Employment" at bounding box center [357, 80] width 206 height 24
click at [375, 138] on div "Employment Type * Select Full or Part Time Employment Self Employment Company *…" at bounding box center [357, 183] width 218 height 257
click at [375, 123] on input "text" at bounding box center [357, 126] width 206 height 24
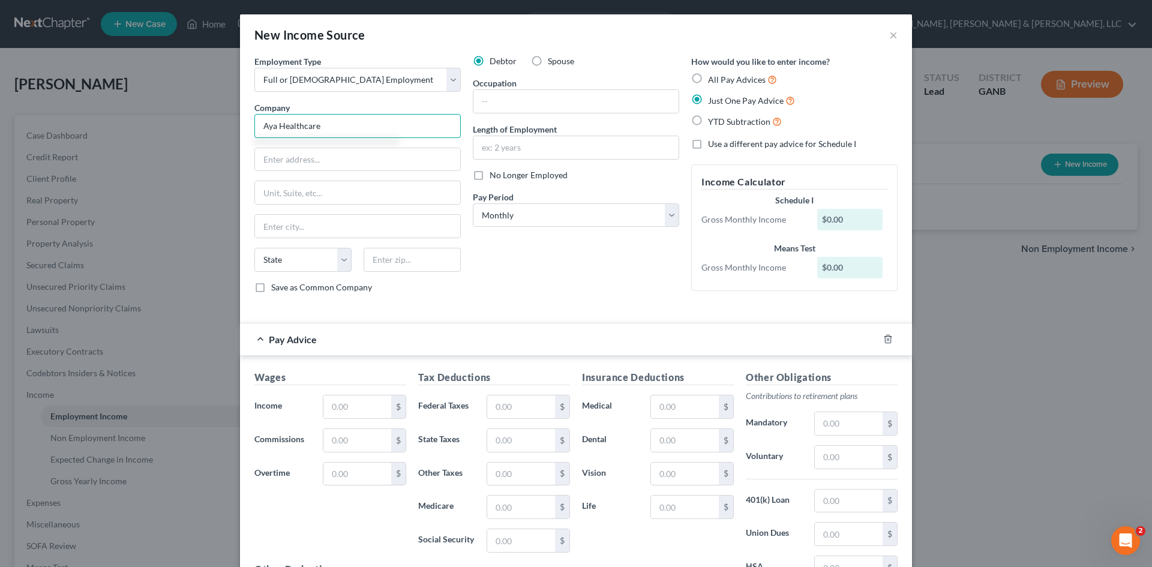
type input "Aya Healthcare"
type input "5930 Cornerstone CT West"
type input "San Diego"
click at [290, 278] on div "State AL AK AR AZ CA CO CT DE DC FL GA GU HI ID IL IN IA KS KY LA ME MD MA MI M…" at bounding box center [357, 265] width 218 height 34
click at [291, 270] on select "State AL AK AR AZ CA CO CT DE DC FL GA GU HI ID IL IN IA KS KY LA ME MD MA MI M…" at bounding box center [302, 260] width 97 height 24
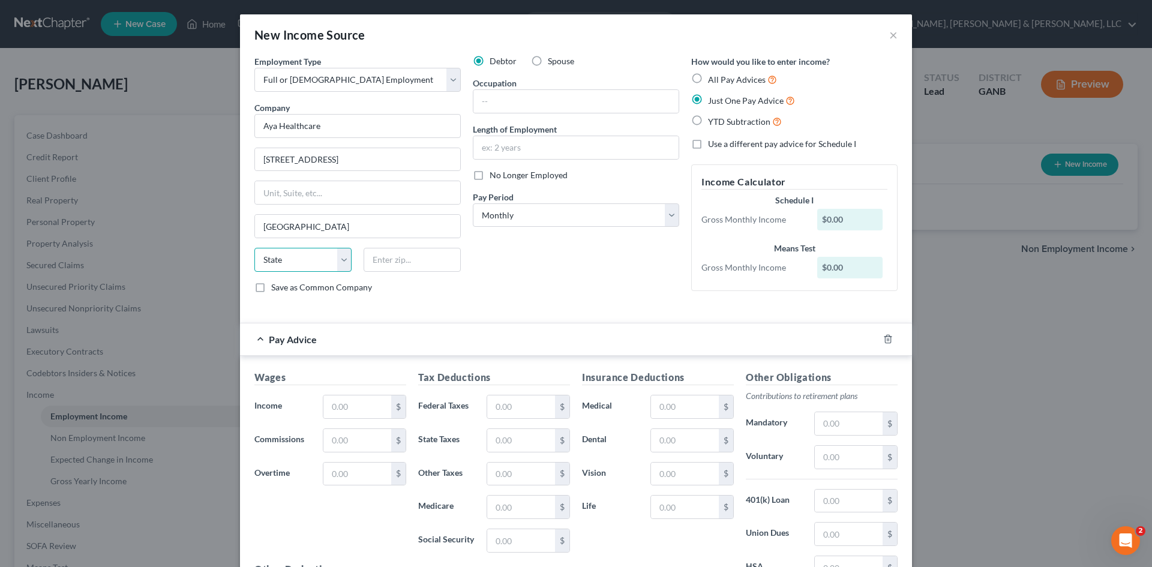
select select "4"
click at [254, 248] on select "State AL AK AR AZ CA CO CT DE DC FL GA GU HI ID IL IN IA KS KY LA ME MD MA MI M…" at bounding box center [302, 260] width 97 height 24
click at [388, 256] on input "text" at bounding box center [412, 260] width 97 height 24
type input "92121"
click at [616, 220] on select "Select Monthly Twice Monthly Every Other Week Weekly" at bounding box center [576, 215] width 206 height 24
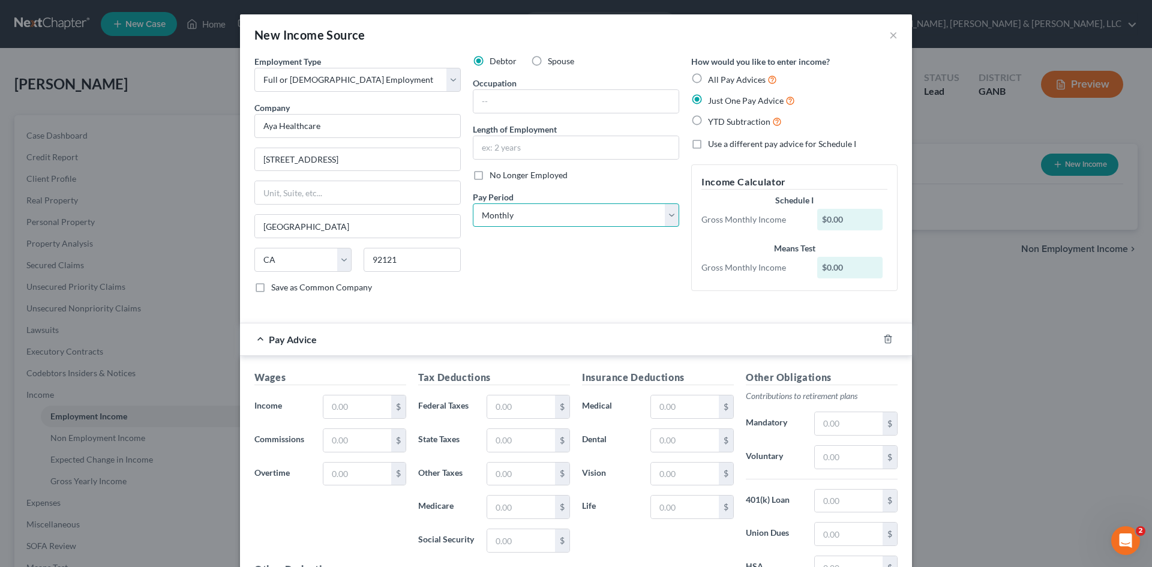
select select "3"
click at [473, 203] on select "Select Monthly Twice Monthly Every Other Week Weekly" at bounding box center [576, 215] width 206 height 24
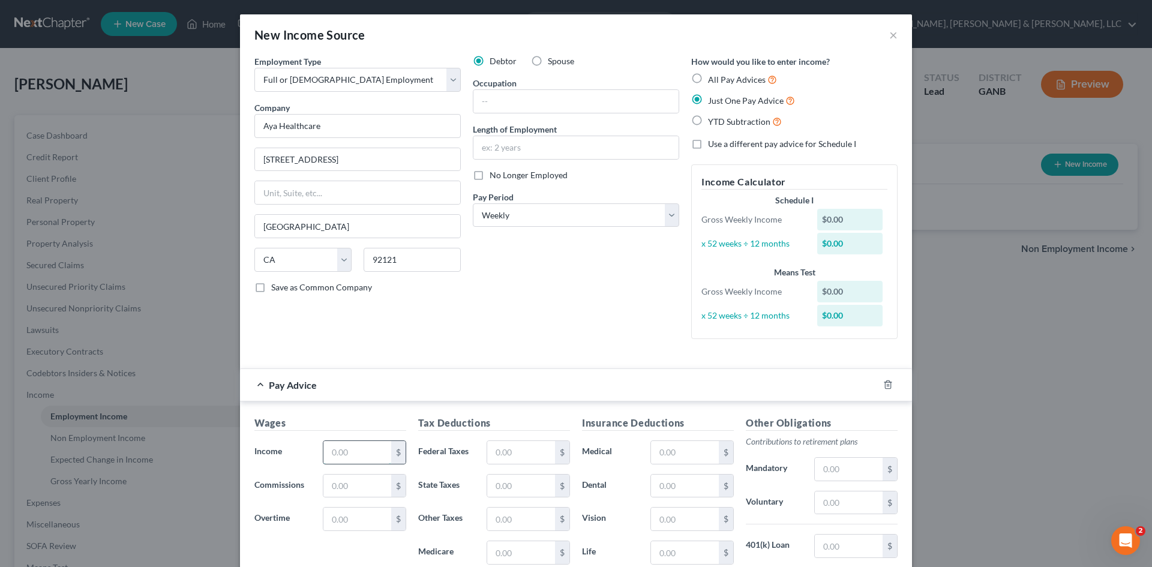
click at [333, 448] on input "text" at bounding box center [358, 452] width 68 height 23
type input "1,576.20"
click at [502, 451] on input "text" at bounding box center [521, 452] width 68 height 23
type input "166.79"
type input "95.71"
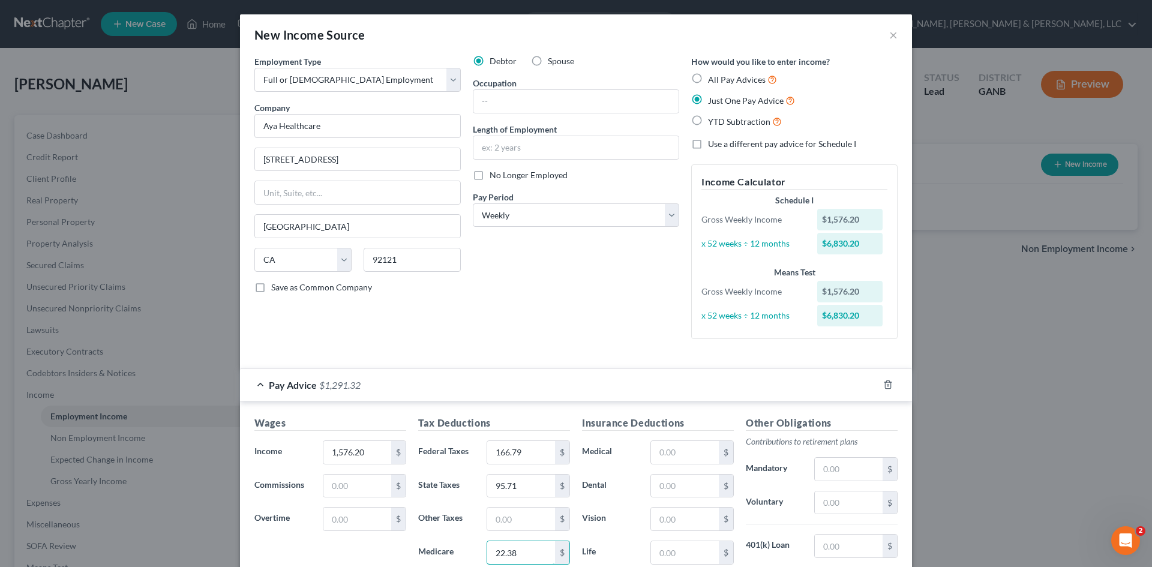
type input "22.38"
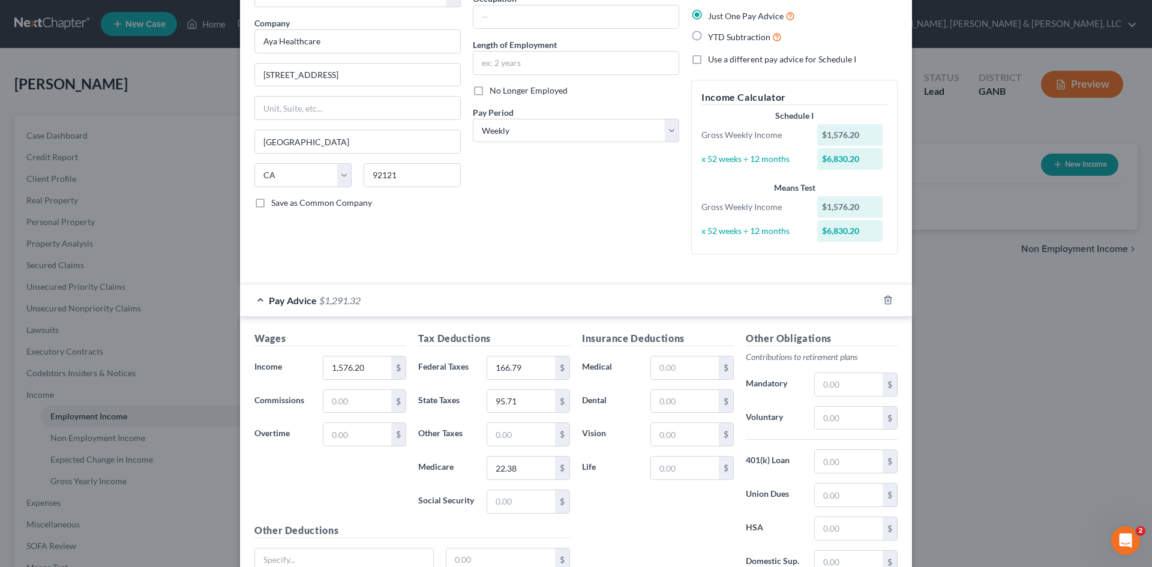
scroll to position [118, 0]
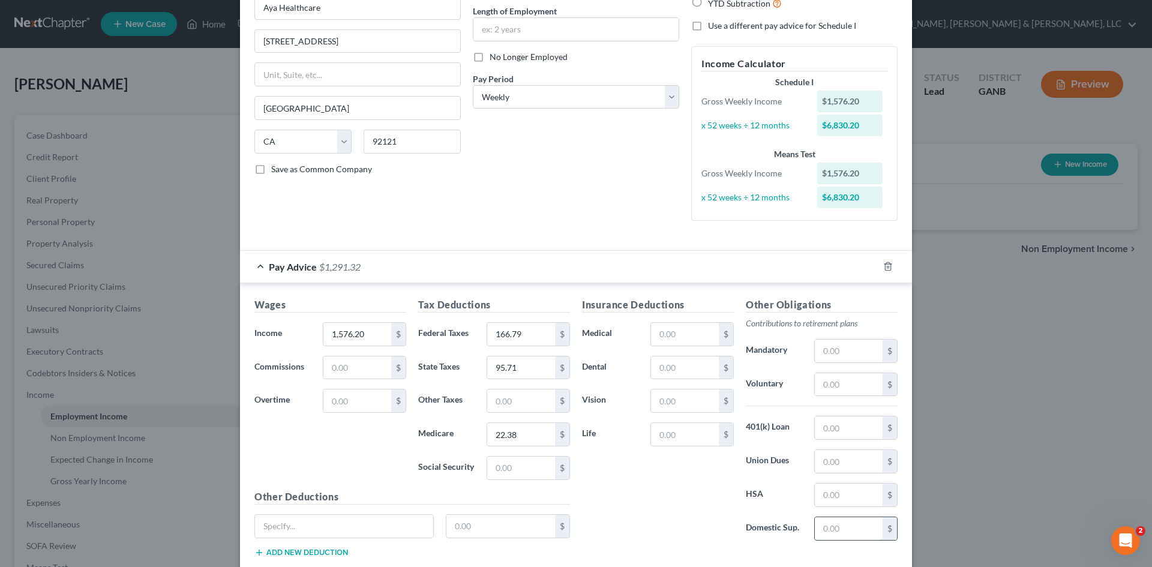
click at [817, 529] on input "text" at bounding box center [849, 528] width 68 height 23
type input "97.36"
drag, startPoint x: 1143, startPoint y: 340, endPoint x: 1142, endPoint y: 351, distance: 10.2
click at [1142, 351] on div "New Income Source × Employment Type * Select Full or Part Time Employment Self …" at bounding box center [576, 283] width 1152 height 567
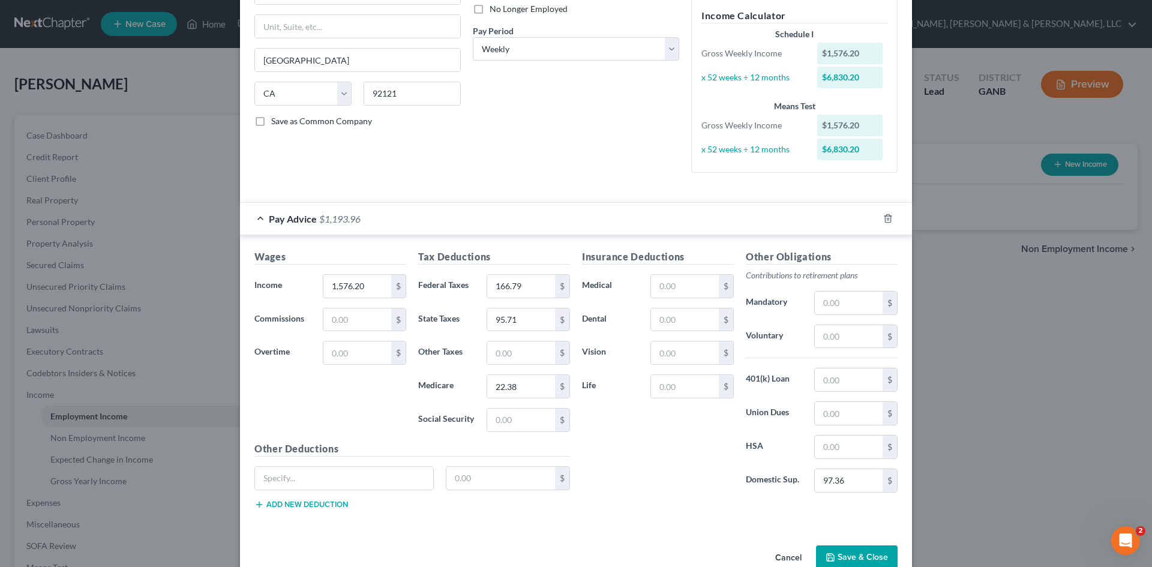
click at [835, 559] on button "Save & Close" at bounding box center [857, 558] width 82 height 25
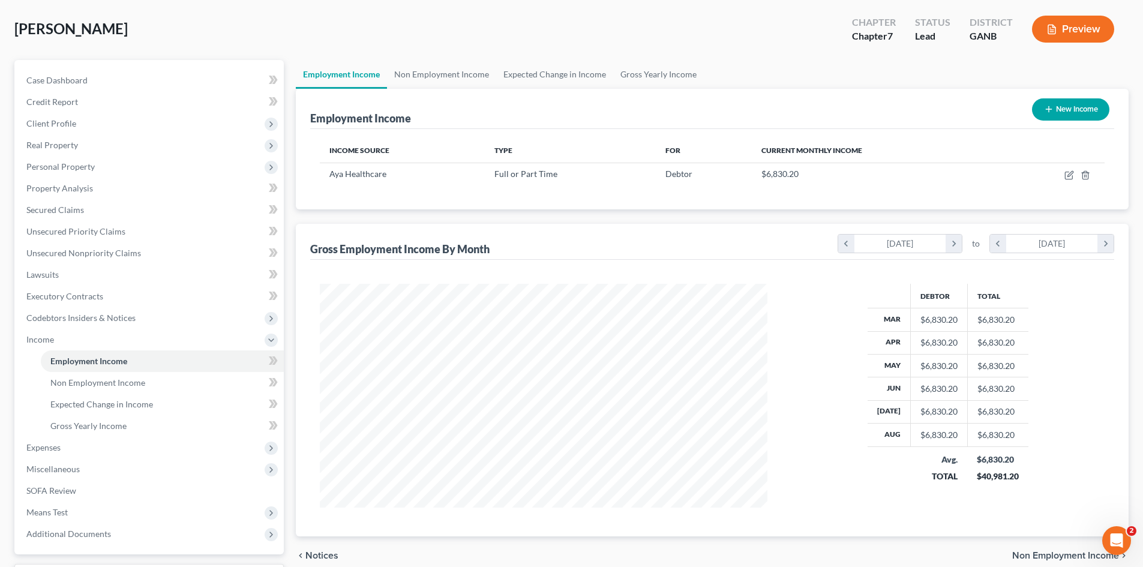
scroll to position [157, 0]
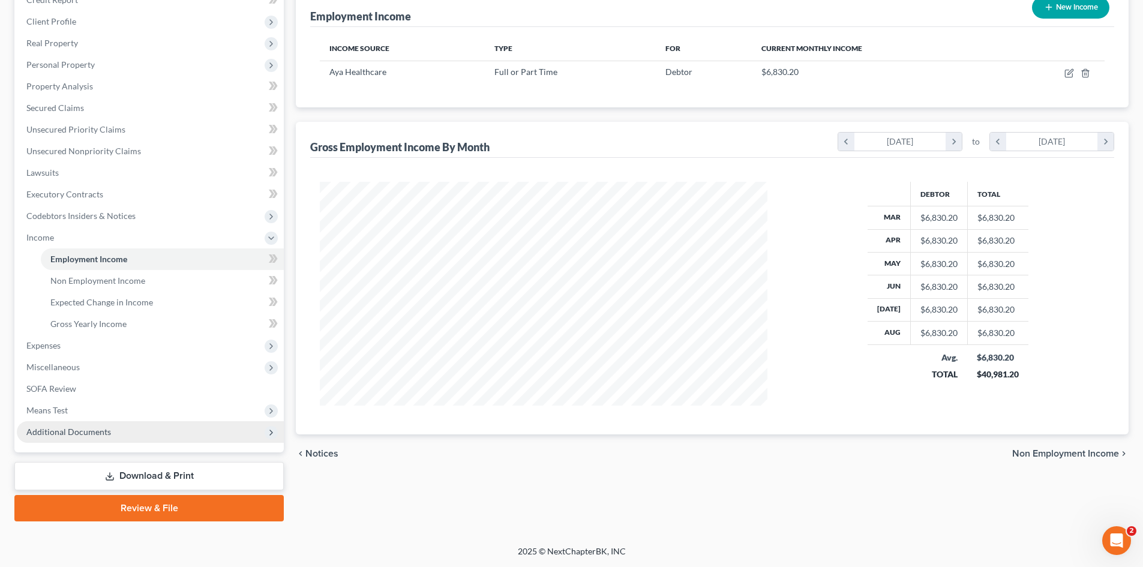
click at [195, 422] on span "Additional Documents" at bounding box center [150, 432] width 267 height 22
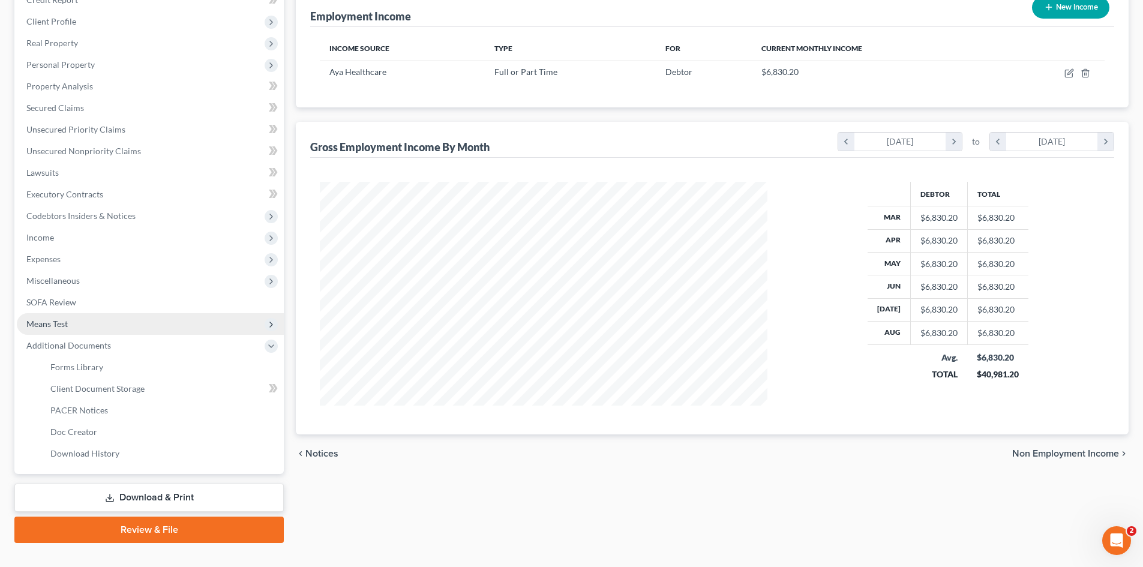
click at [123, 323] on span "Means Test" at bounding box center [150, 324] width 267 height 22
click at [129, 339] on link "Exemption from Presumption" at bounding box center [162, 346] width 243 height 22
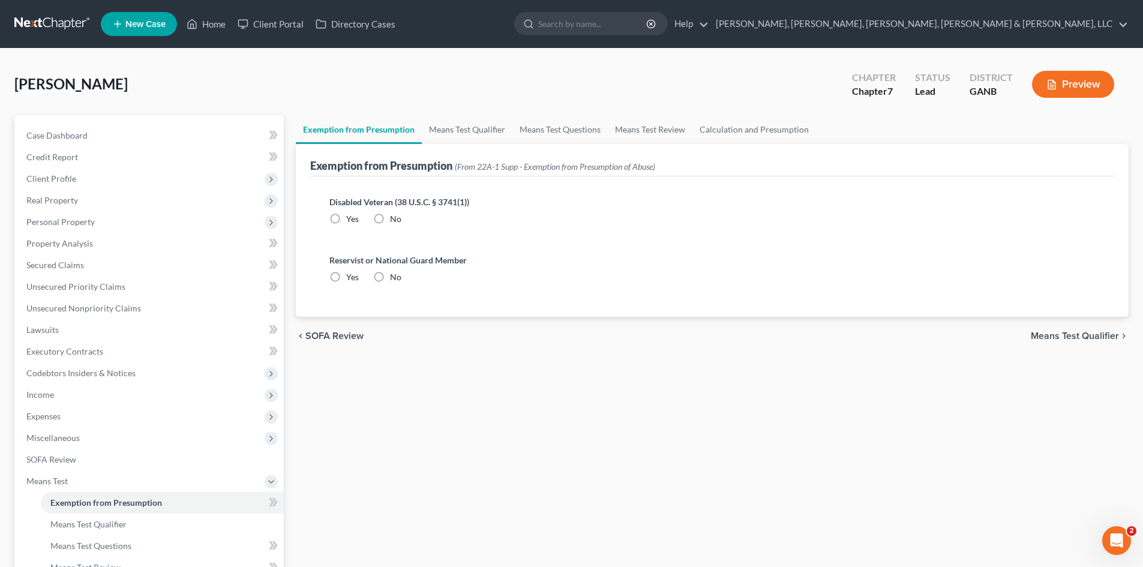
drag, startPoint x: 397, startPoint y: 226, endPoint x: 385, endPoint y: 219, distance: 13.2
click at [386, 220] on div "Disabled Veteran (38 U.S.C. § 3741(1)) Yes No" at bounding box center [712, 215] width 785 height 58
click at [390, 218] on label "No" at bounding box center [395, 219] width 11 height 12
click at [395, 218] on input "No" at bounding box center [399, 217] width 8 height 8
radio input "true"
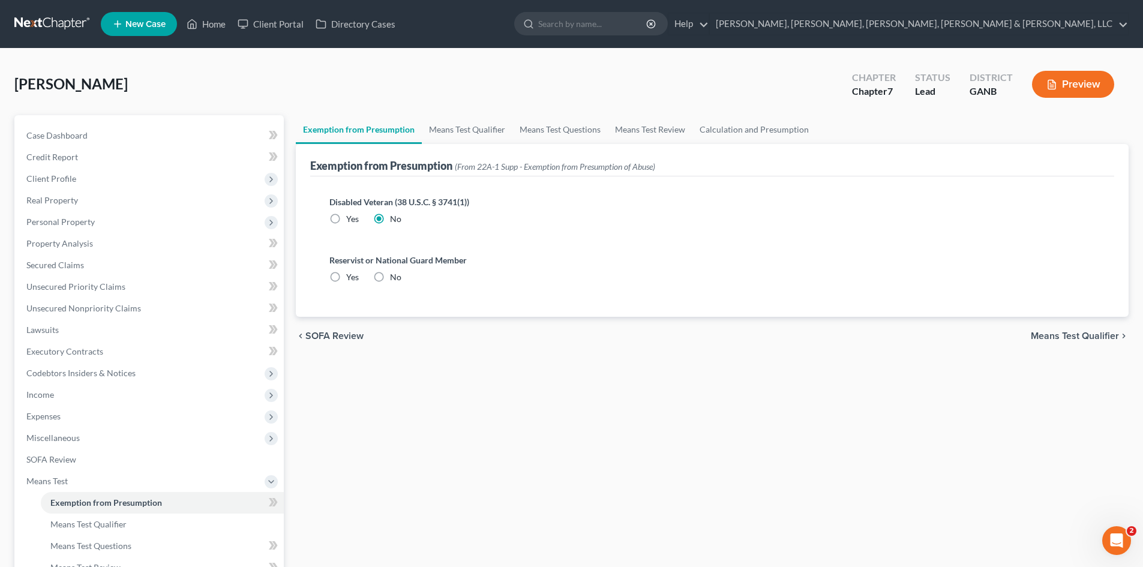
click at [390, 275] on label "No" at bounding box center [395, 277] width 11 height 12
click at [395, 275] on input "No" at bounding box center [399, 275] width 8 height 8
radio input "true"
click at [459, 138] on link "Means Test Qualifier" at bounding box center [467, 129] width 91 height 29
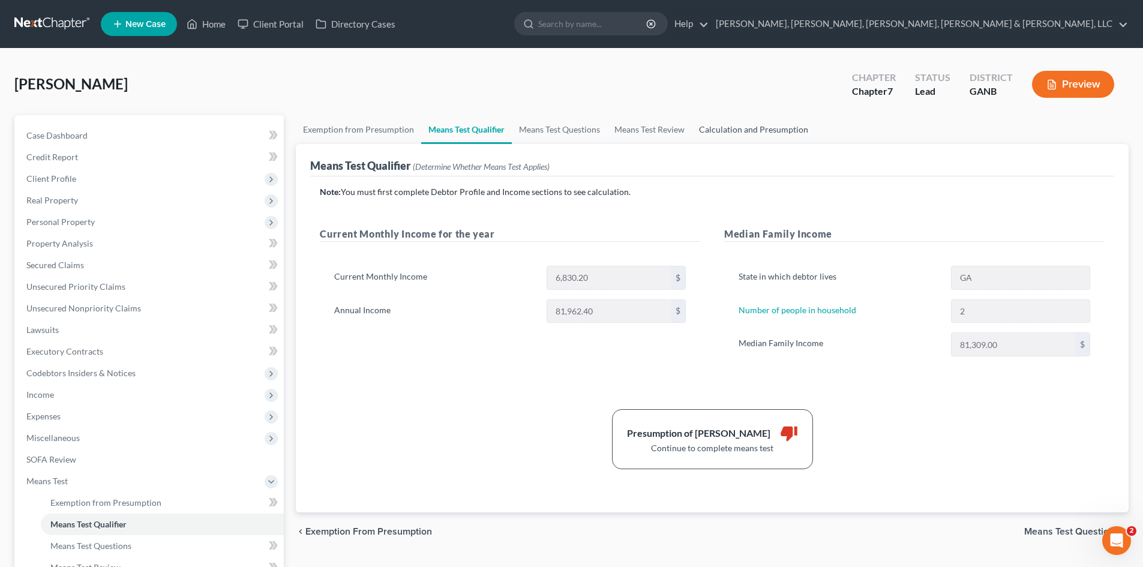
click at [758, 133] on link "Calculation and Presumption" at bounding box center [754, 129] width 124 height 29
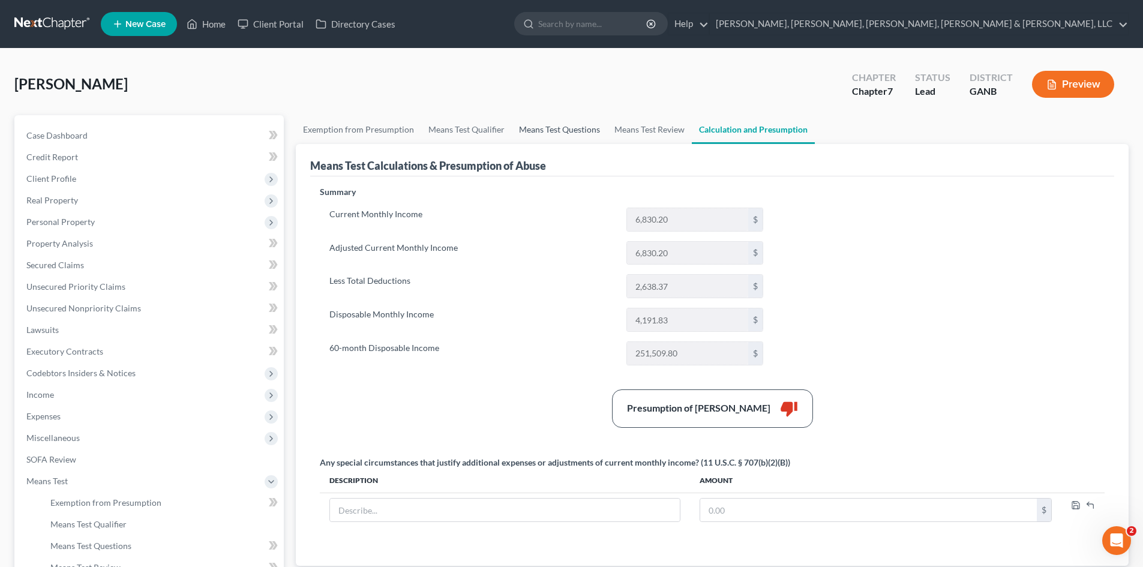
click at [549, 127] on link "Means Test Questions" at bounding box center [559, 129] width 95 height 29
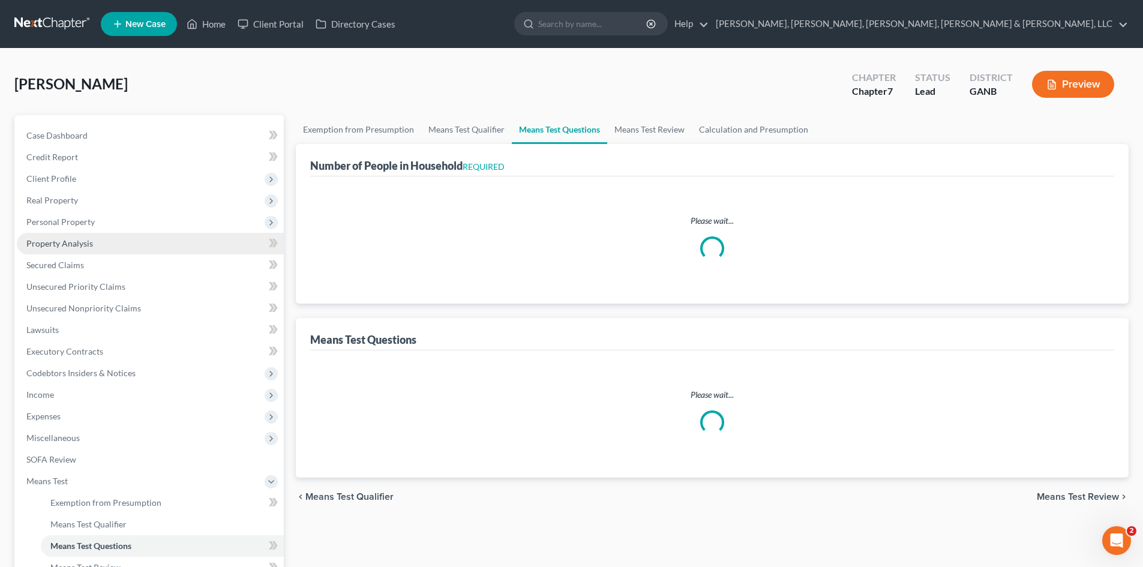
select select "1"
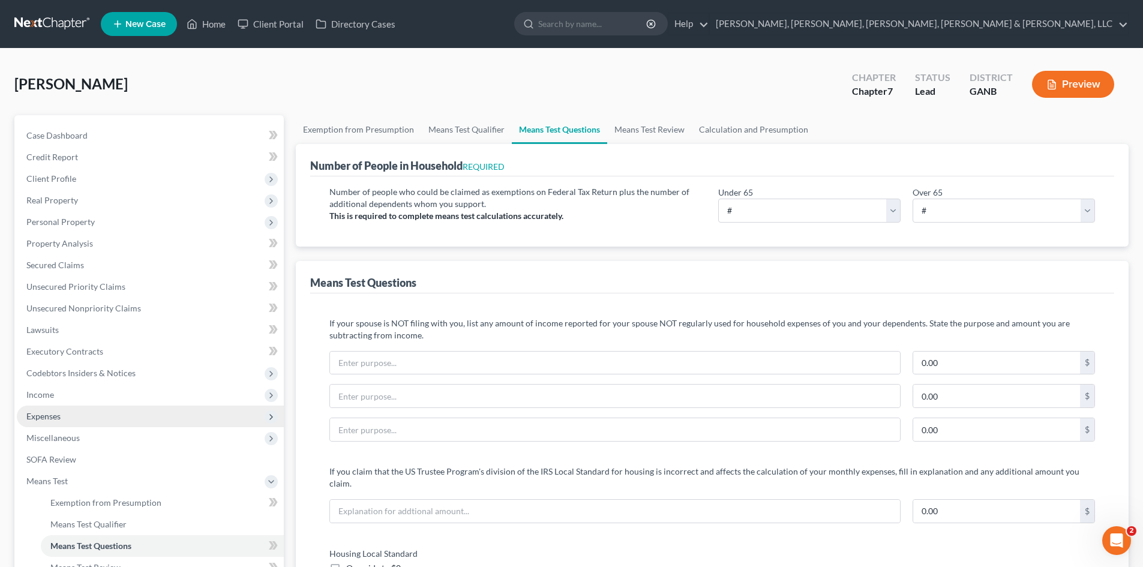
click at [110, 412] on span "Expenses" at bounding box center [150, 417] width 267 height 22
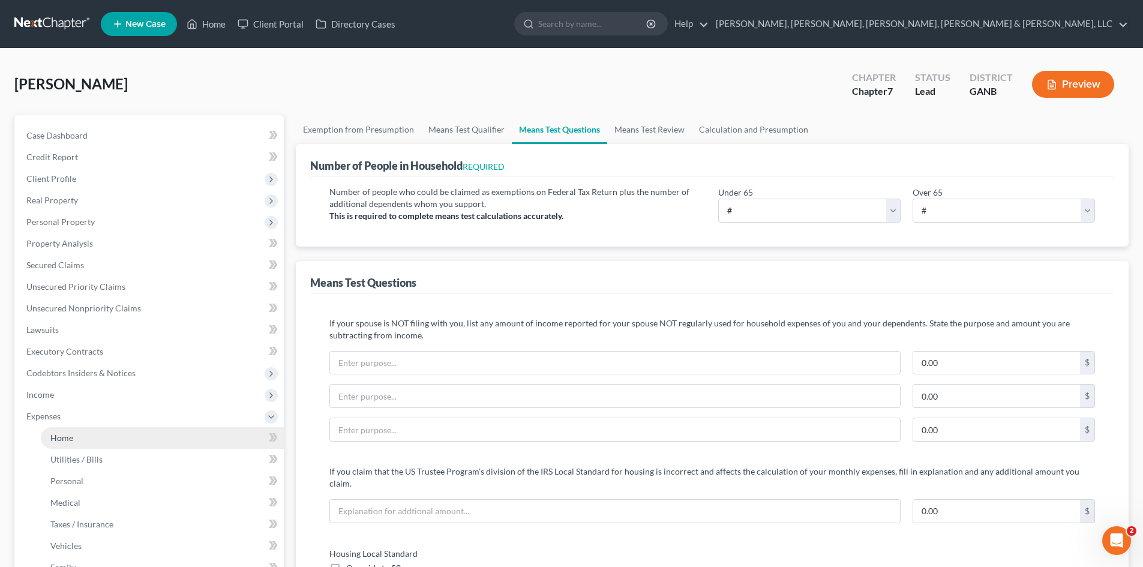
click at [109, 430] on link "Home" at bounding box center [162, 438] width 243 height 22
click at [113, 441] on link "Home" at bounding box center [162, 438] width 243 height 22
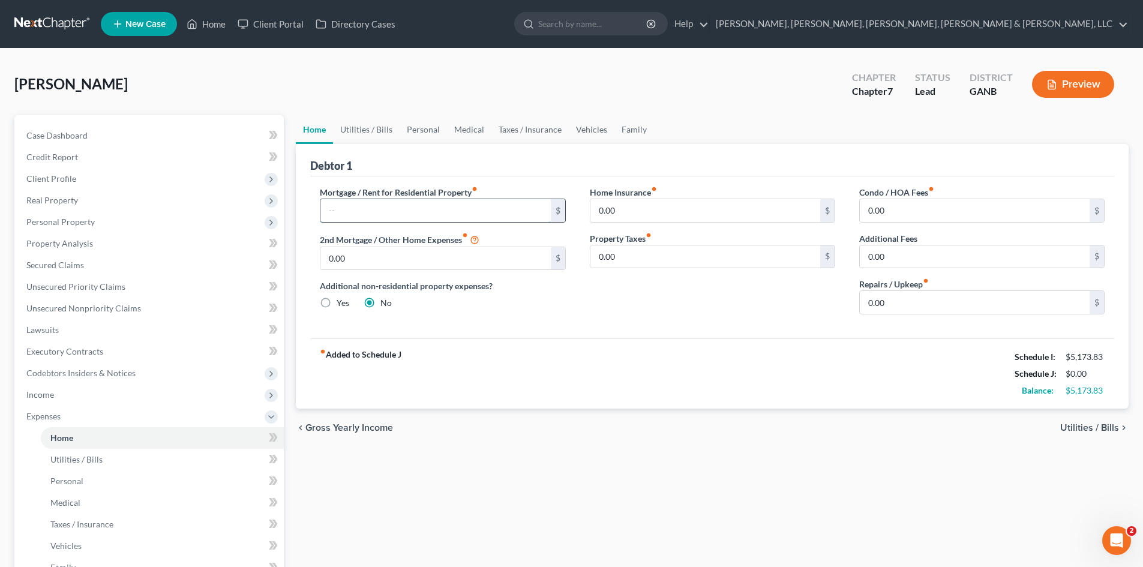
click at [418, 203] on input "text" at bounding box center [436, 210] width 230 height 23
type input "1,552"
click at [478, 131] on link "Medical" at bounding box center [469, 129] width 44 height 29
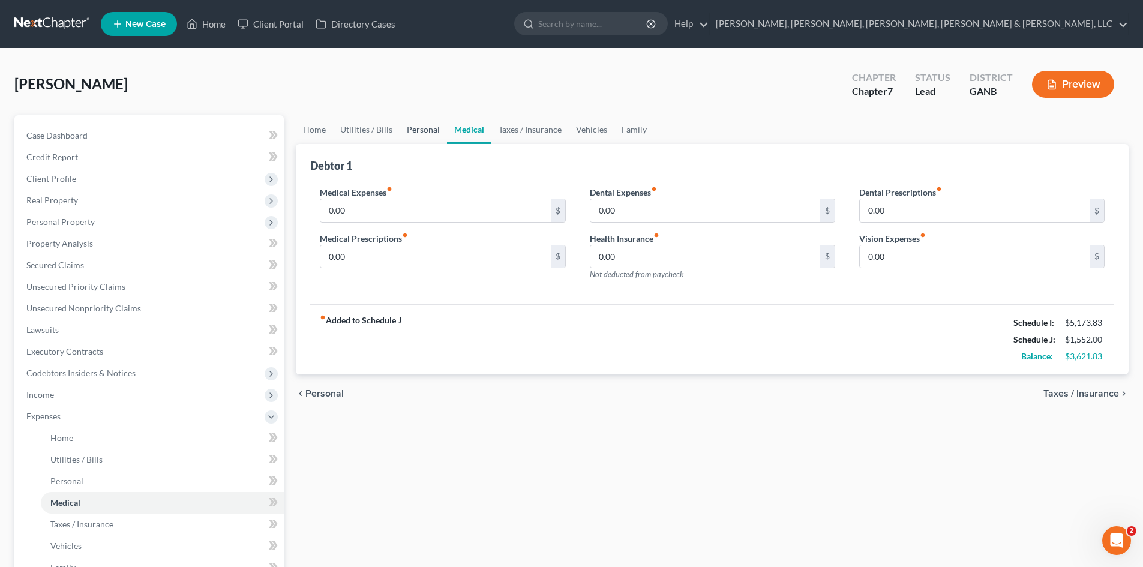
click at [402, 129] on link "Personal" at bounding box center [423, 129] width 47 height 29
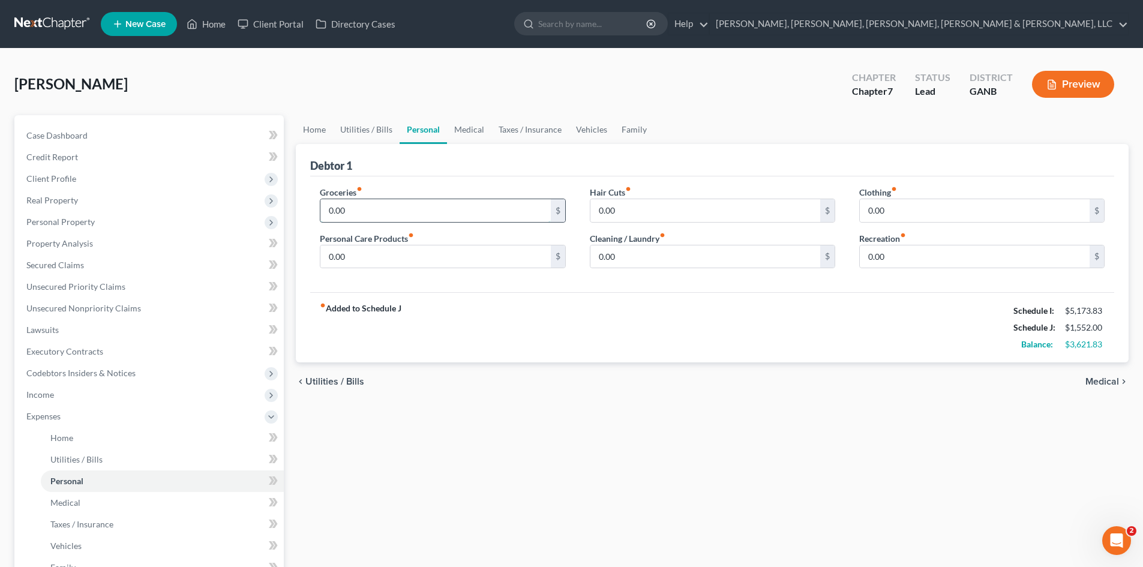
click at [498, 200] on input "0.00" at bounding box center [436, 210] width 230 height 23
type input "800"
click at [639, 249] on input "0.00" at bounding box center [706, 256] width 230 height 23
click at [932, 212] on input "0.00" at bounding box center [975, 210] width 230 height 23
type input "200"
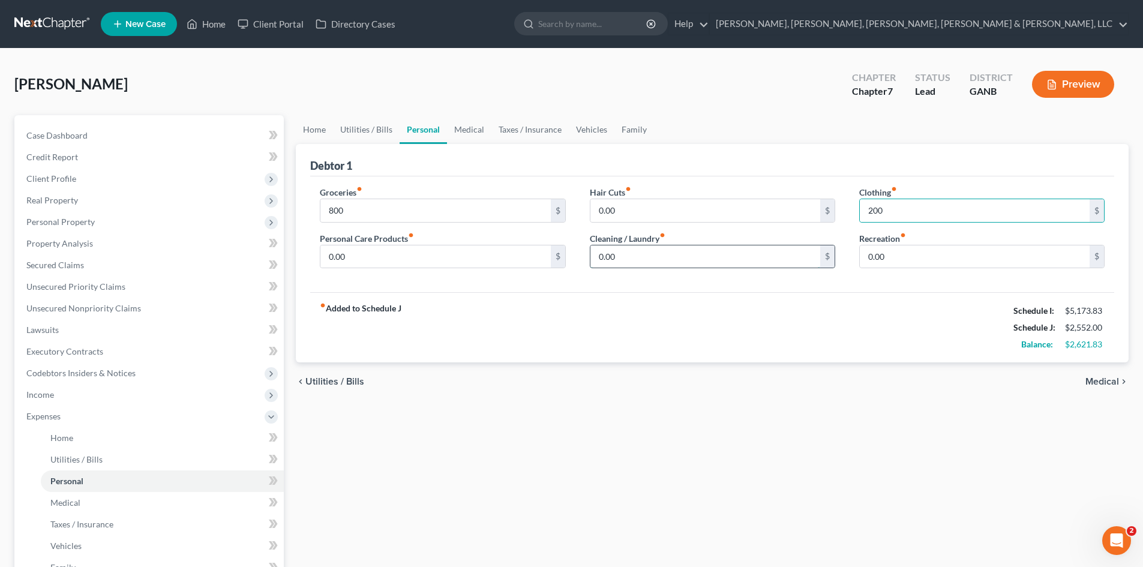
click at [750, 263] on input "0.00" at bounding box center [706, 256] width 230 height 23
type input "170"
click at [570, 128] on link "Vehicles" at bounding box center [592, 129] width 46 height 29
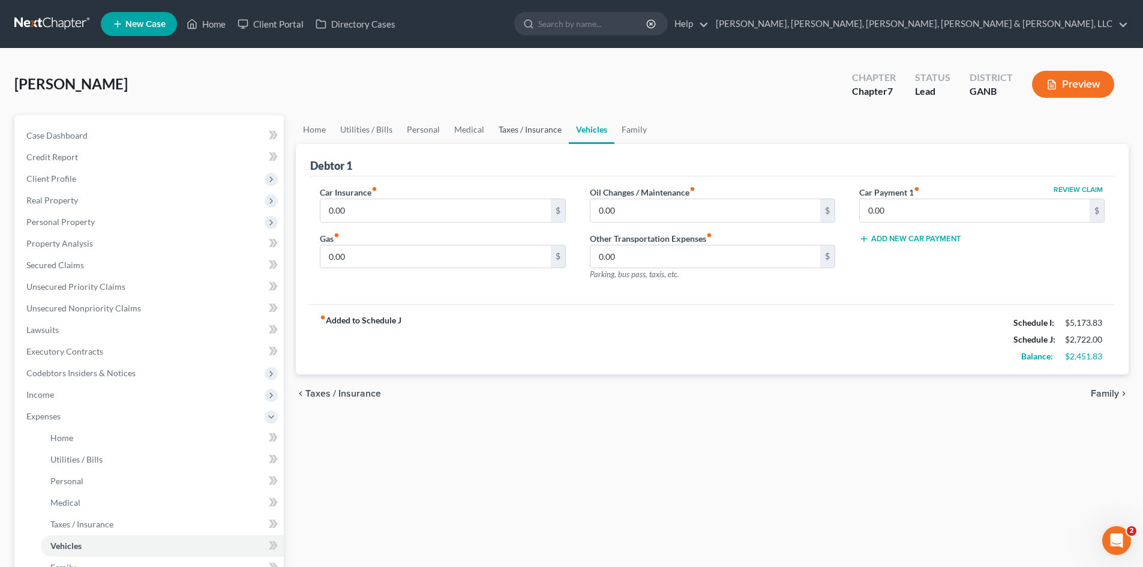
click at [537, 124] on link "Taxes / Insurance" at bounding box center [530, 129] width 77 height 29
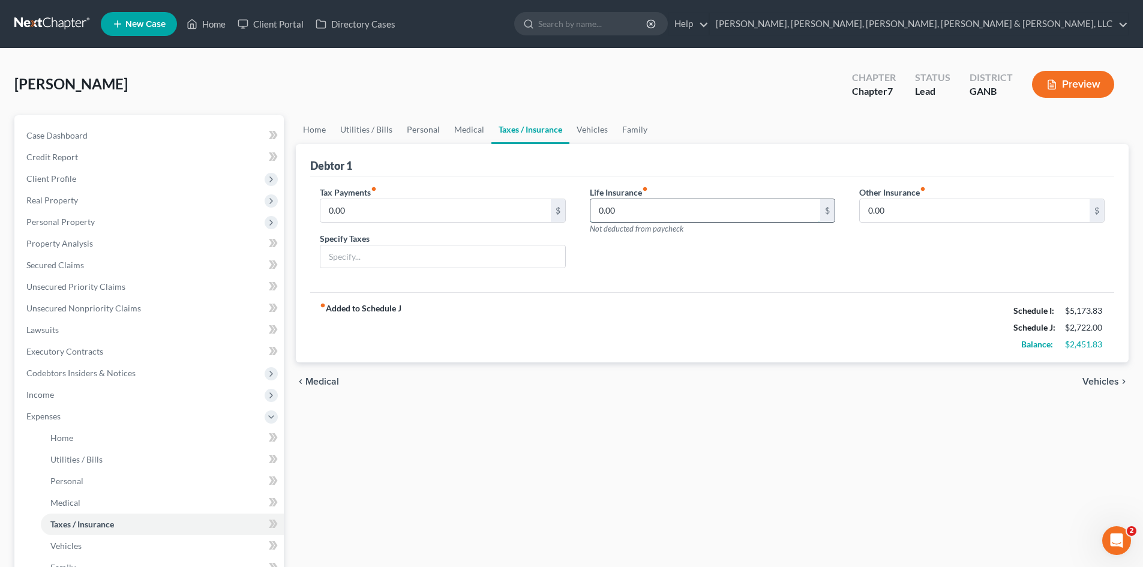
click at [634, 208] on input "0.00" at bounding box center [706, 210] width 230 height 23
type input "300"
click at [478, 134] on link "Medical" at bounding box center [469, 129] width 44 height 29
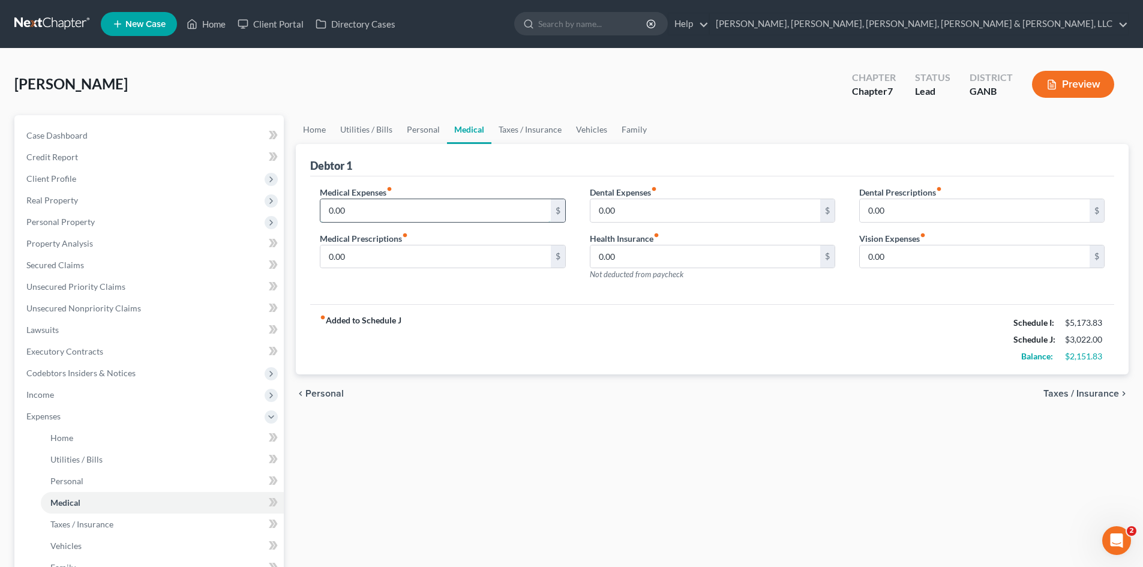
click at [448, 208] on input "0.00" at bounding box center [436, 210] width 230 height 23
click at [666, 254] on input "0.00" at bounding box center [706, 256] width 230 height 23
type input "160"
click at [588, 133] on link "Vehicles" at bounding box center [592, 129] width 46 height 29
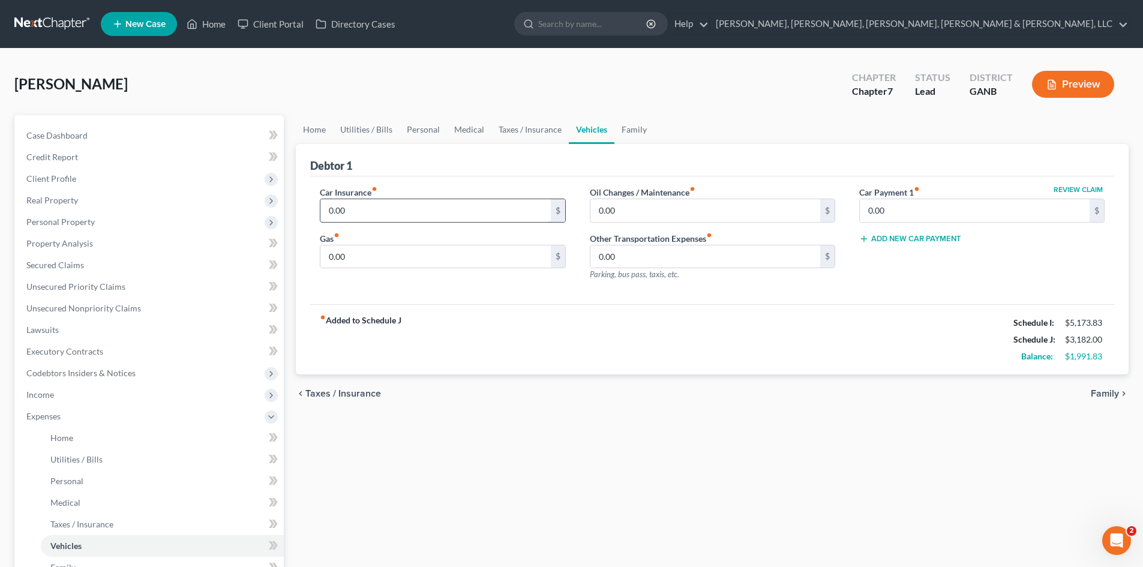
click at [478, 202] on input "0.00" at bounding box center [436, 210] width 230 height 23
type input "8"
type input "90"
click at [495, 252] on input "0.00" at bounding box center [436, 256] width 230 height 23
type input "300"
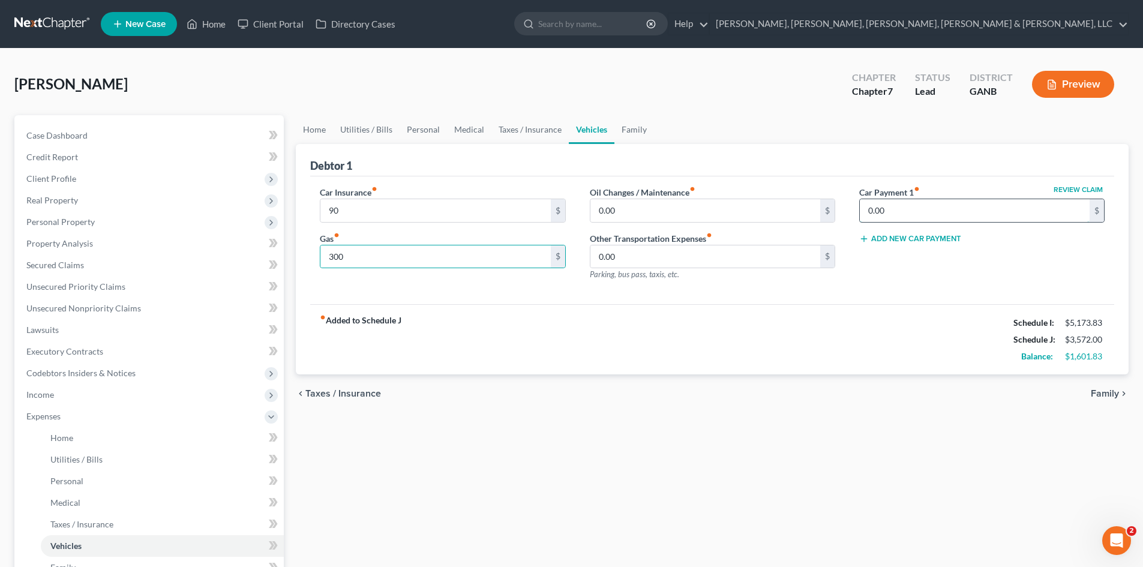
click at [885, 206] on input "0.00" at bounding box center [975, 210] width 230 height 23
type input "352"
click at [517, 139] on link "Taxes / Insurance" at bounding box center [530, 129] width 77 height 29
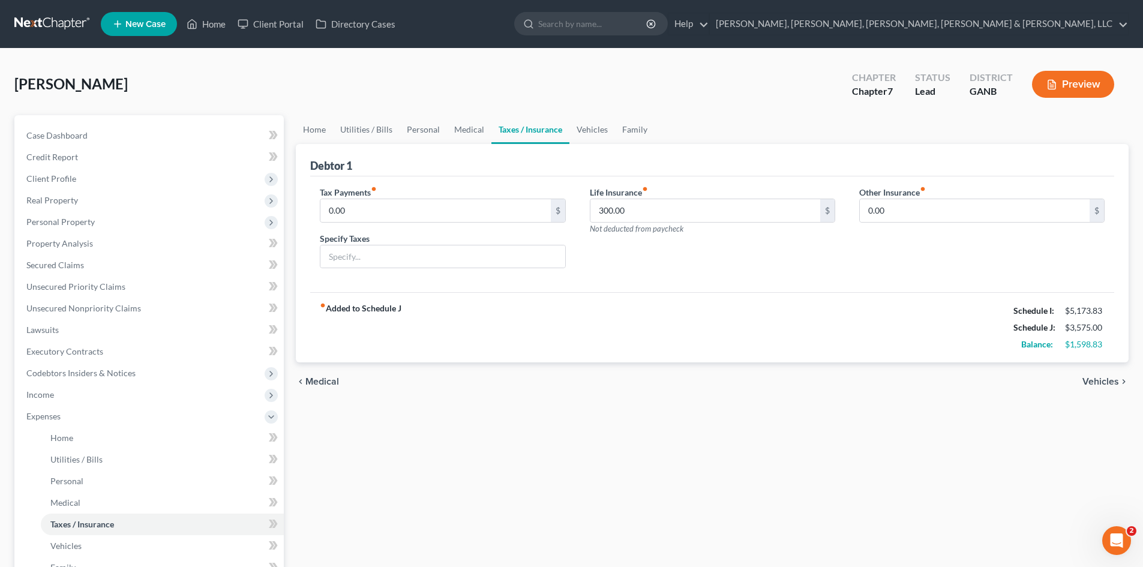
click at [654, 129] on ul "Home Utilities / Bills Personal Medical Taxes / Insurance Vehicles Family" at bounding box center [712, 129] width 833 height 29
click at [634, 121] on link "Family" at bounding box center [635, 129] width 40 height 29
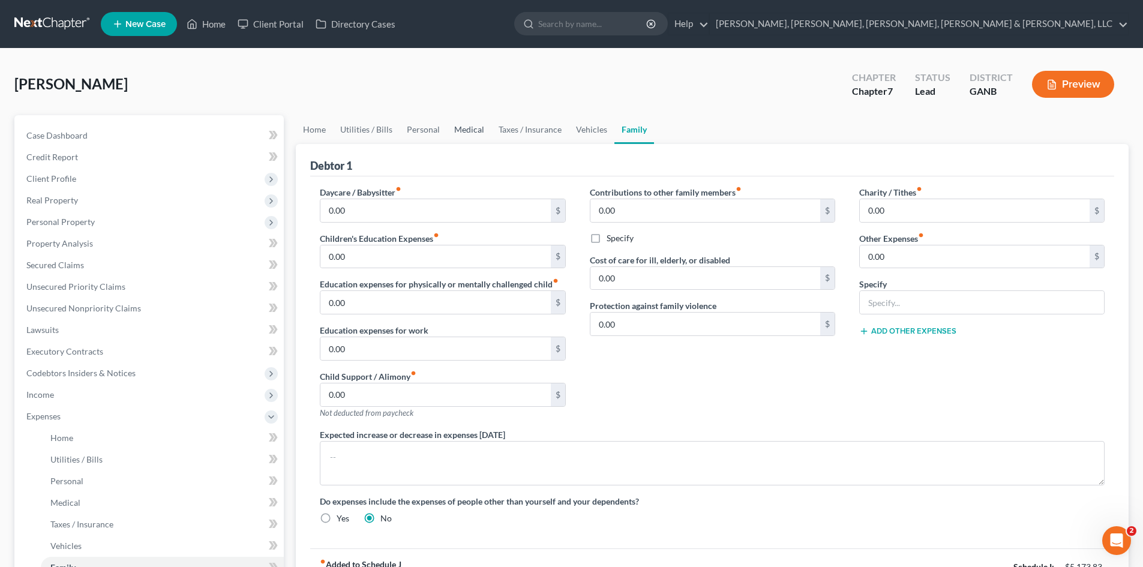
click at [479, 130] on link "Medical" at bounding box center [469, 129] width 44 height 29
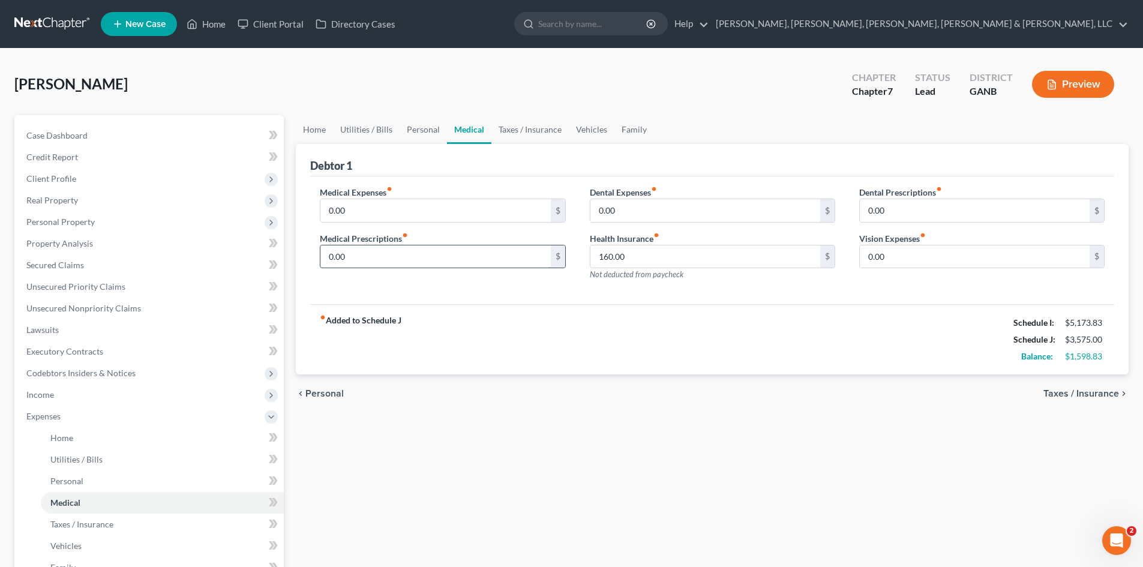
click at [456, 247] on input "0.00" at bounding box center [436, 256] width 230 height 23
type input "340"
click at [607, 128] on link "Vehicles" at bounding box center [592, 129] width 46 height 29
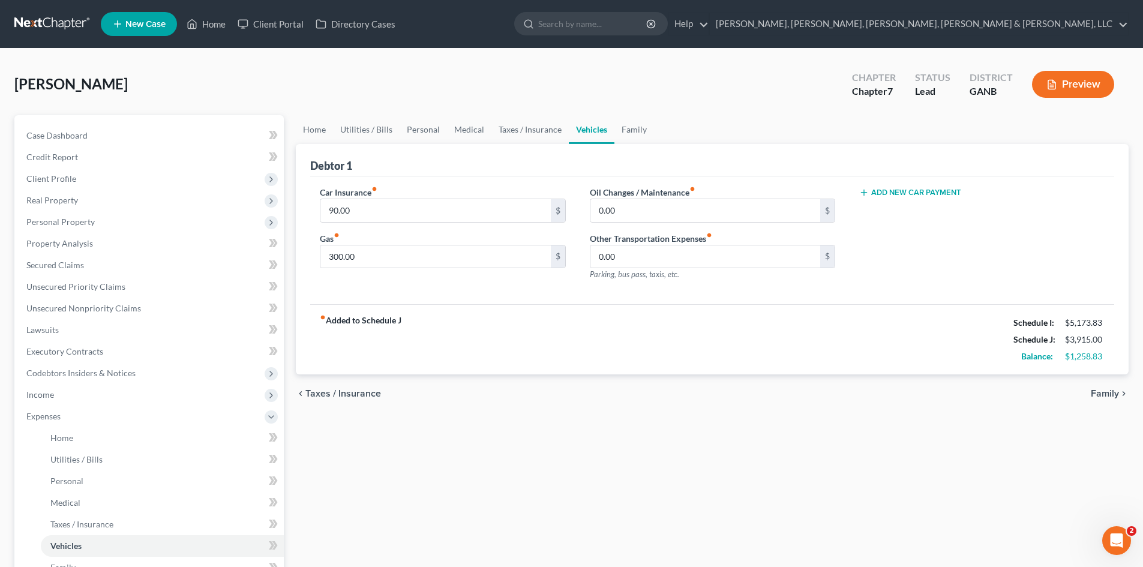
click at [587, 132] on link "Vehicles" at bounding box center [592, 129] width 46 height 29
click at [403, 131] on link "Personal" at bounding box center [423, 129] width 47 height 29
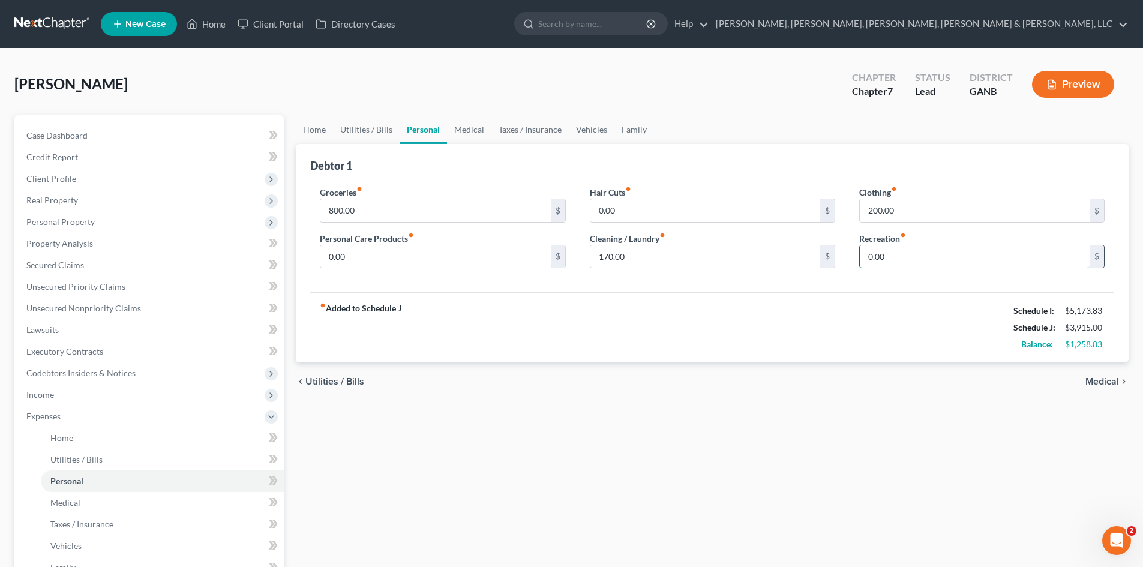
click at [1016, 257] on input "0.00" at bounding box center [975, 256] width 230 height 23
click at [948, 378] on div "chevron_left Utilities / Bills Medical chevron_right" at bounding box center [712, 382] width 833 height 38
click at [1096, 74] on button "Preview" at bounding box center [1073, 84] width 82 height 27
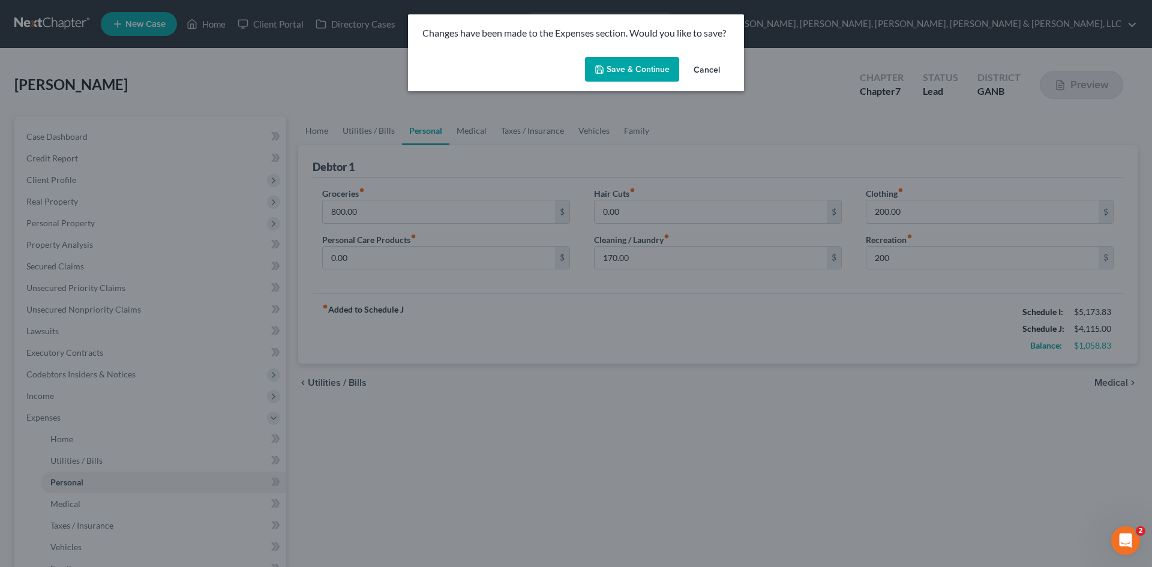
click at [648, 61] on button "Save & Continue" at bounding box center [632, 69] width 94 height 25
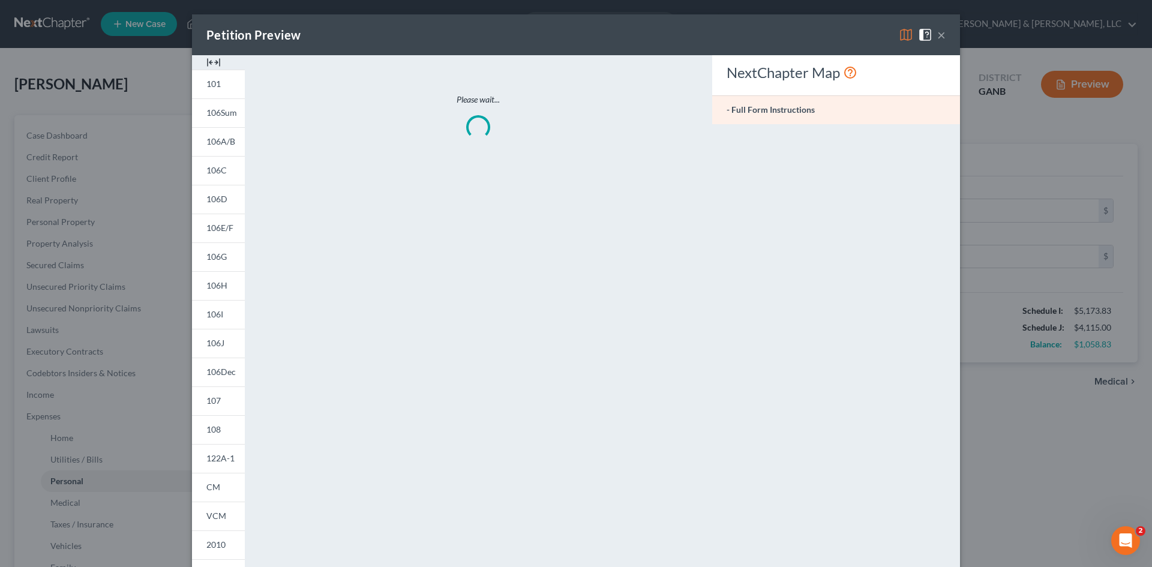
type input "200.00"
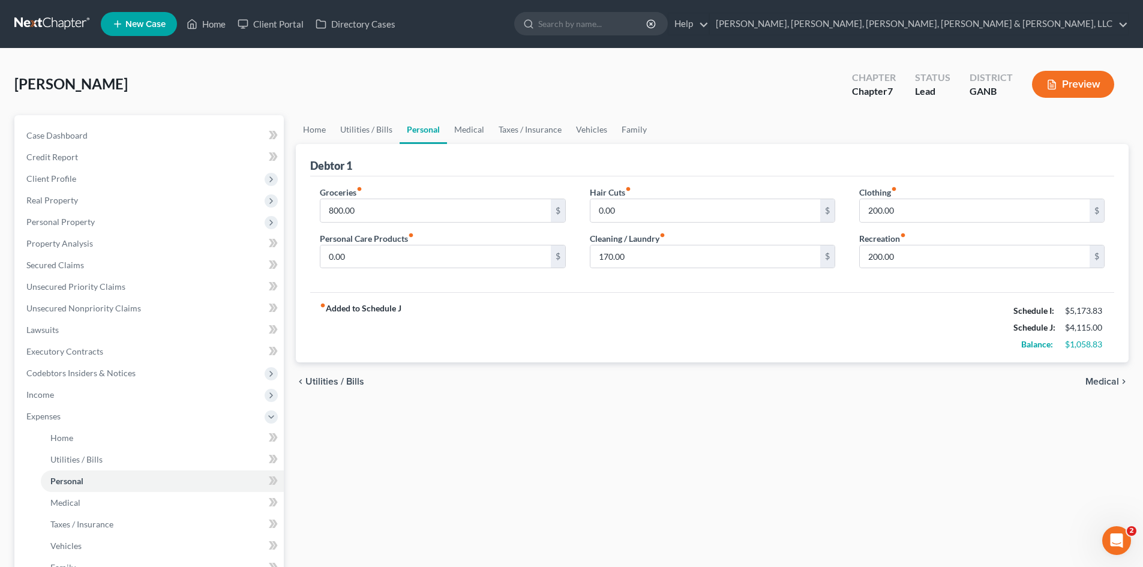
drag, startPoint x: 1145, startPoint y: 98, endPoint x: 1145, endPoint y: 162, distance: 64.2
click at [1086, 88] on button "Preview" at bounding box center [1073, 84] width 82 height 27
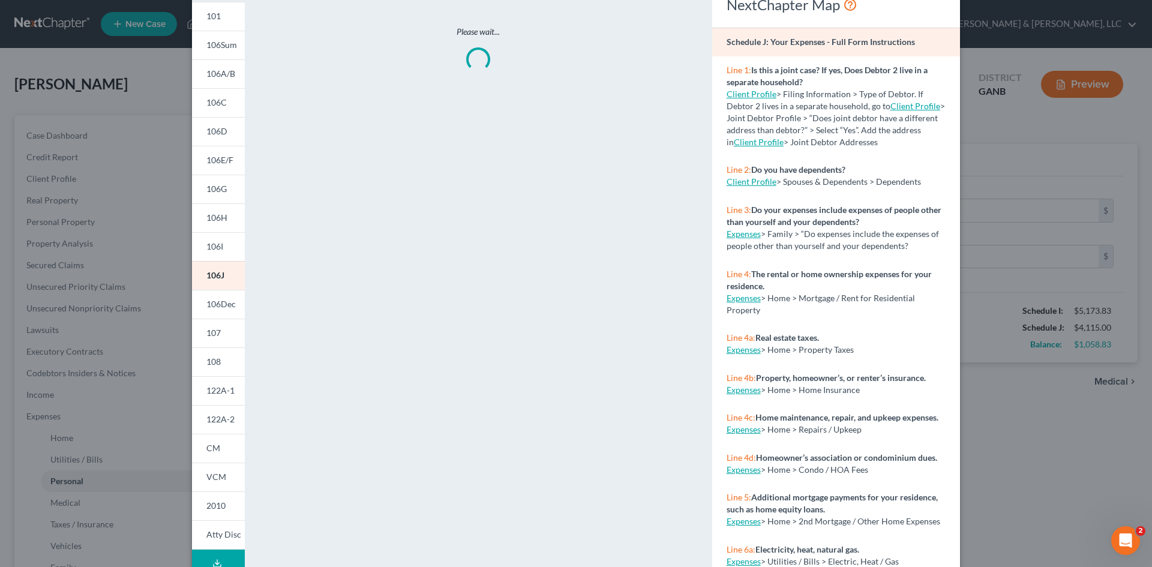
scroll to position [73, 0]
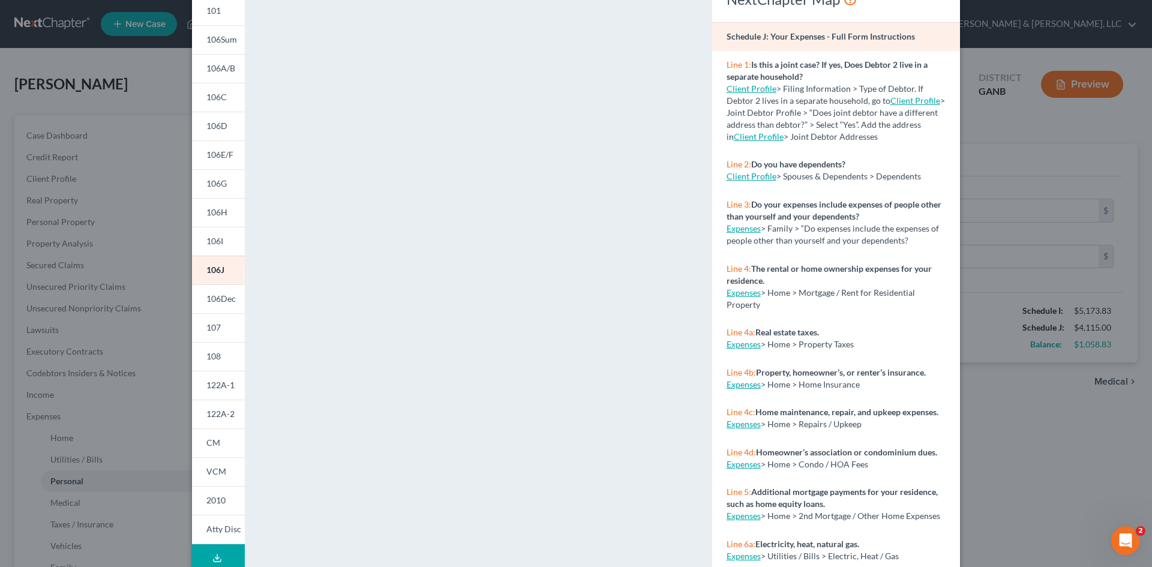
click at [226, 549] on button "Download Draft" at bounding box center [218, 557] width 53 height 27
